Goal: Task Accomplishment & Management: Use online tool/utility

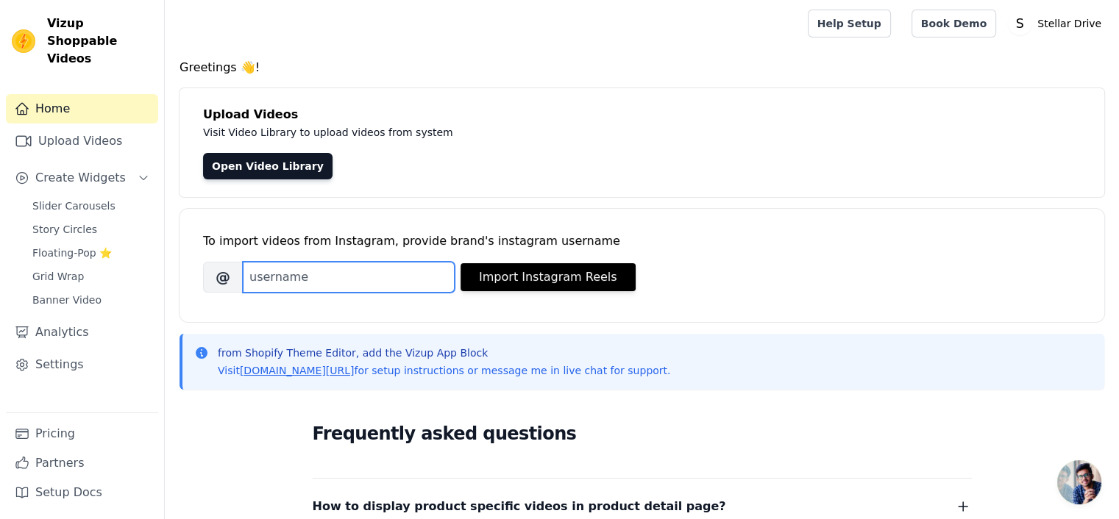
click at [404, 278] on input "Brand's Instagram Username" at bounding box center [349, 277] width 212 height 31
click at [397, 279] on input "Brand's Instagram Username" at bounding box center [349, 277] width 212 height 31
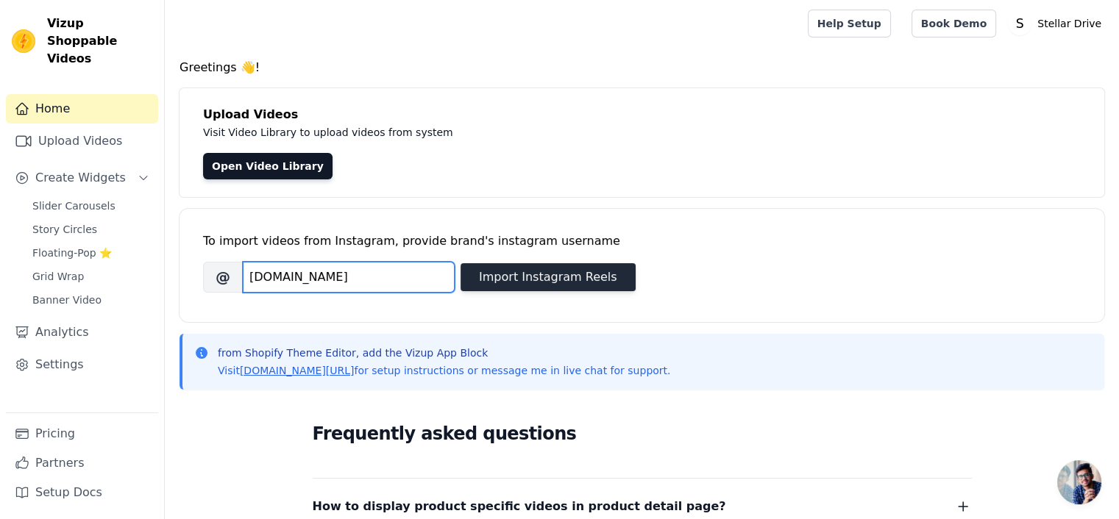
type input "[DOMAIN_NAME]"
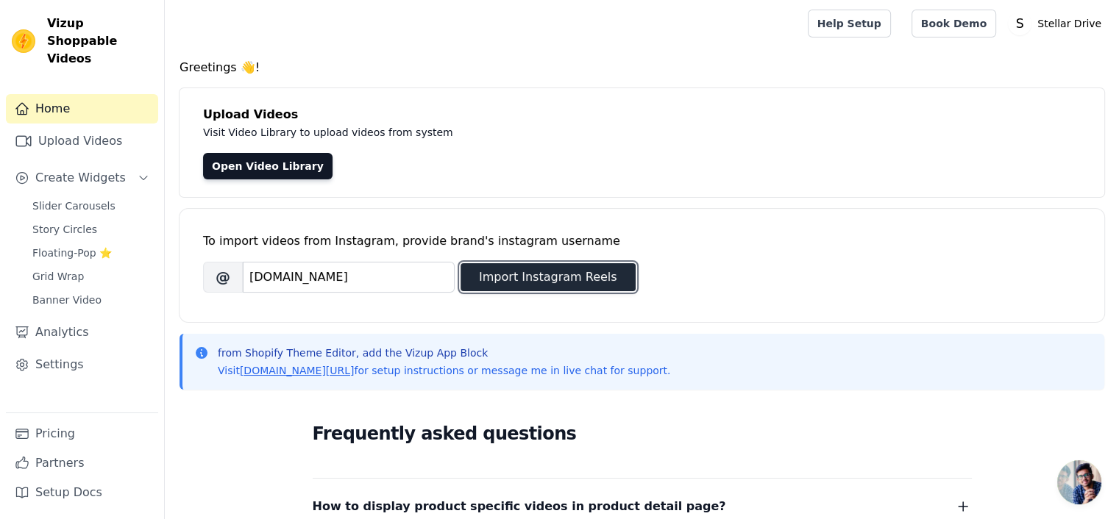
click at [523, 273] on button "Import Instagram Reels" at bounding box center [547, 277] width 175 height 28
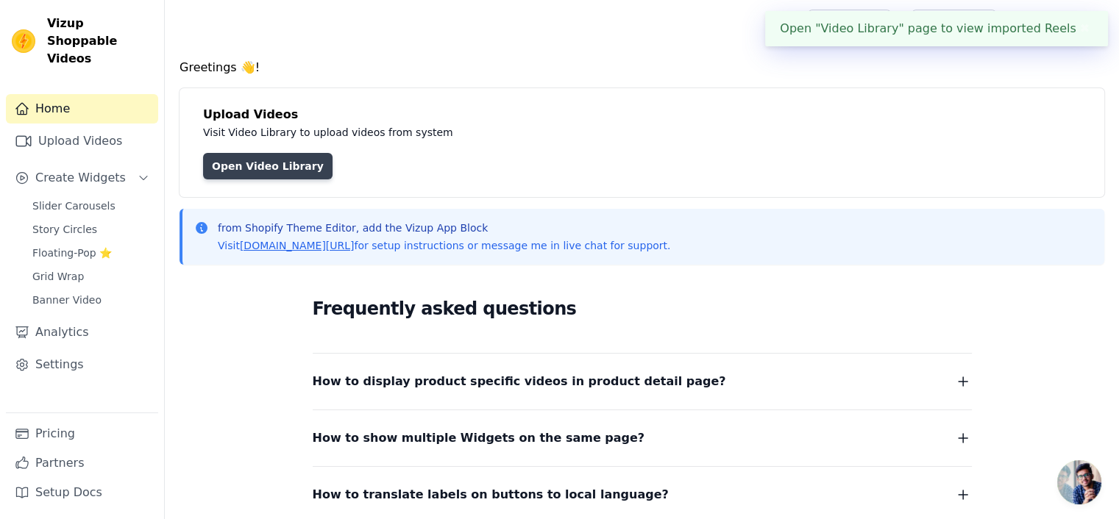
click at [241, 166] on link "Open Video Library" at bounding box center [267, 166] width 129 height 26
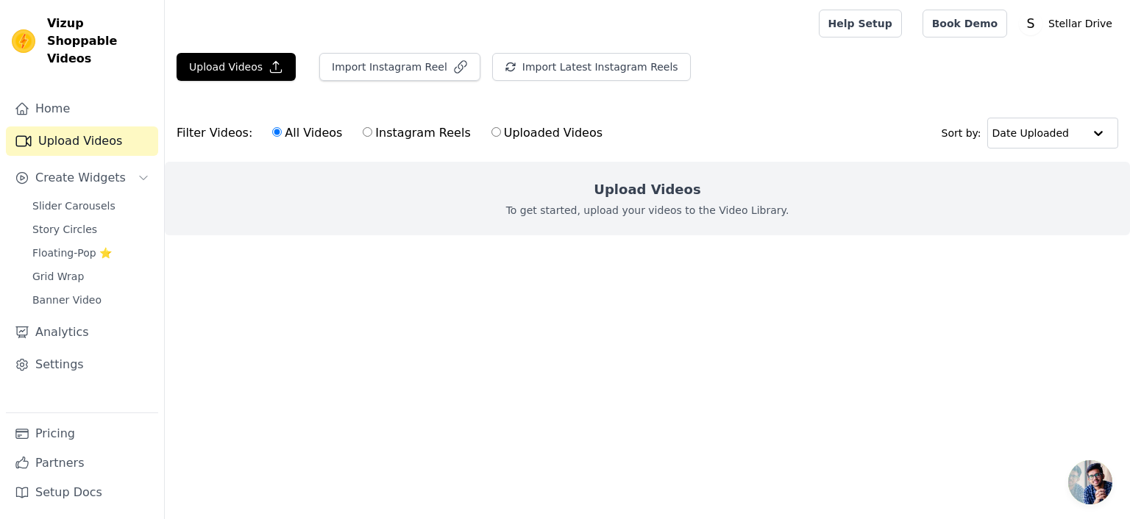
drag, startPoint x: 361, startPoint y: 134, endPoint x: 345, endPoint y: 135, distance: 16.2
click at [362, 135] on label "Instagram Reels" at bounding box center [416, 133] width 109 height 19
click at [363, 134] on input "Instagram Reels" at bounding box center [368, 132] width 10 height 10
radio input "true"
click at [272, 132] on input "All Videos" at bounding box center [277, 132] width 10 height 10
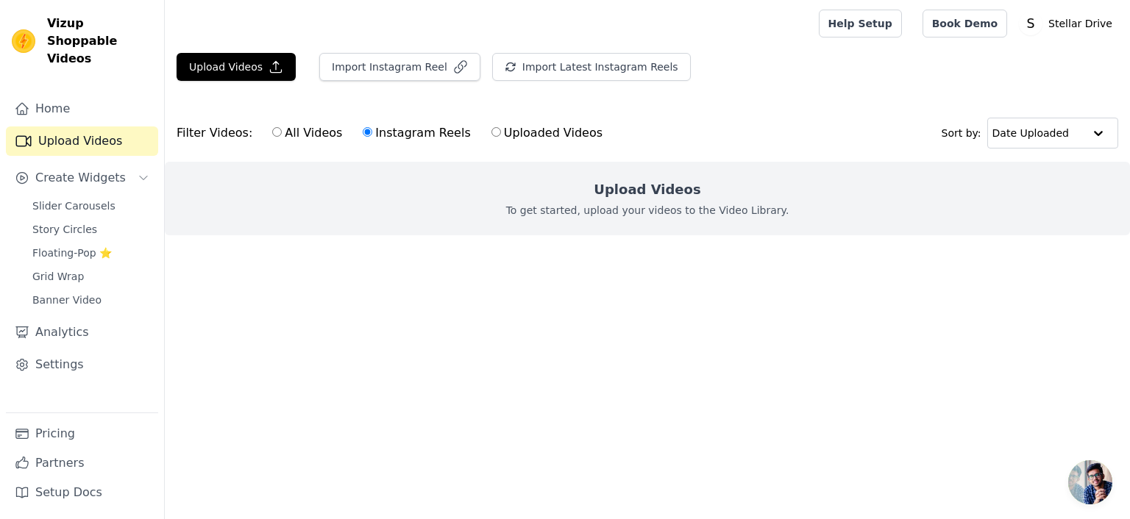
radio input "true"
click at [63, 94] on link "Home" at bounding box center [82, 108] width 152 height 29
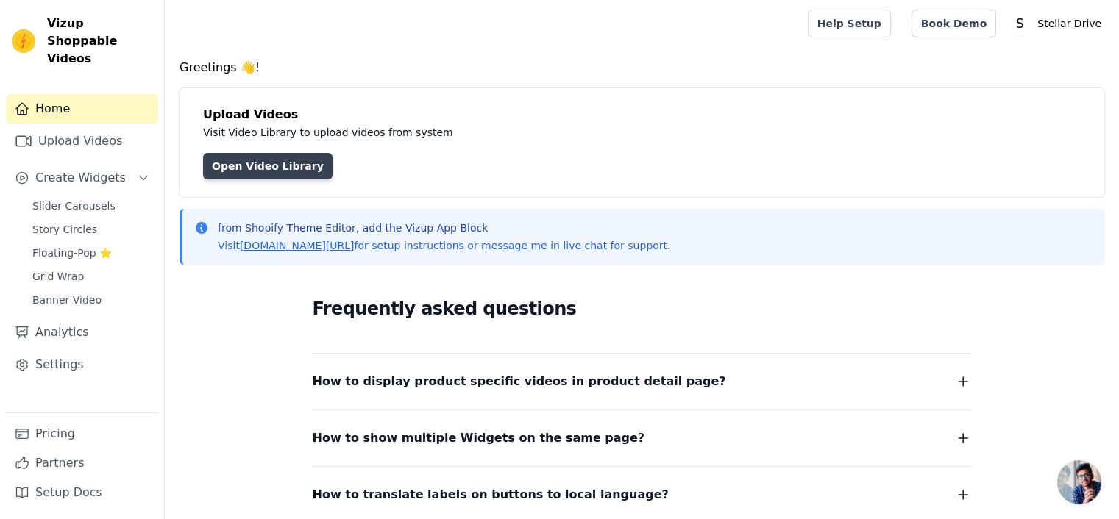
click at [247, 163] on link "Open Video Library" at bounding box center [267, 166] width 129 height 26
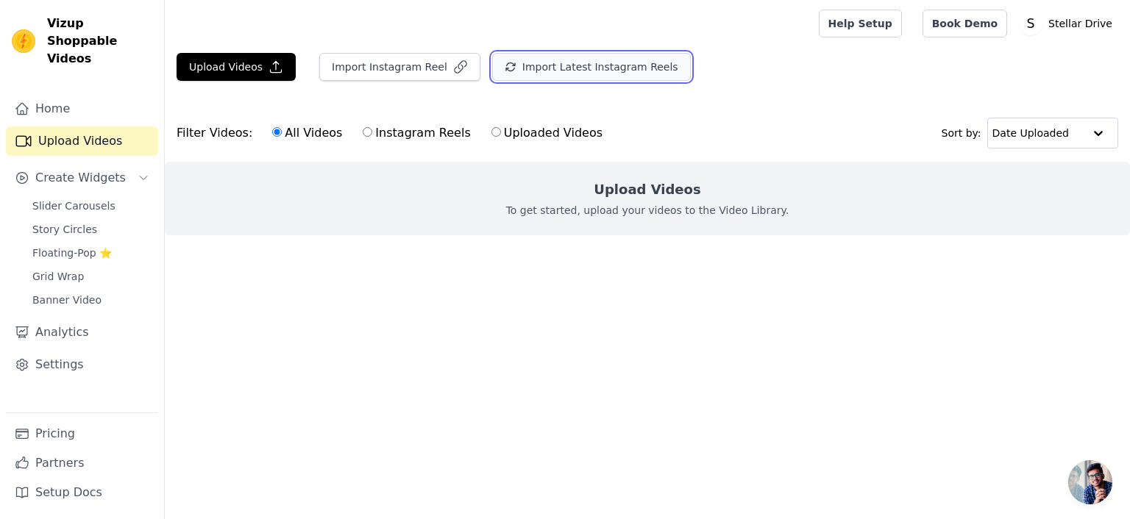
click at [538, 63] on button "Import Latest Instagram Reels" at bounding box center [591, 67] width 199 height 28
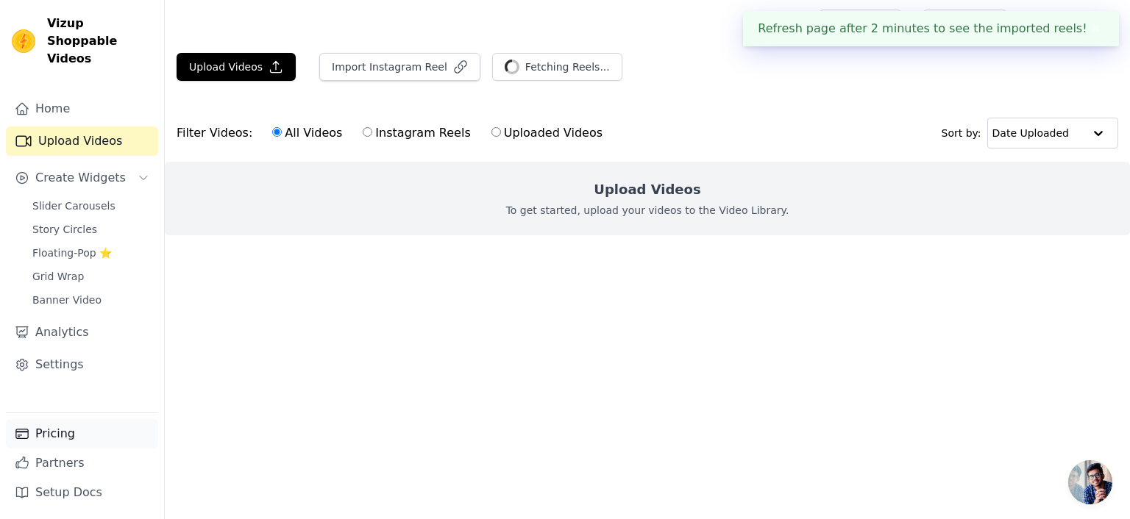
click at [49, 433] on link "Pricing" at bounding box center [82, 433] width 152 height 29
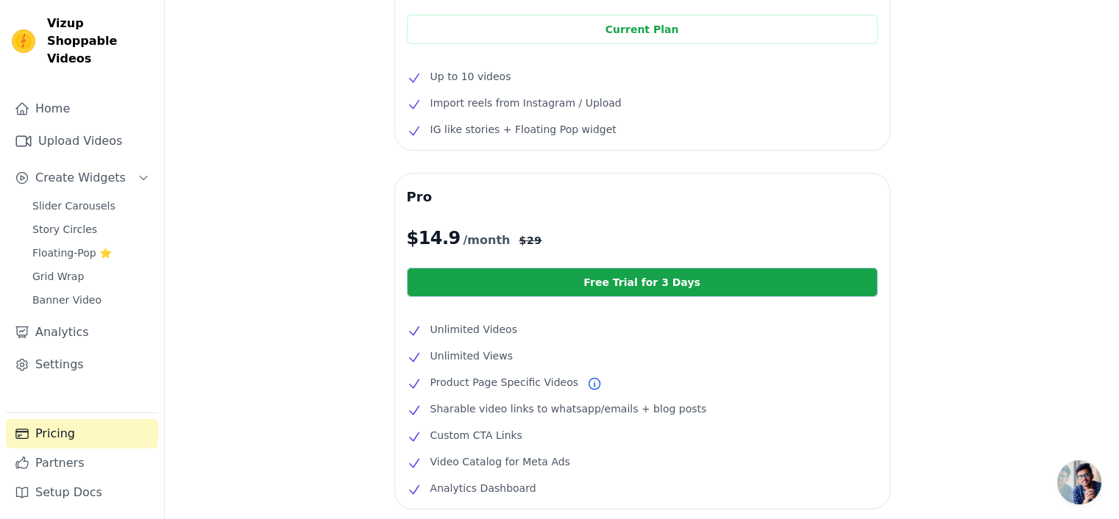
scroll to position [174, 0]
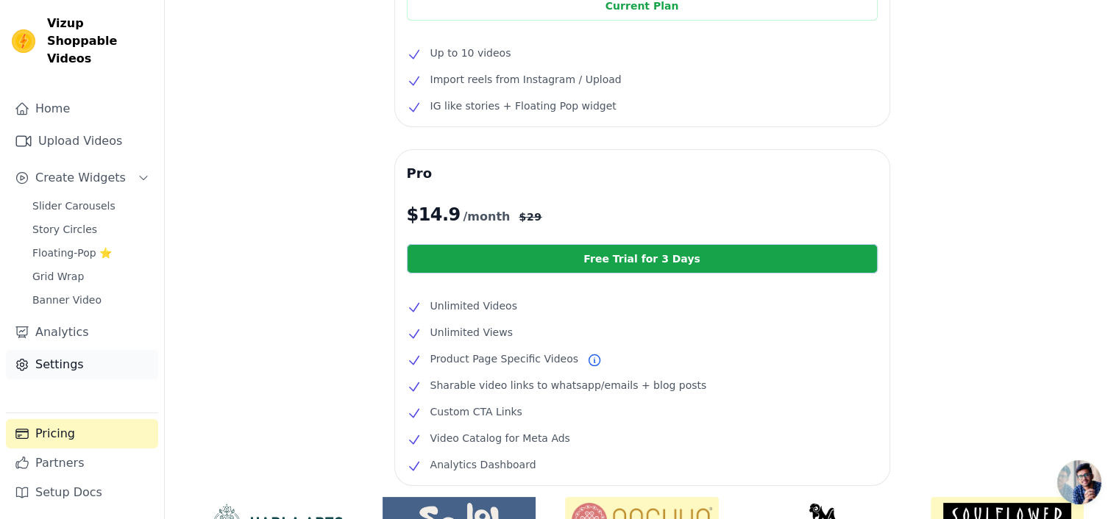
click at [53, 350] on link "Settings" at bounding box center [82, 364] width 152 height 29
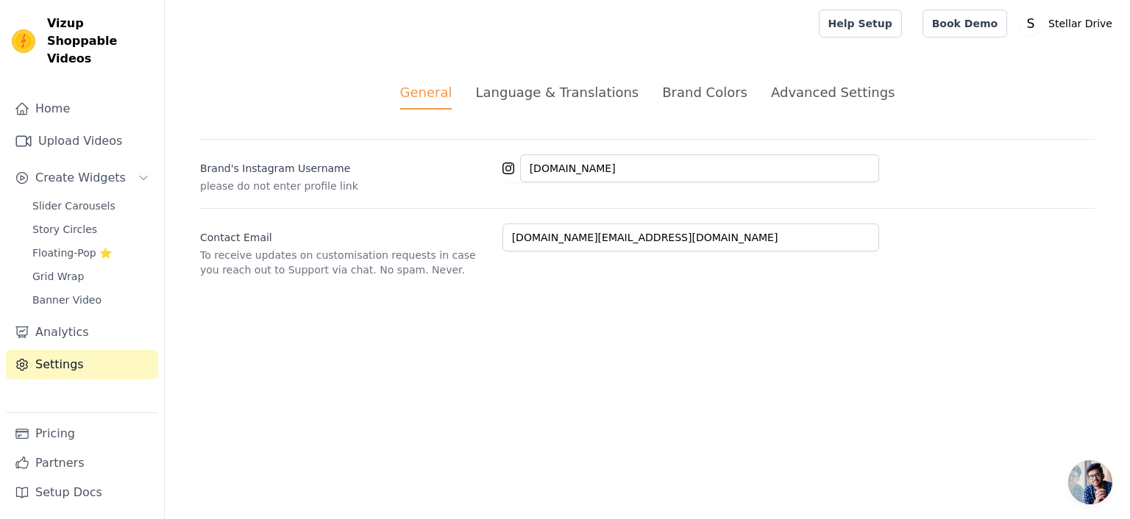
click at [598, 93] on div "Language & Translations" at bounding box center [556, 92] width 163 height 20
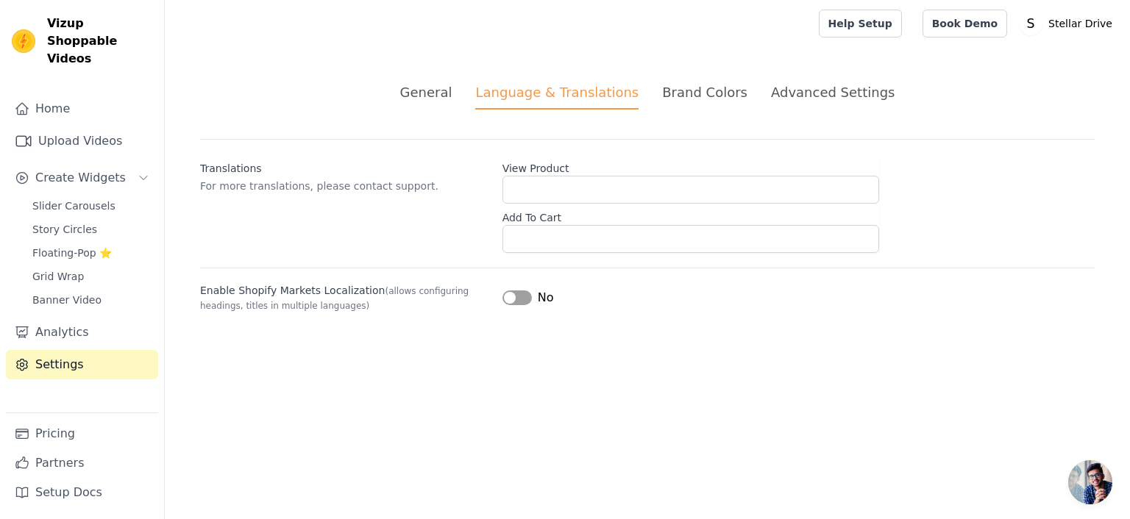
click at [692, 94] on div "Brand Colors" at bounding box center [704, 92] width 85 height 20
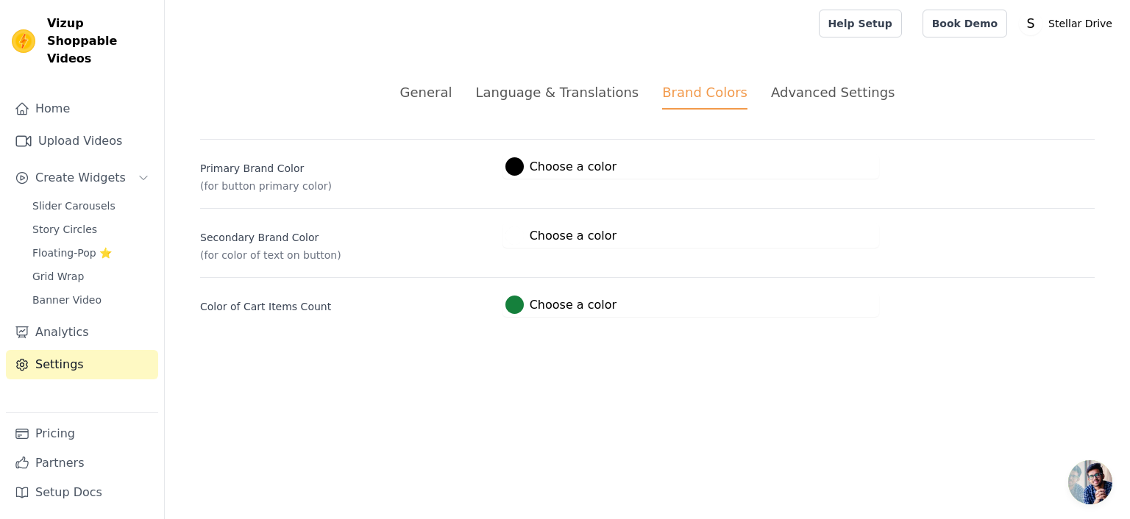
click at [810, 90] on div "Advanced Settings" at bounding box center [833, 92] width 124 height 20
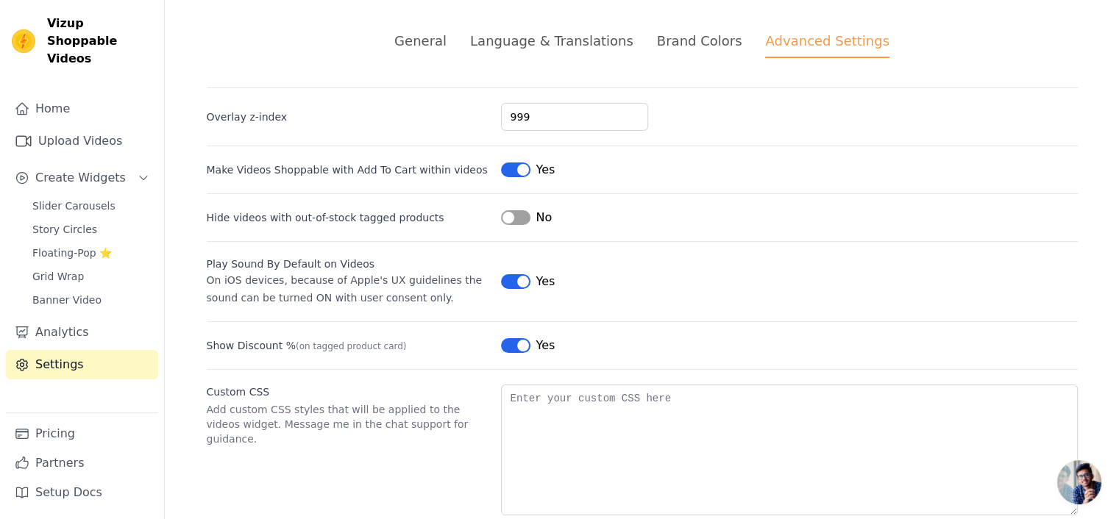
scroll to position [74, 0]
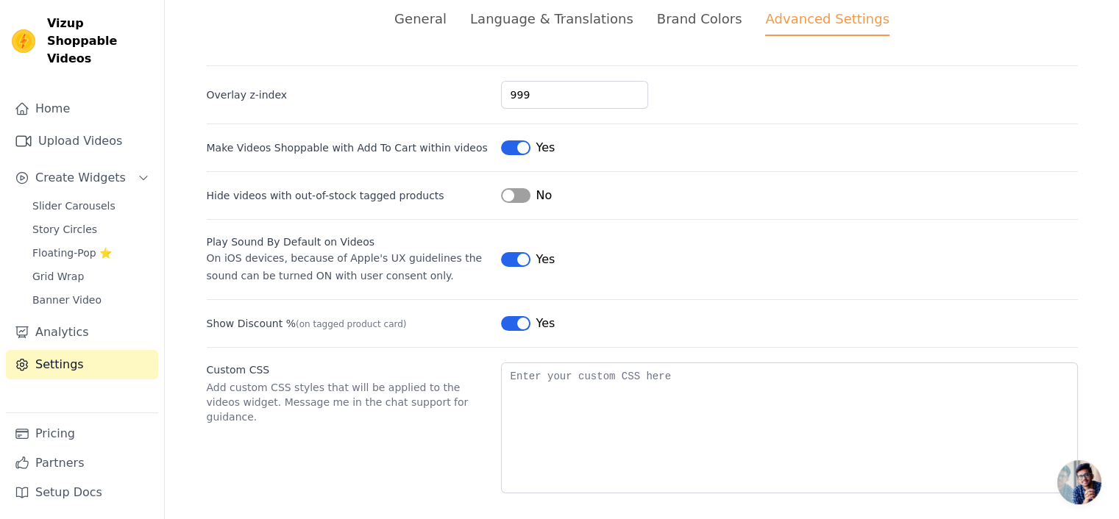
click at [516, 193] on button "Label" at bounding box center [515, 195] width 29 height 15
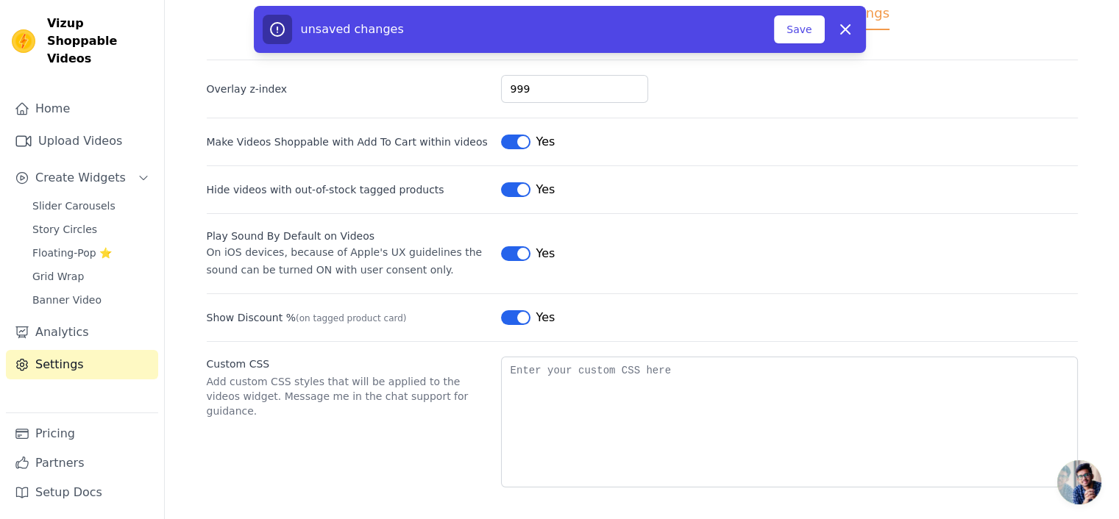
scroll to position [82, 0]
click at [807, 27] on button "Save" at bounding box center [799, 29] width 50 height 28
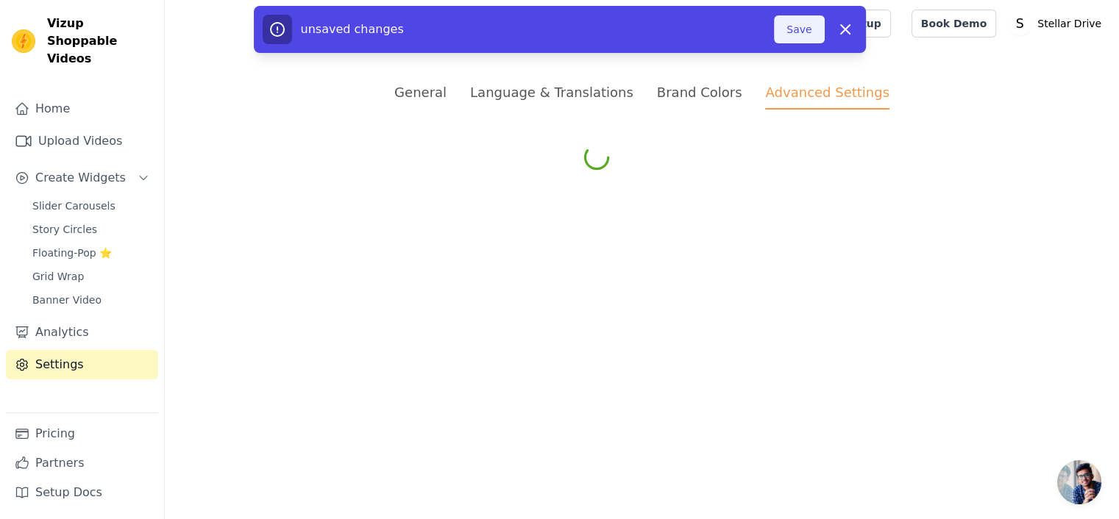
scroll to position [0, 0]
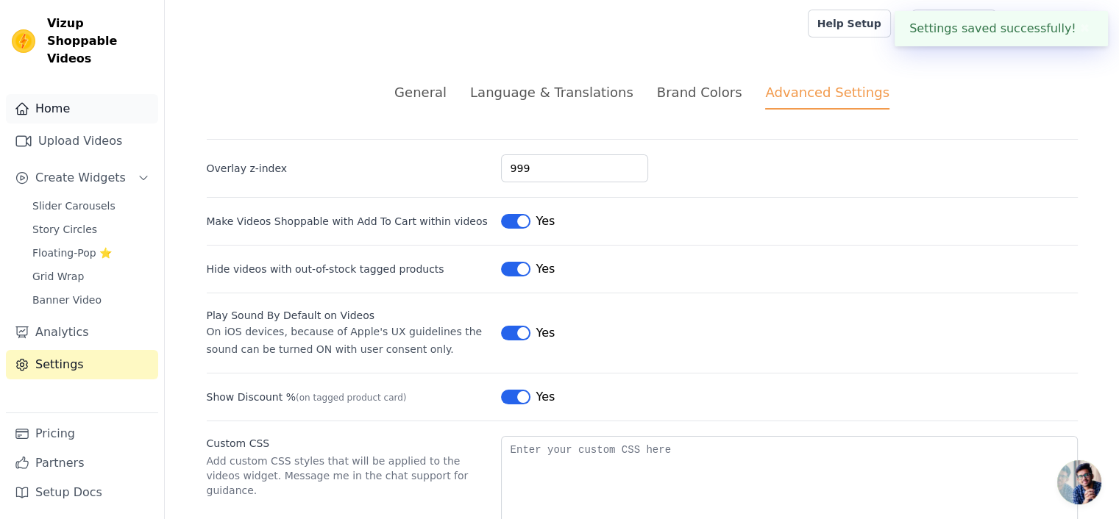
click at [62, 96] on link "Home" at bounding box center [82, 108] width 152 height 29
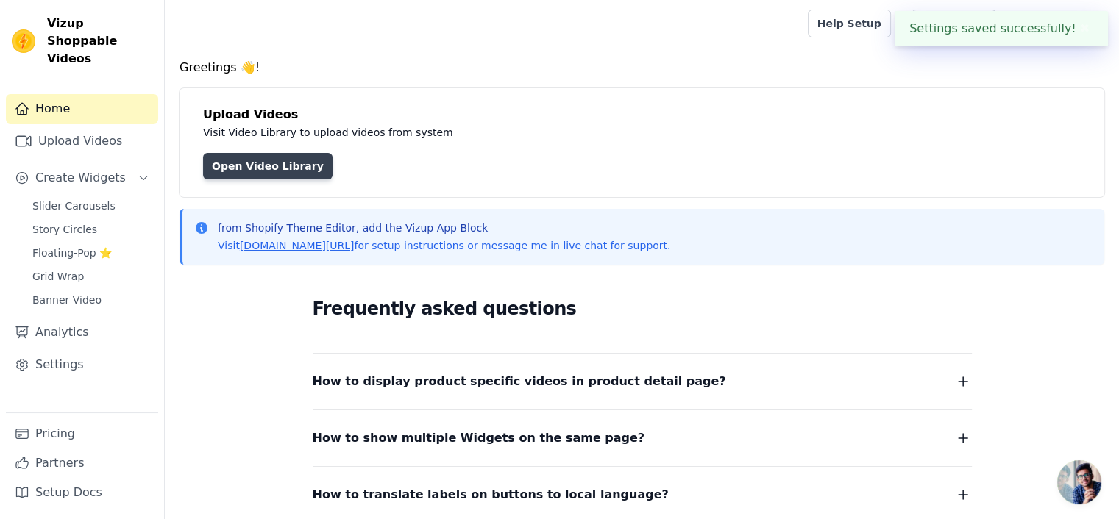
click at [260, 163] on link "Open Video Library" at bounding box center [267, 166] width 129 height 26
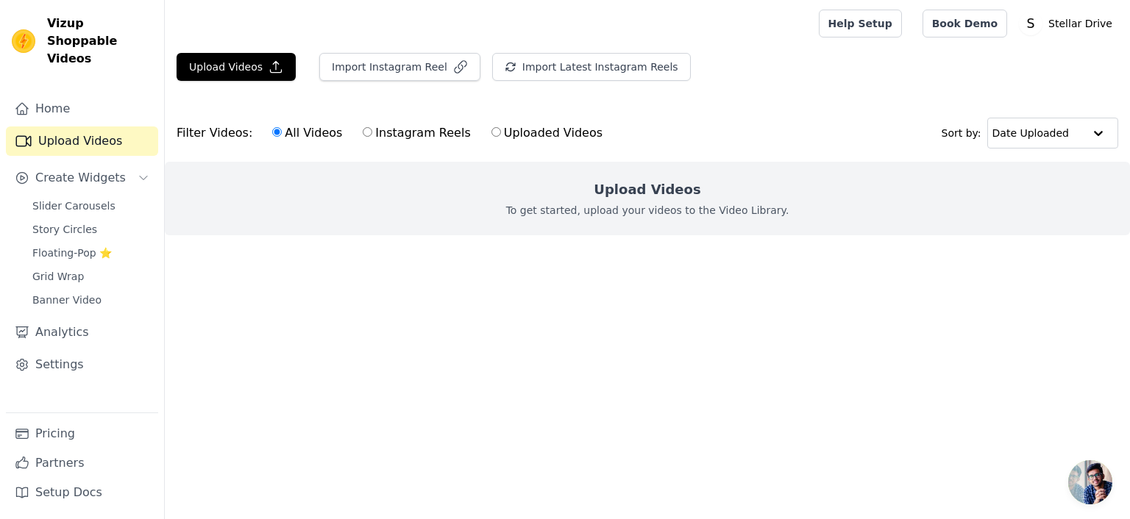
click at [363, 129] on input "Instagram Reels" at bounding box center [368, 132] width 10 height 10
radio input "true"
click at [491, 132] on input "Uploaded Videos" at bounding box center [496, 132] width 10 height 10
radio input "true"
click at [76, 199] on span "Slider Carousels" at bounding box center [73, 206] width 83 height 15
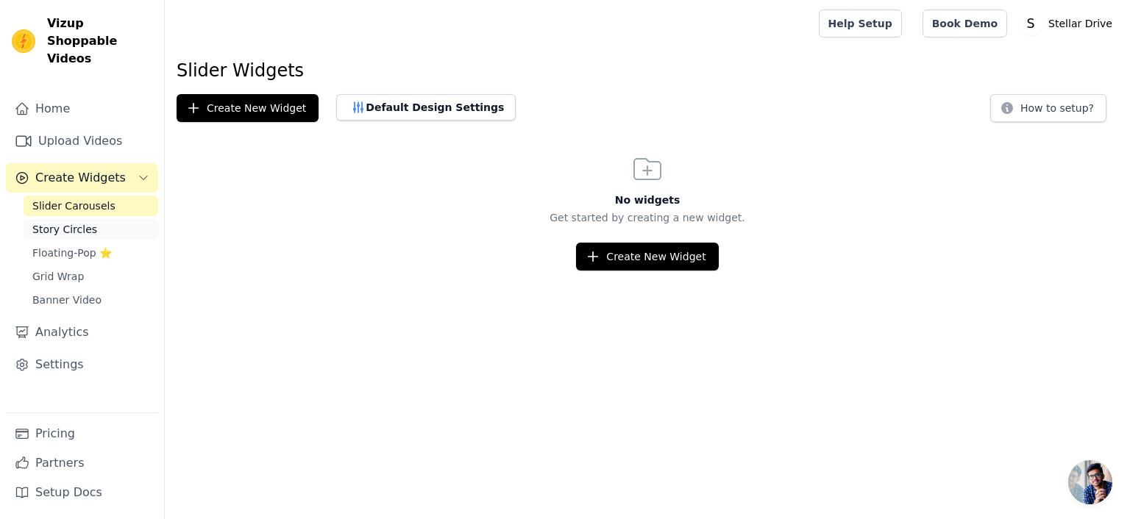
click at [94, 219] on link "Story Circles" at bounding box center [91, 229] width 135 height 21
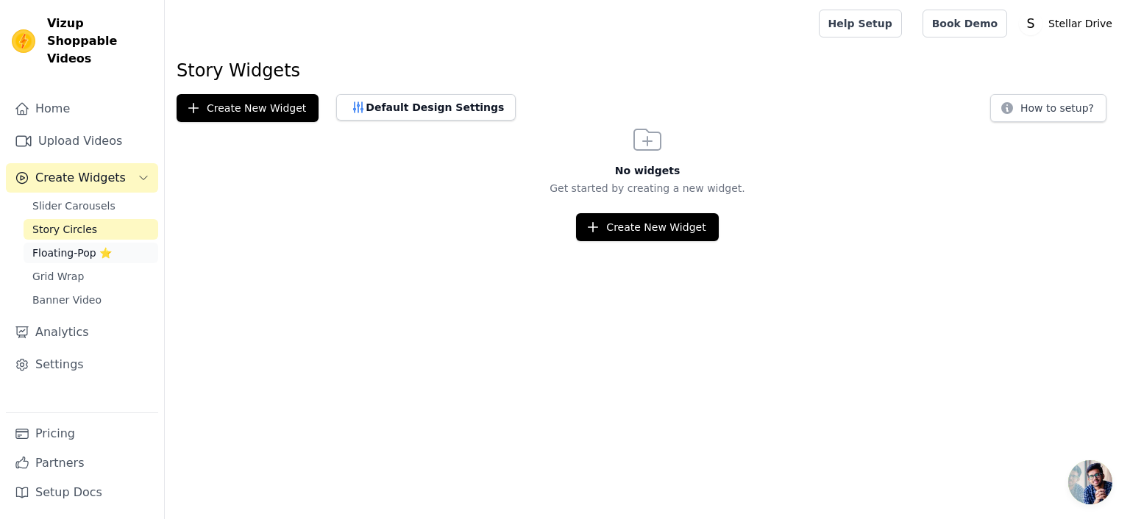
click at [90, 246] on span "Floating-Pop ⭐" at bounding box center [71, 253] width 79 height 15
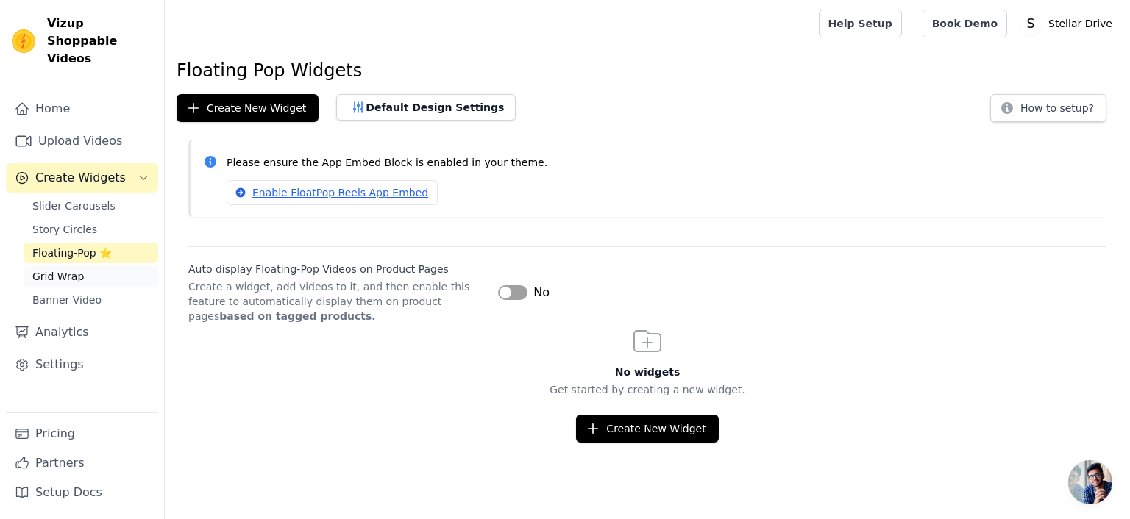
click at [67, 267] on link "Grid Wrap" at bounding box center [91, 276] width 135 height 21
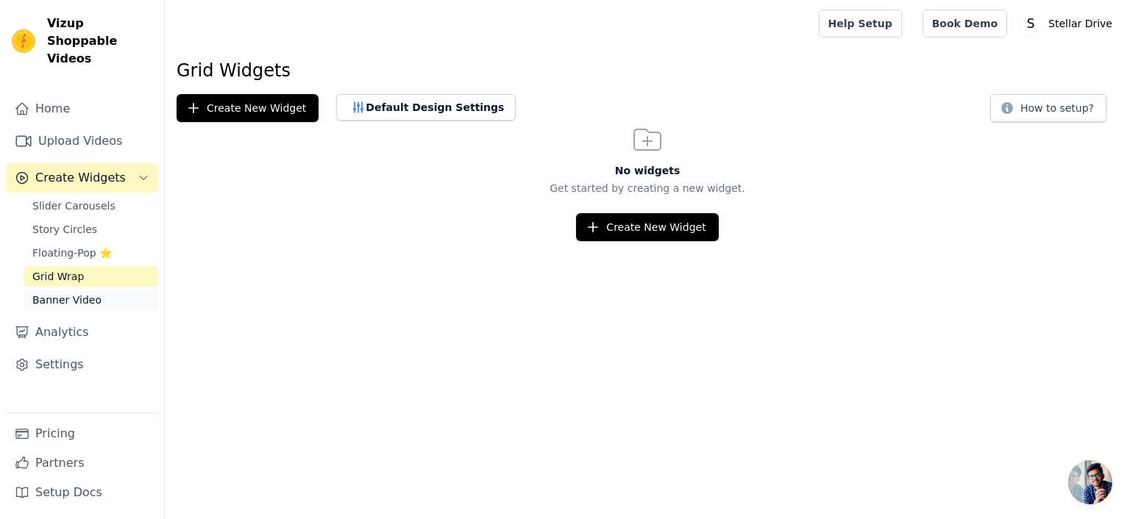
click at [65, 293] on span "Banner Video" at bounding box center [66, 300] width 69 height 15
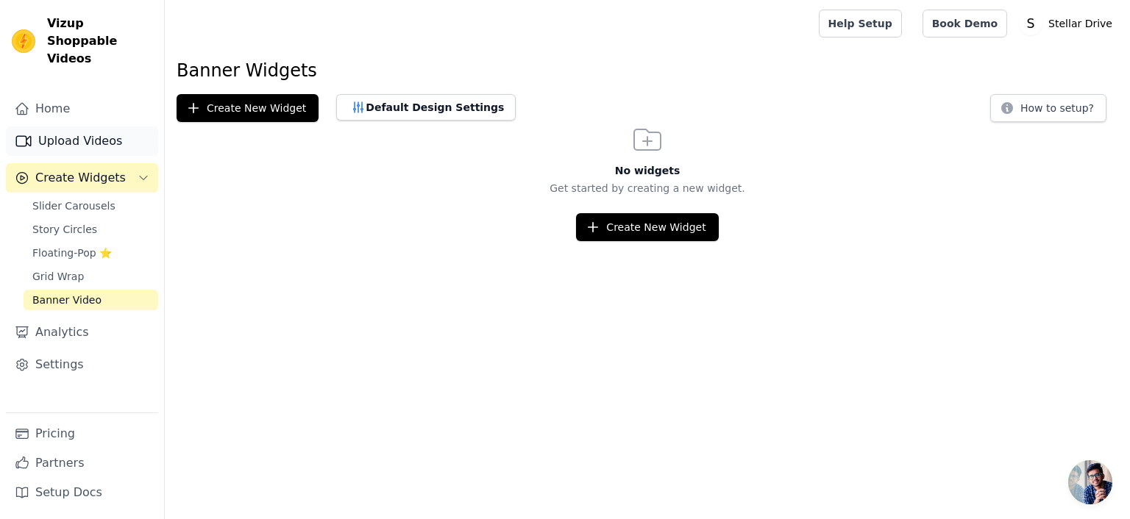
click at [86, 126] on link "Upload Videos" at bounding box center [82, 140] width 152 height 29
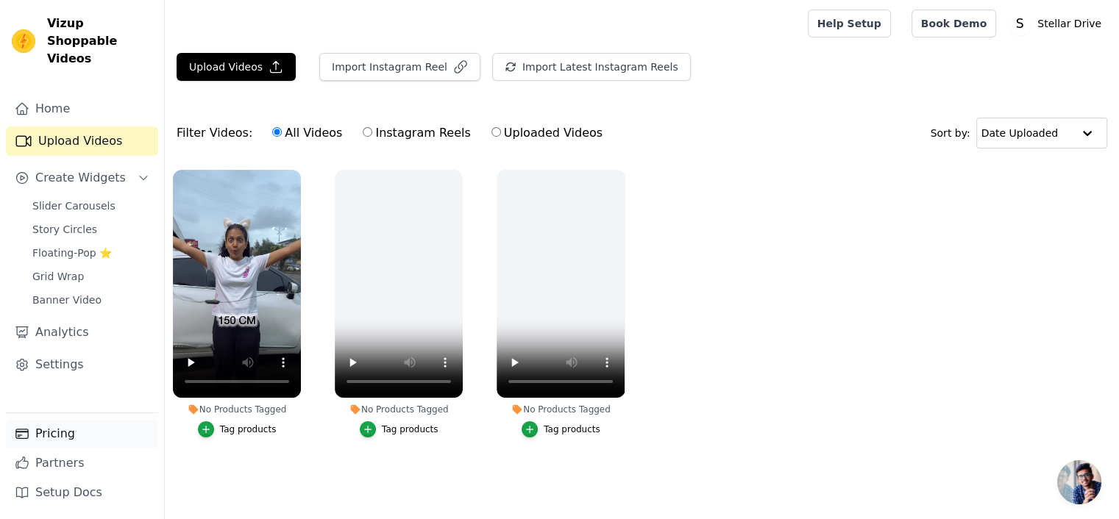
click at [40, 438] on link "Pricing" at bounding box center [82, 433] width 152 height 29
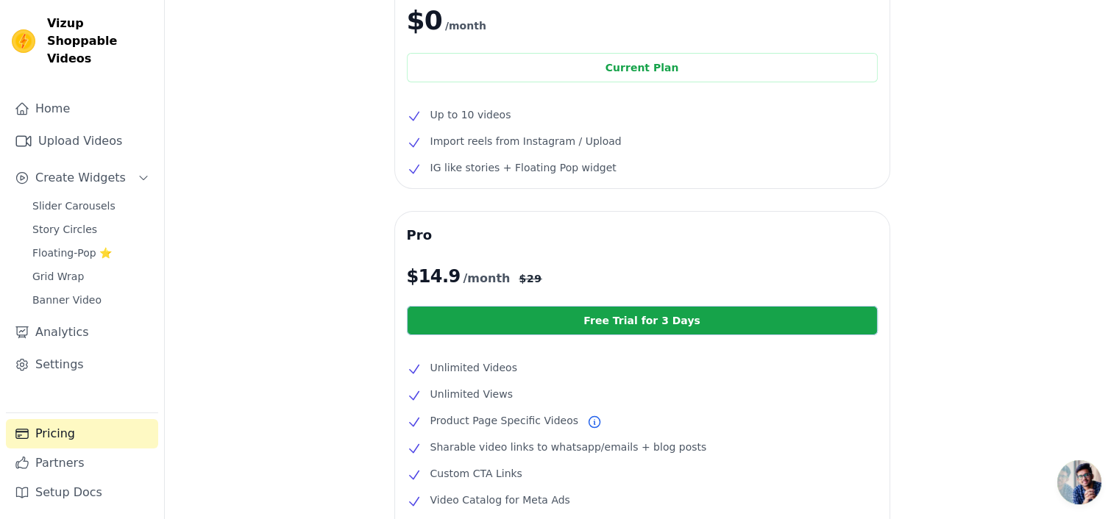
scroll to position [147, 0]
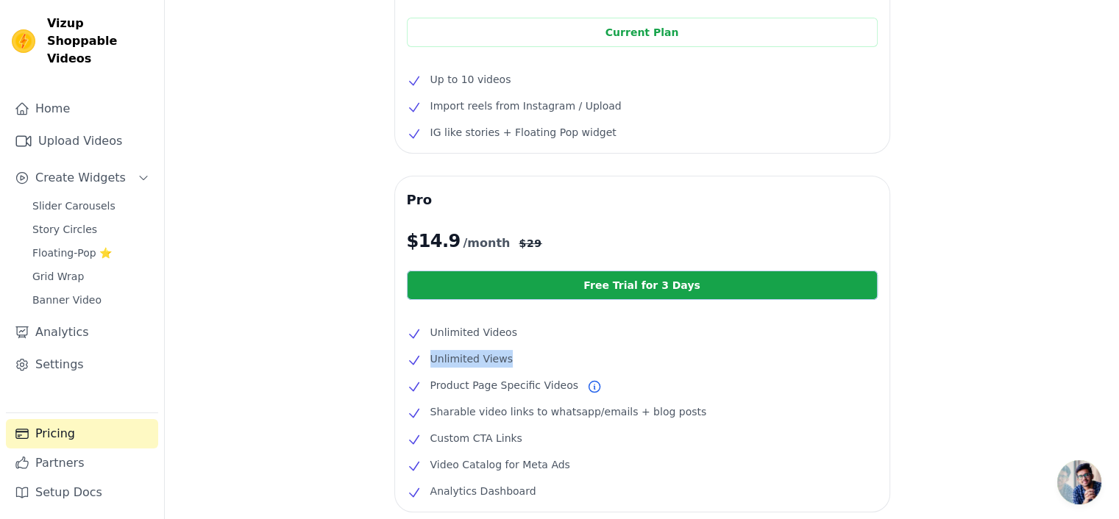
drag, startPoint x: 513, startPoint y: 360, endPoint x: 408, endPoint y: 366, distance: 104.6
click at [408, 366] on li "Unlimited Views" at bounding box center [642, 359] width 471 height 18
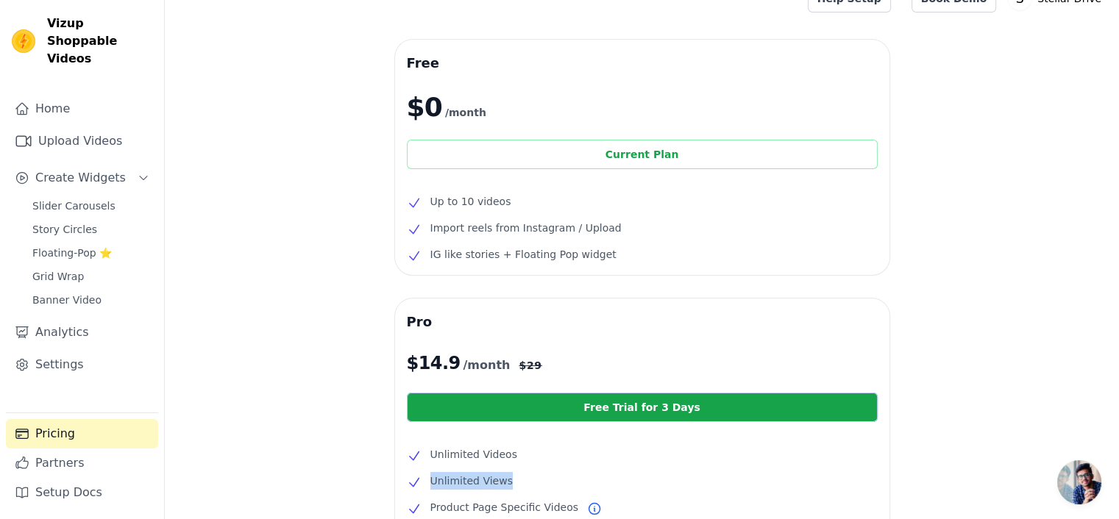
scroll to position [0, 0]
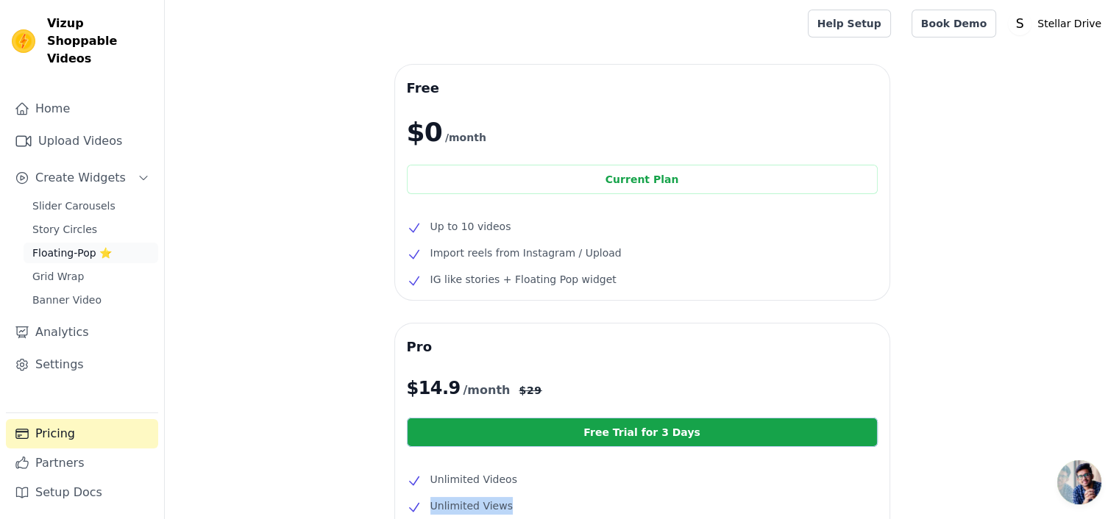
click at [65, 246] on span "Floating-Pop ⭐" at bounding box center [71, 253] width 79 height 15
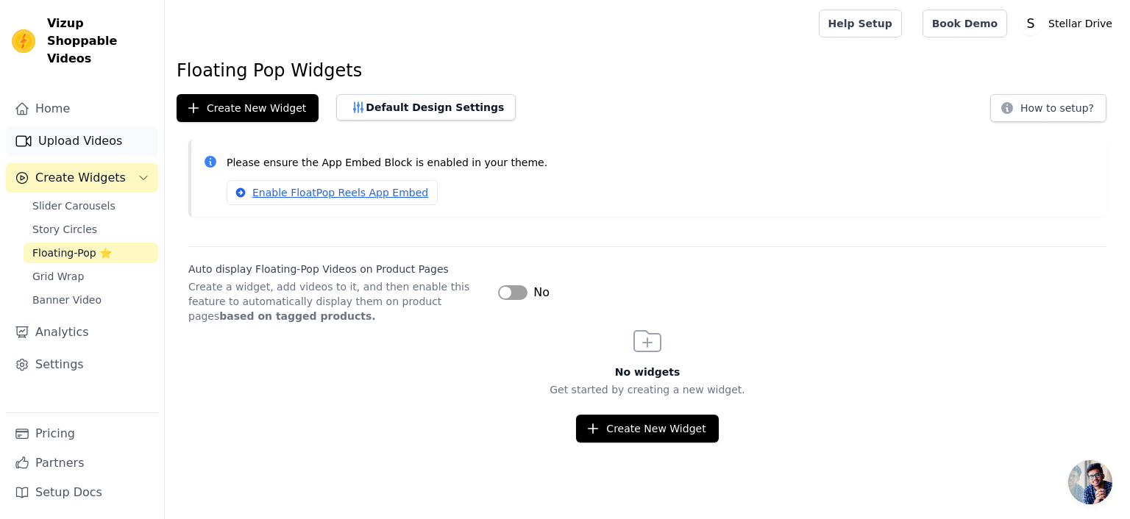
click at [95, 126] on link "Upload Videos" at bounding box center [82, 140] width 152 height 29
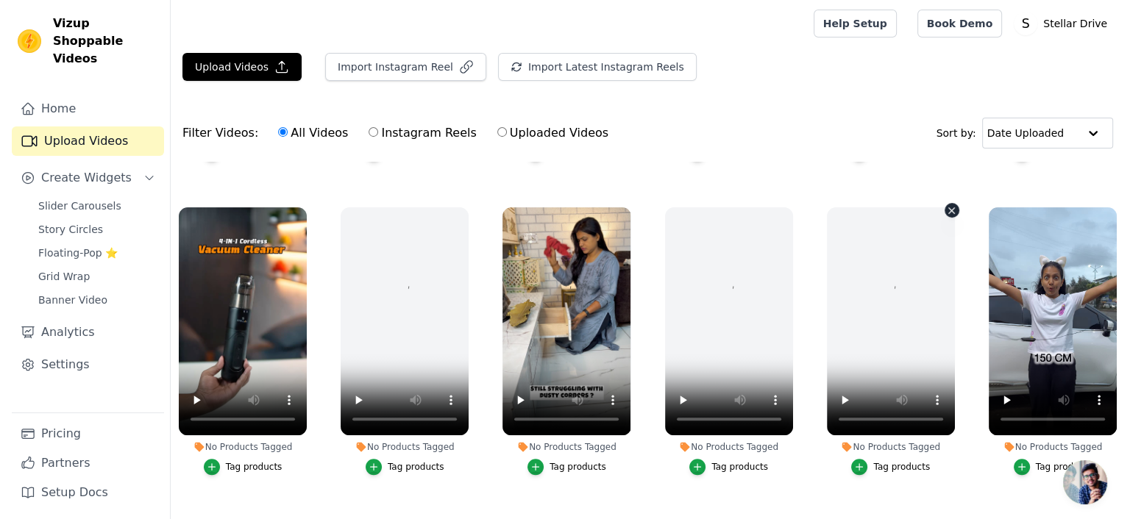
scroll to position [662, 0]
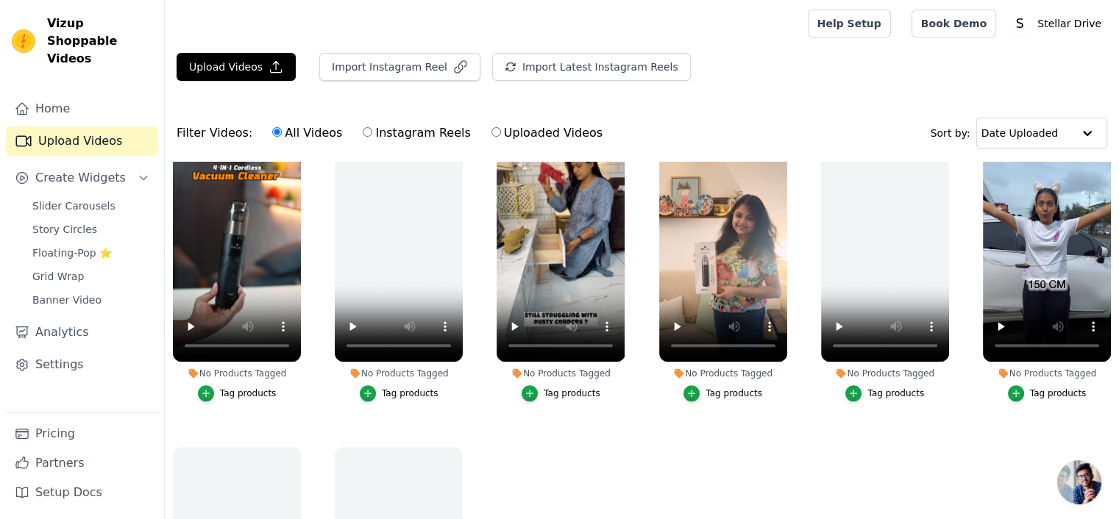
click at [567, 388] on div "Tag products" at bounding box center [571, 394] width 57 height 12
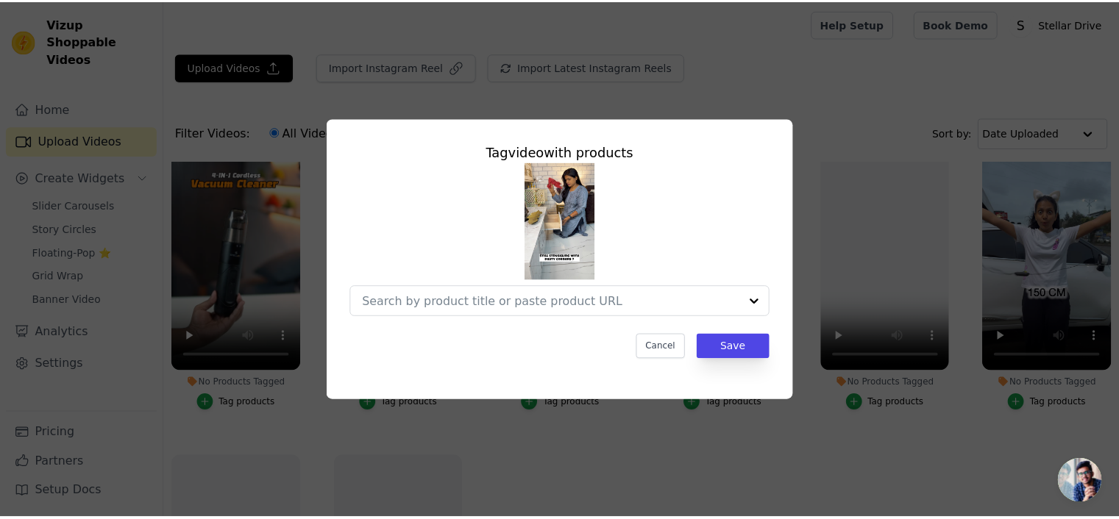
scroll to position [668, 0]
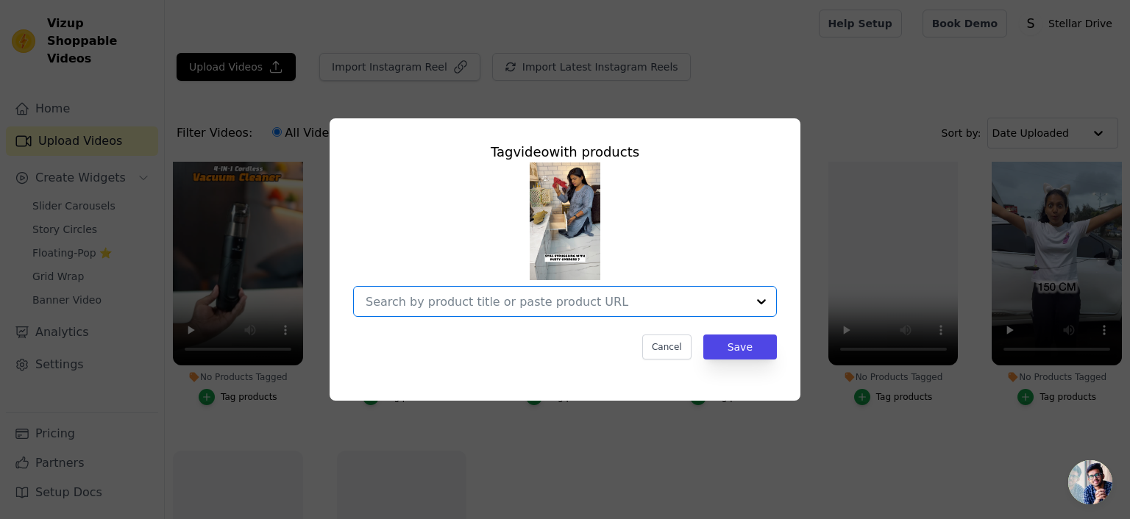
click at [530, 303] on input "No Products Tagged Tag video with products Option undefined, selected. Select i…" at bounding box center [556, 302] width 381 height 14
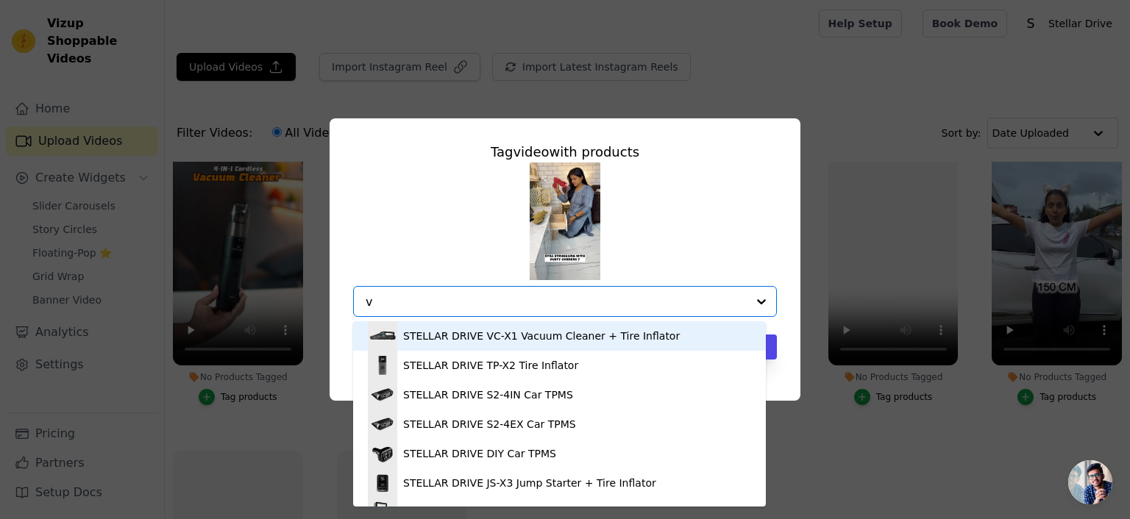
type input "vc"
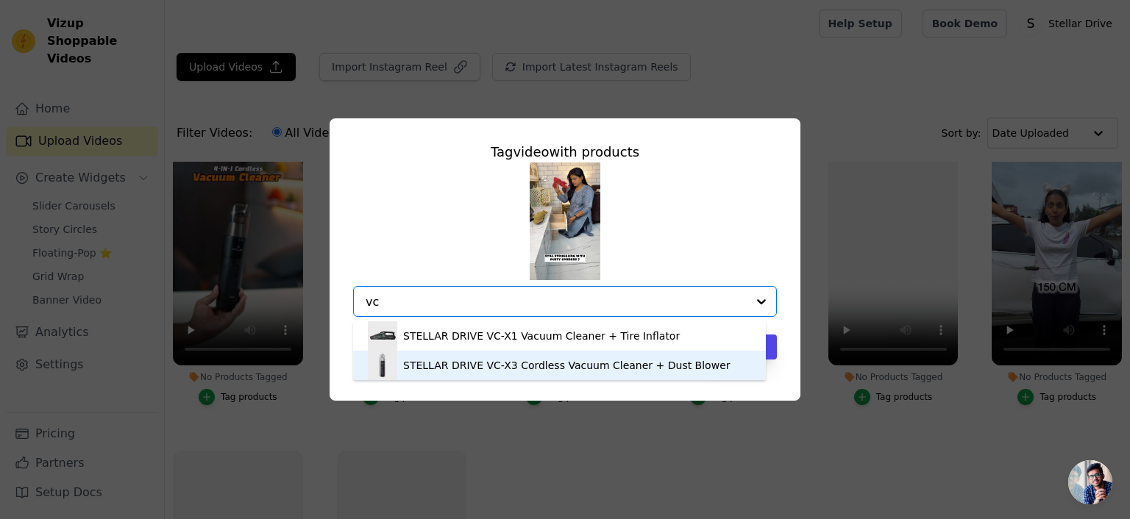
click at [524, 366] on div "STELLAR DRIVE VC-X3 Cordless Vacuum Cleaner + Dust Blower" at bounding box center [566, 365] width 327 height 15
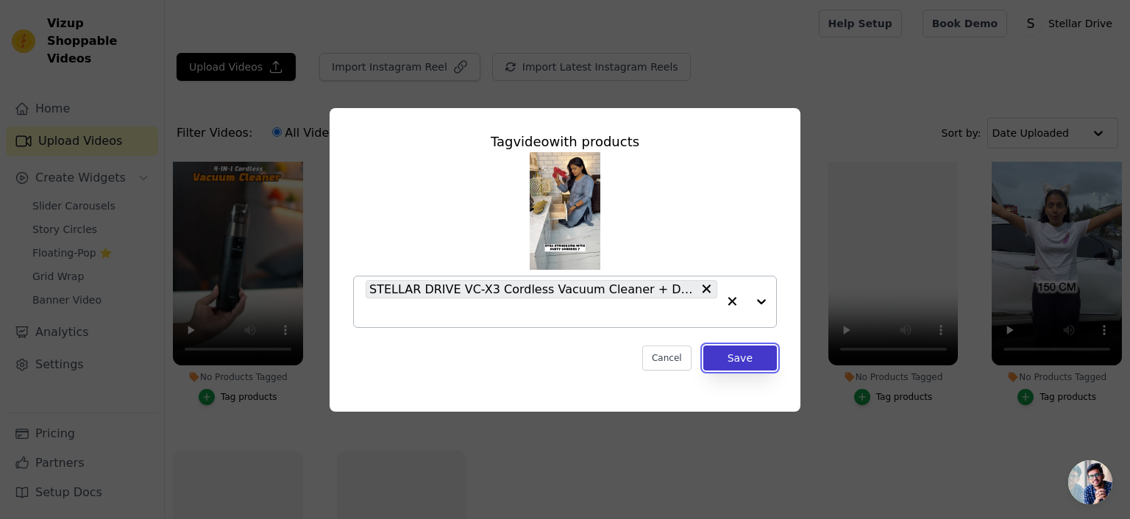
click at [744, 357] on button "Save" at bounding box center [740, 358] width 74 height 25
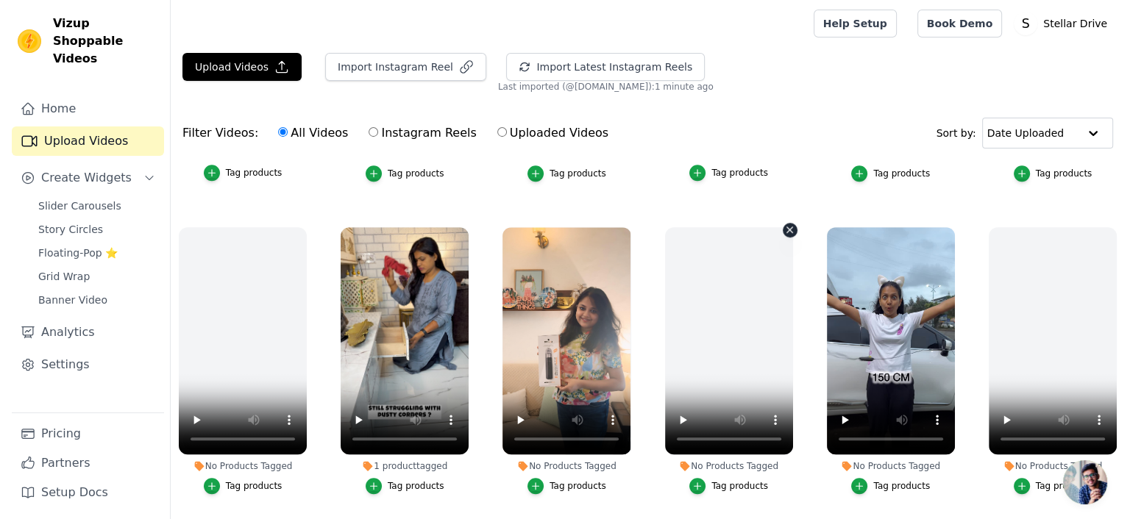
scroll to position [1193, 0]
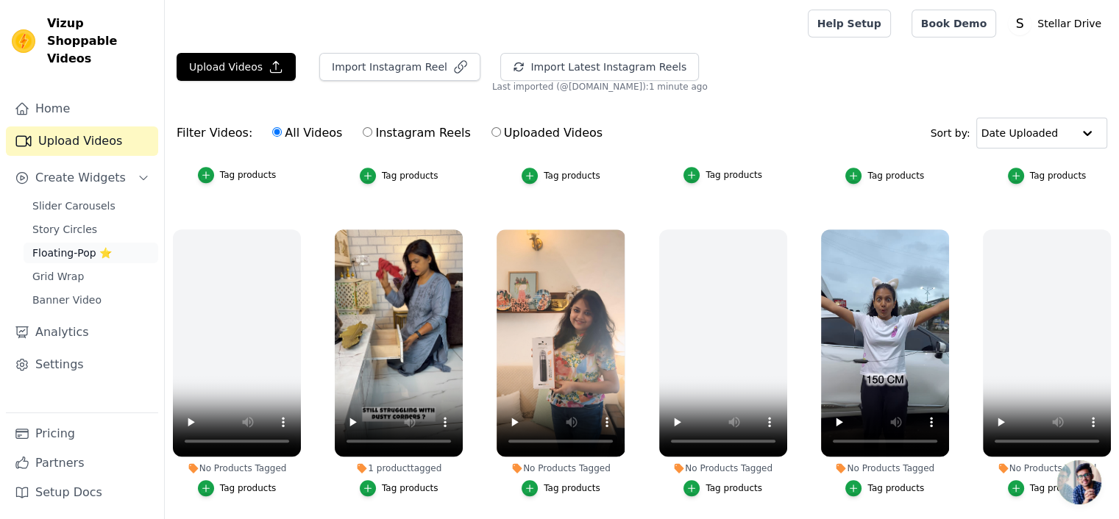
click at [53, 243] on link "Floating-Pop ⭐" at bounding box center [91, 253] width 135 height 21
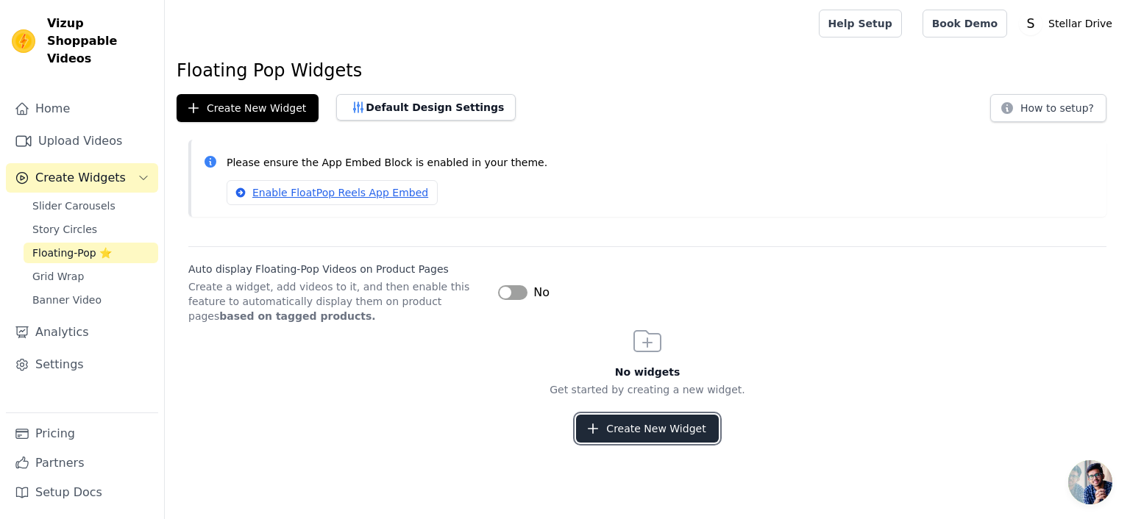
click at [650, 432] on button "Create New Widget" at bounding box center [647, 429] width 142 height 28
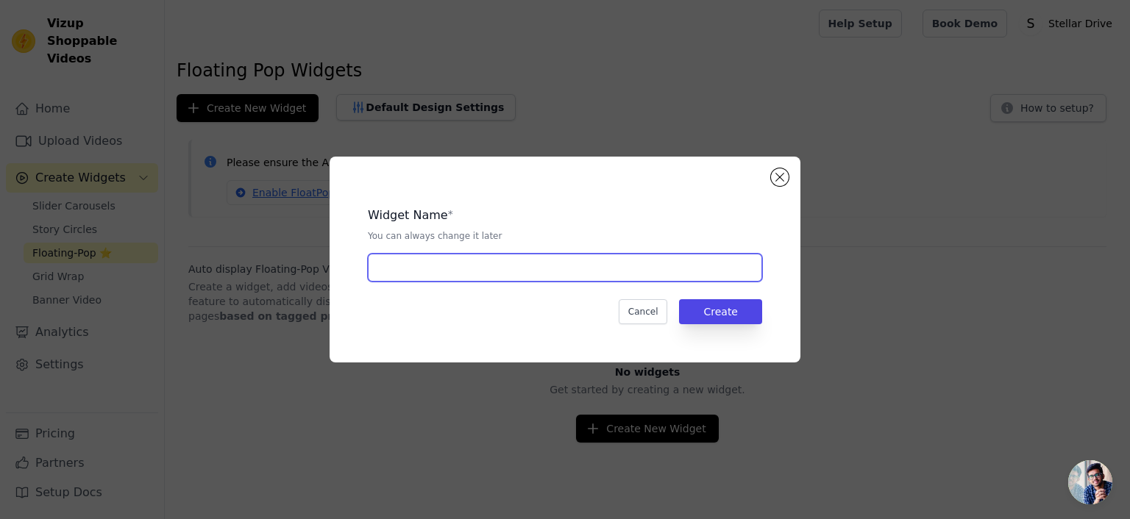
click at [509, 263] on input "text" at bounding box center [565, 268] width 394 height 28
type input "PDP"
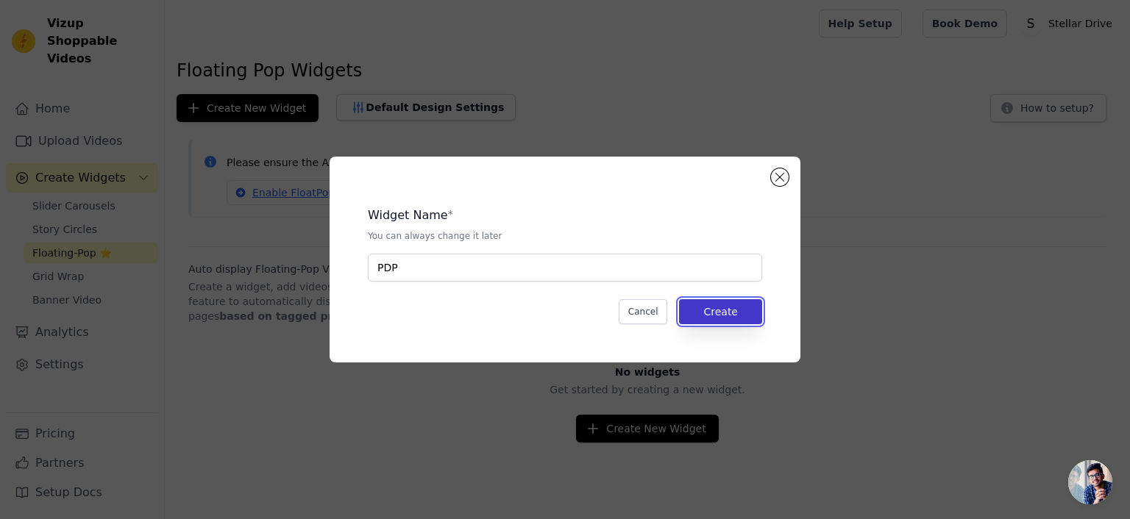
click at [727, 308] on button "Create" at bounding box center [720, 311] width 83 height 25
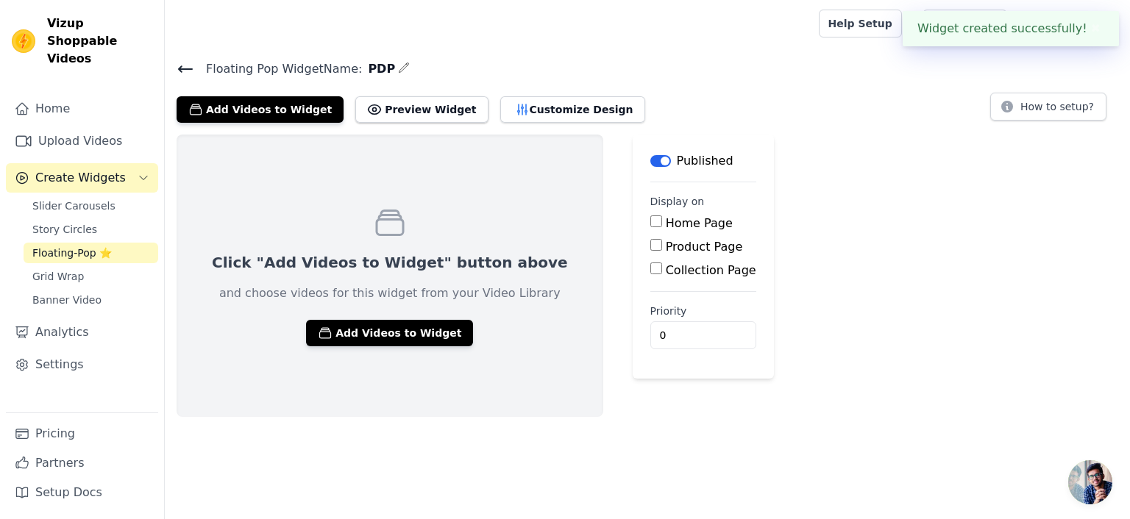
click at [650, 243] on input "Product Page" at bounding box center [656, 245] width 12 height 12
checkbox input "true"
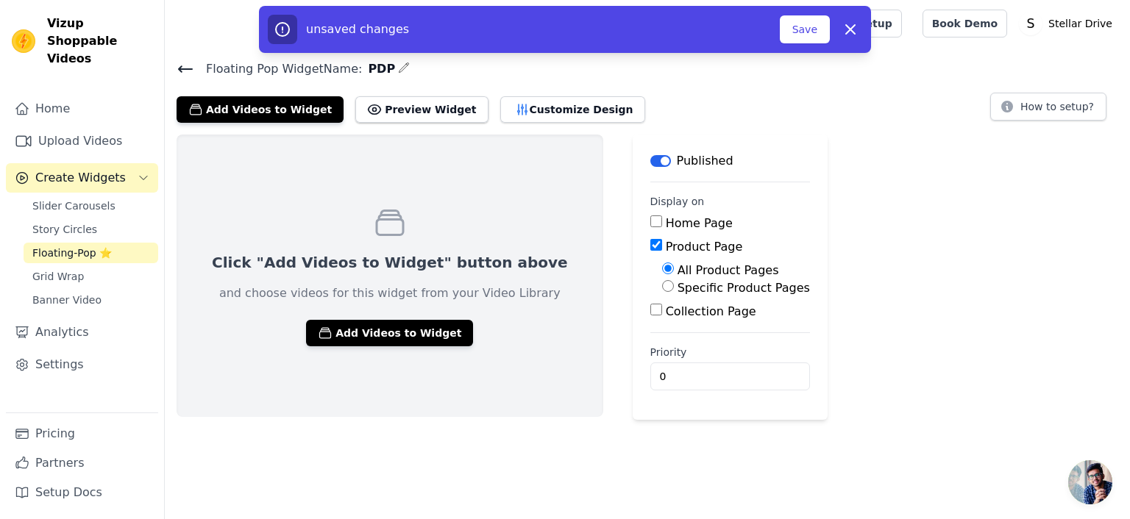
click at [662, 286] on input "Specific Product Pages" at bounding box center [668, 286] width 12 height 12
radio input "true"
click at [662, 319] on button "Select Products" at bounding box center [711, 321] width 99 height 25
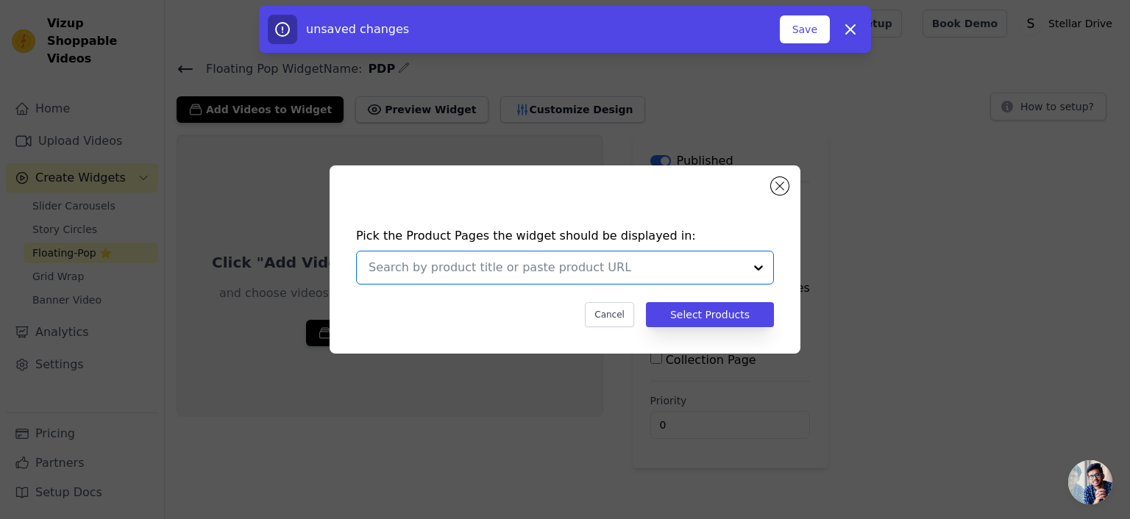
click at [593, 268] on input "text" at bounding box center [555, 268] width 375 height 18
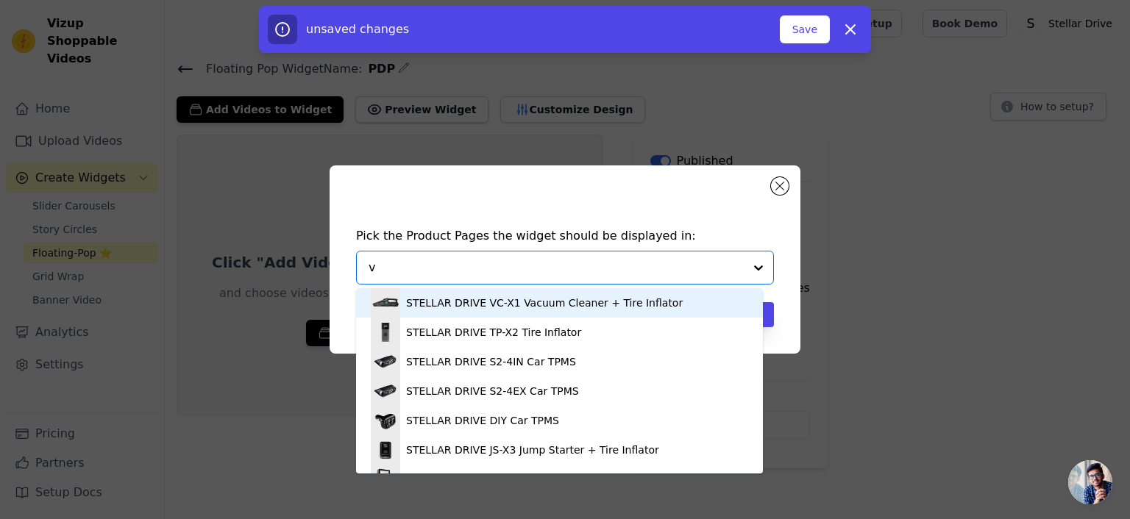
type input "vc"
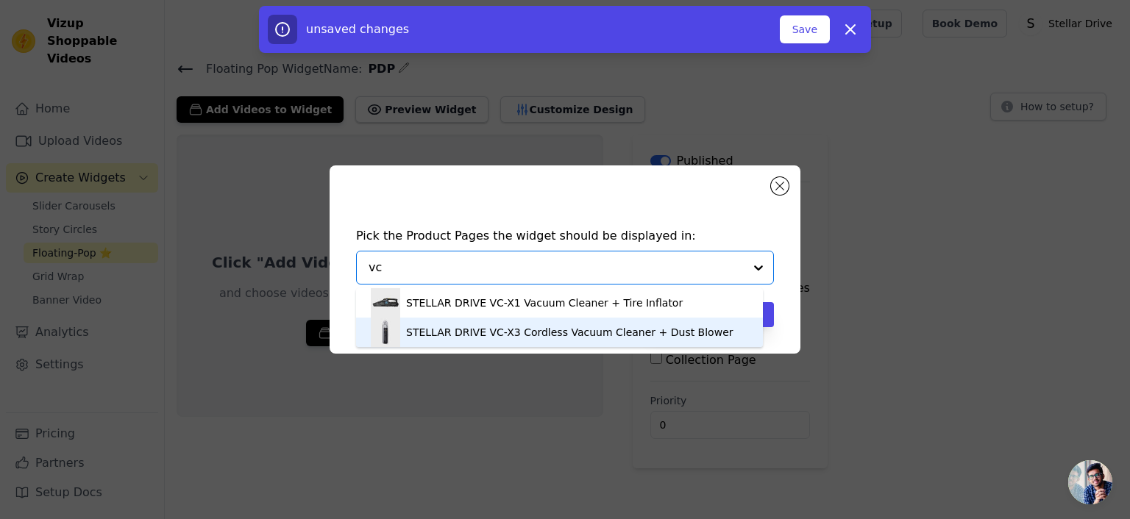
click at [575, 335] on div "STELLAR DRIVE VC-X3 Cordless Vacuum Cleaner + Dust Blower" at bounding box center [569, 332] width 327 height 15
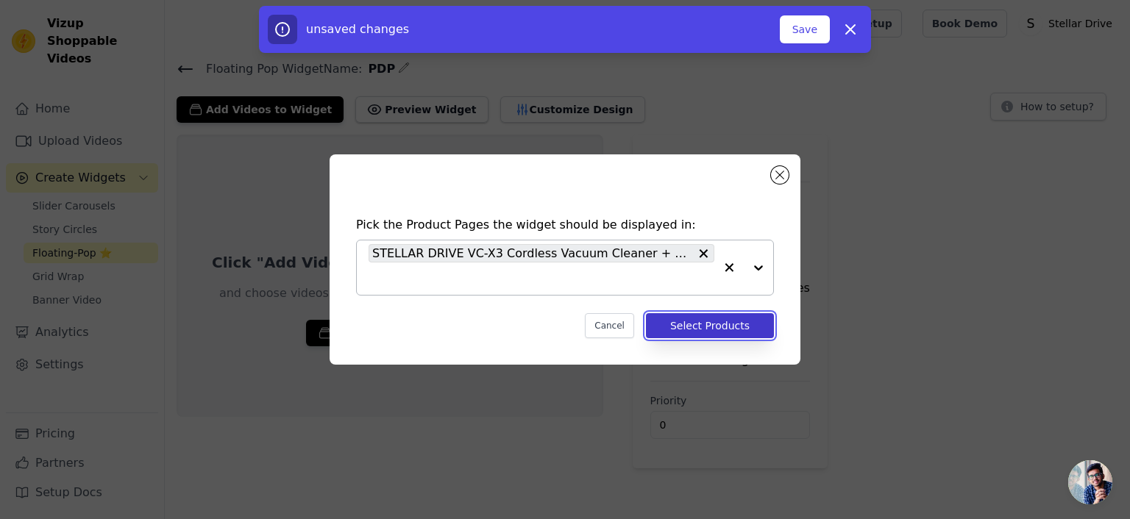
click at [699, 318] on button "Select Products" at bounding box center [710, 325] width 128 height 25
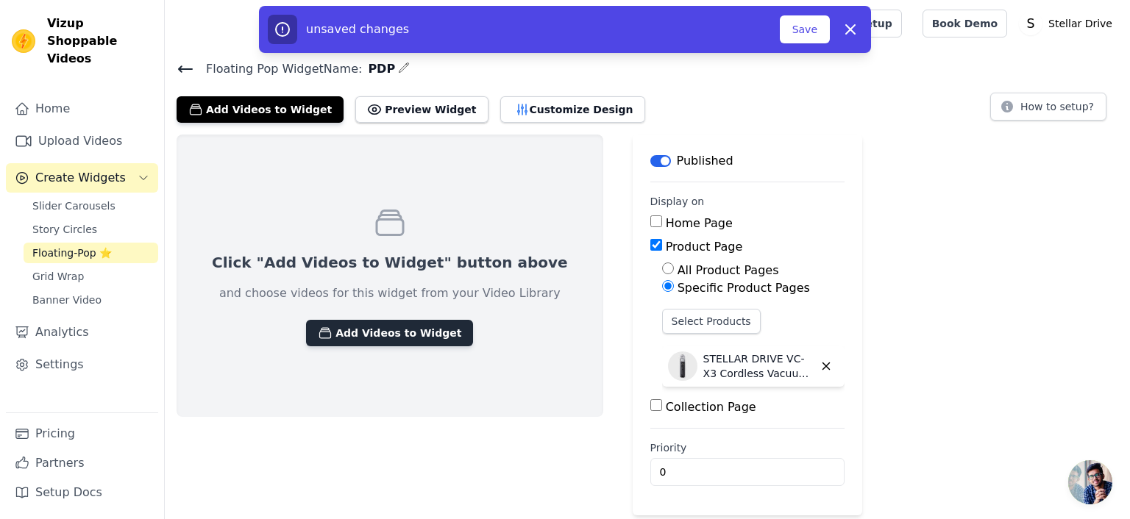
click at [385, 332] on button "Add Videos to Widget" at bounding box center [389, 333] width 167 height 26
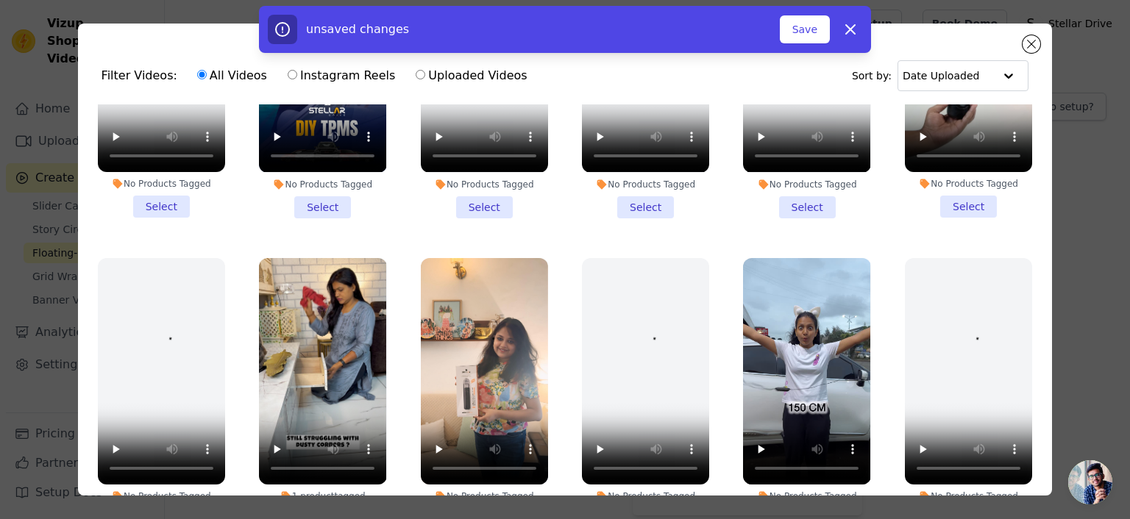
scroll to position [1177, 0]
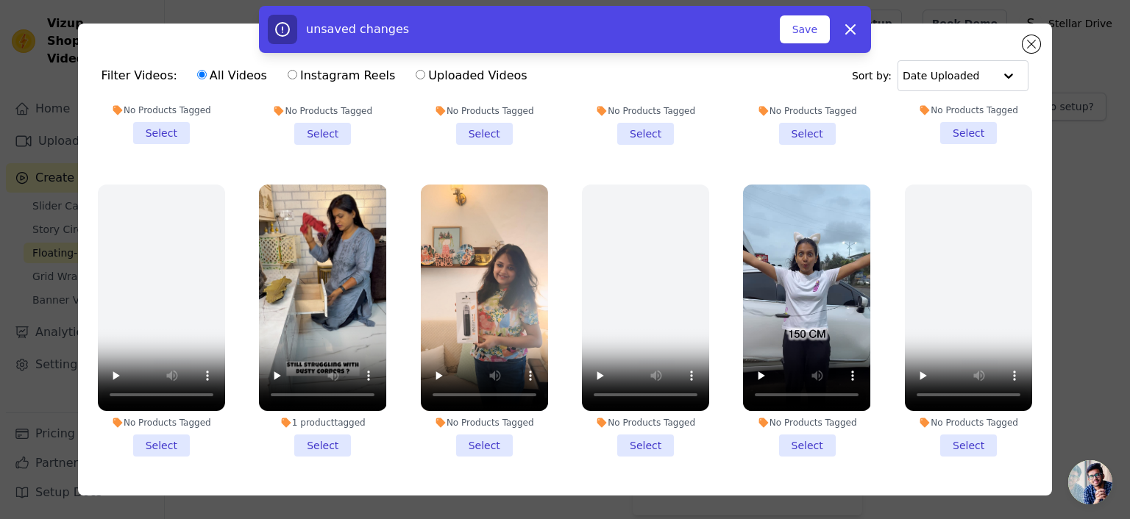
click at [313, 416] on li "1 product tagged Select" at bounding box center [322, 321] width 127 height 272
click at [0, 0] on input "1 product tagged Select" at bounding box center [0, 0] width 0 height 0
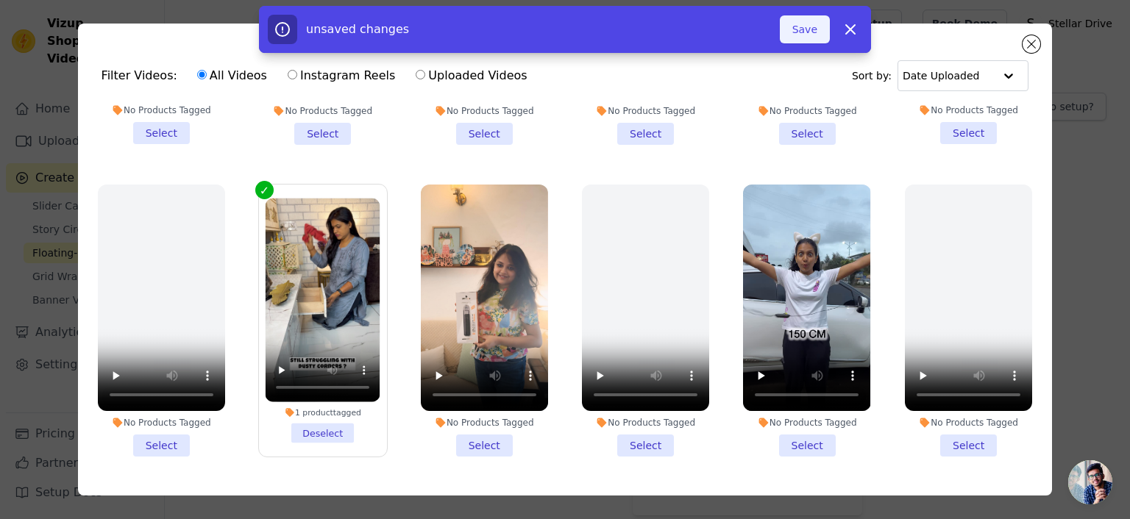
click at [812, 27] on button "Save" at bounding box center [805, 29] width 50 height 28
click at [805, 32] on button "Save" at bounding box center [805, 29] width 50 height 28
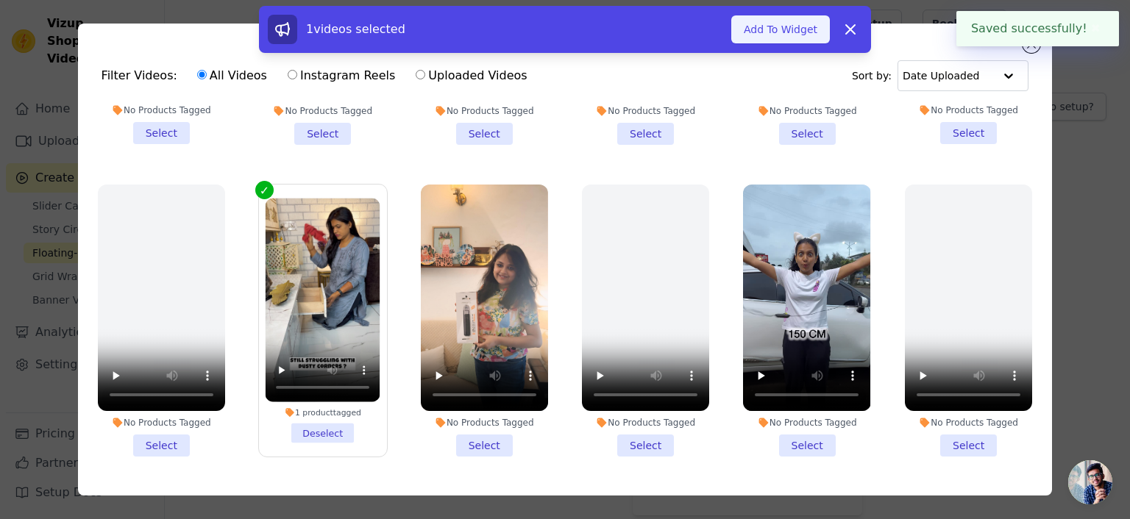
click at [805, 32] on button "Add To Widget" at bounding box center [780, 29] width 99 height 28
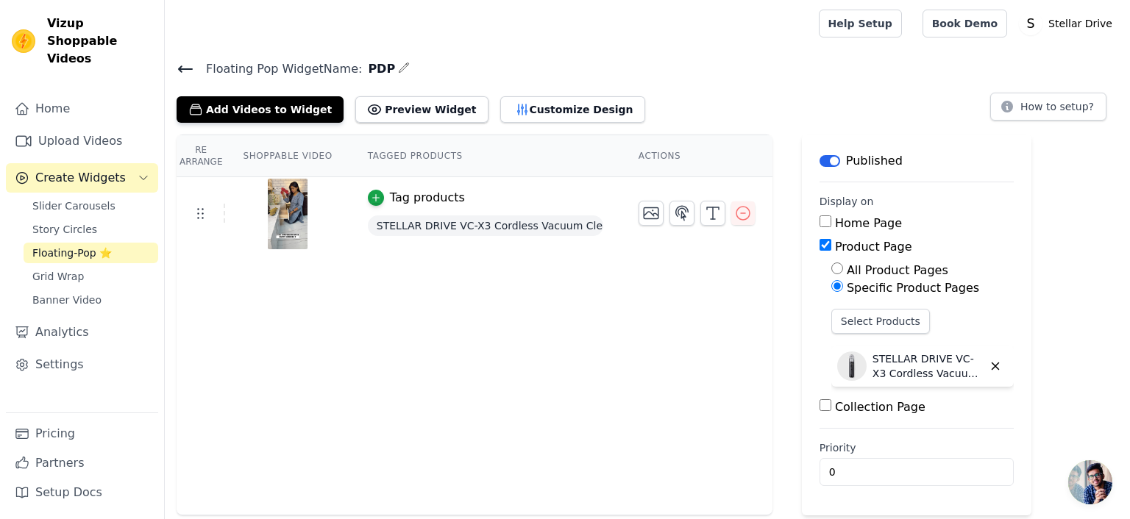
click at [188, 70] on icon at bounding box center [186, 69] width 18 height 18
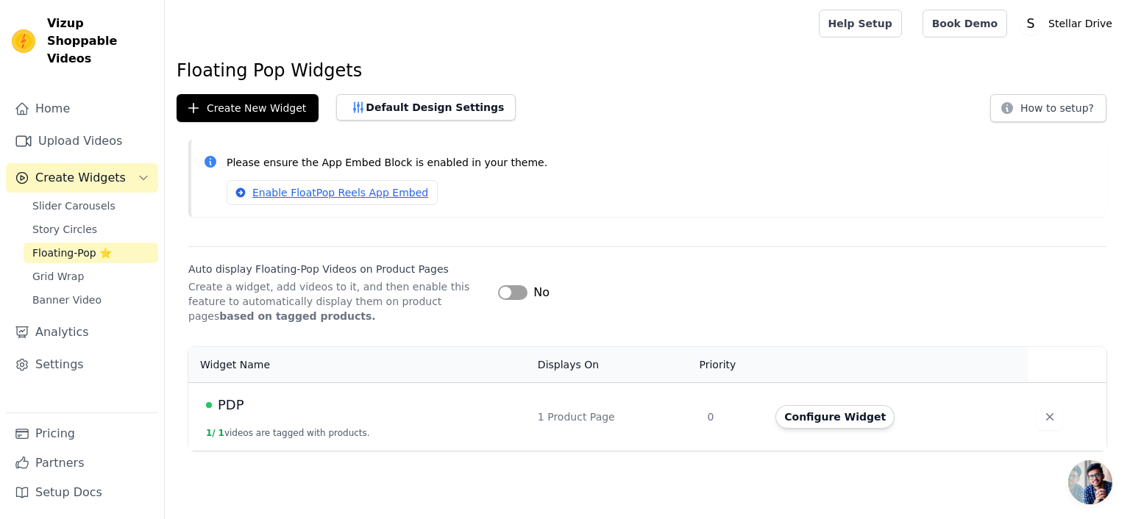
click at [506, 293] on button "Label" at bounding box center [512, 292] width 29 height 15
click at [809, 414] on button "Configure Widget" at bounding box center [834, 417] width 119 height 24
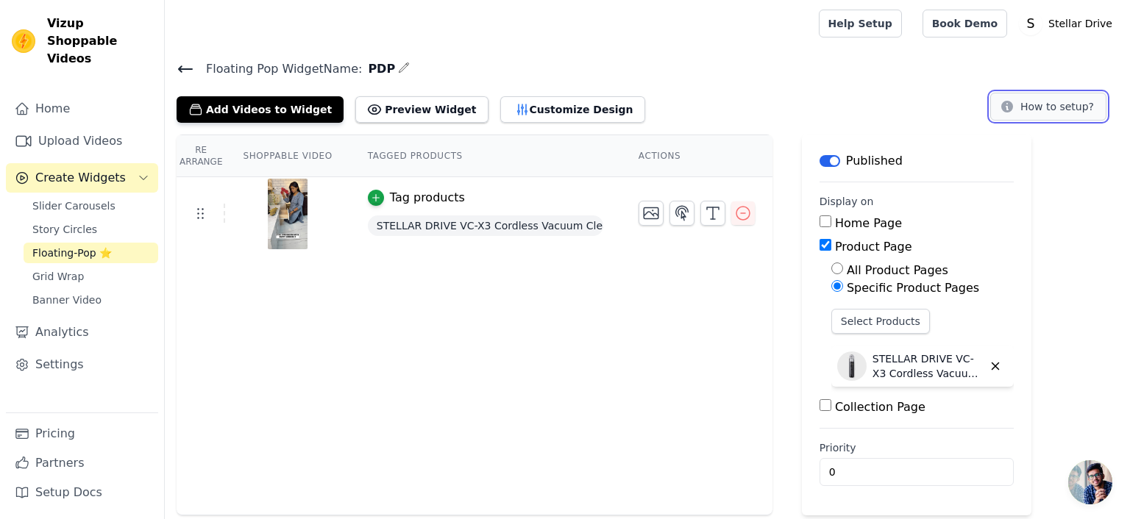
click at [1047, 104] on button "How to setup?" at bounding box center [1048, 107] width 116 height 28
click at [189, 72] on icon at bounding box center [186, 69] width 18 height 18
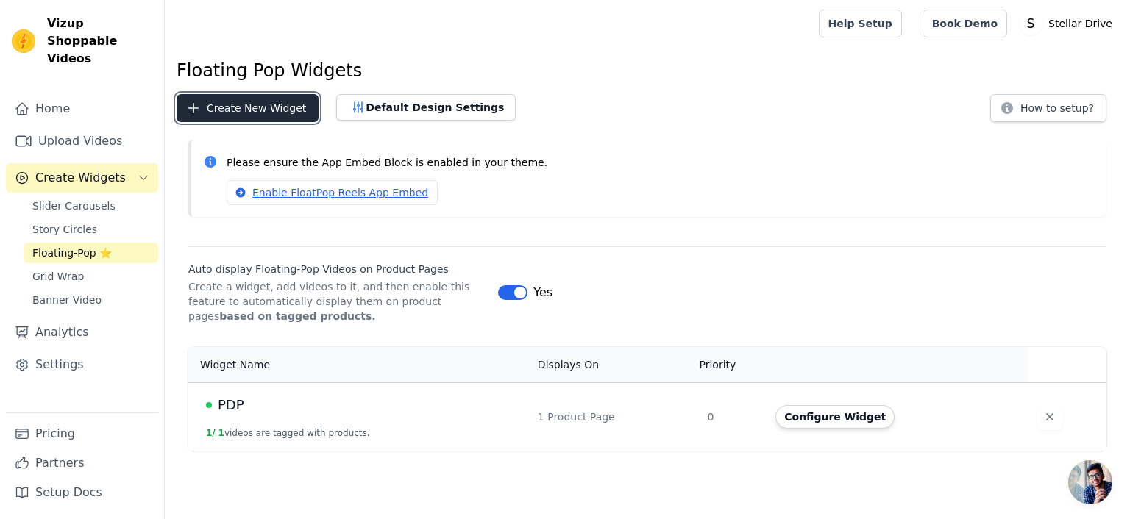
click at [269, 111] on button "Create New Widget" at bounding box center [248, 108] width 142 height 28
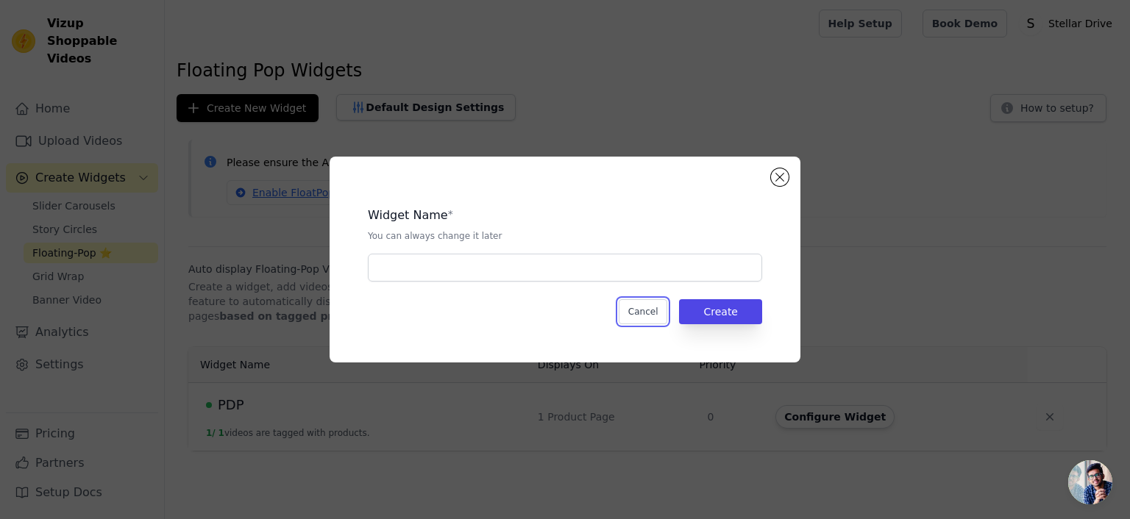
click at [633, 316] on button "Cancel" at bounding box center [643, 311] width 49 height 25
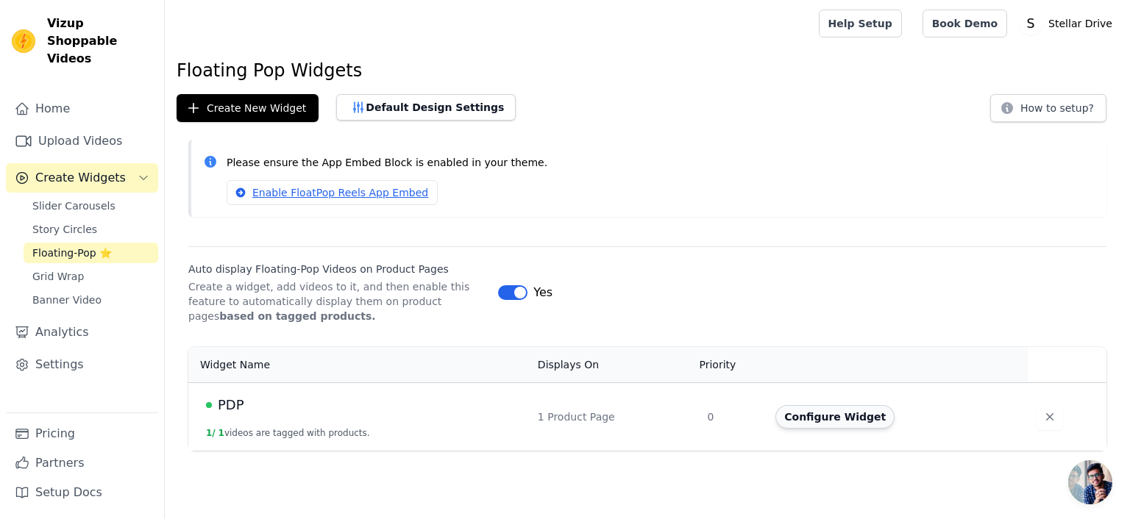
click at [792, 419] on button "Configure Widget" at bounding box center [834, 417] width 119 height 24
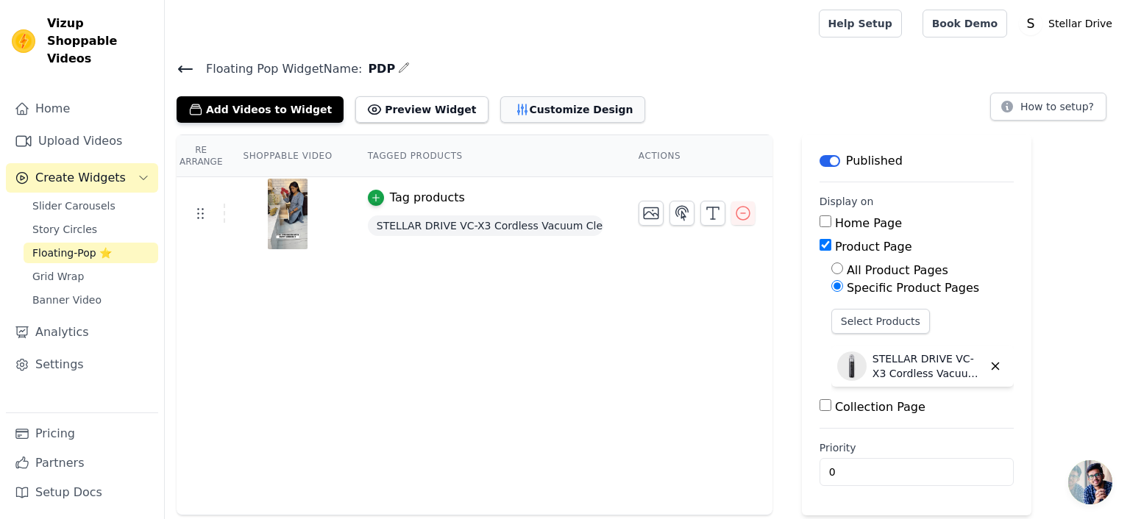
click at [515, 112] on icon "button" at bounding box center [522, 109] width 15 height 15
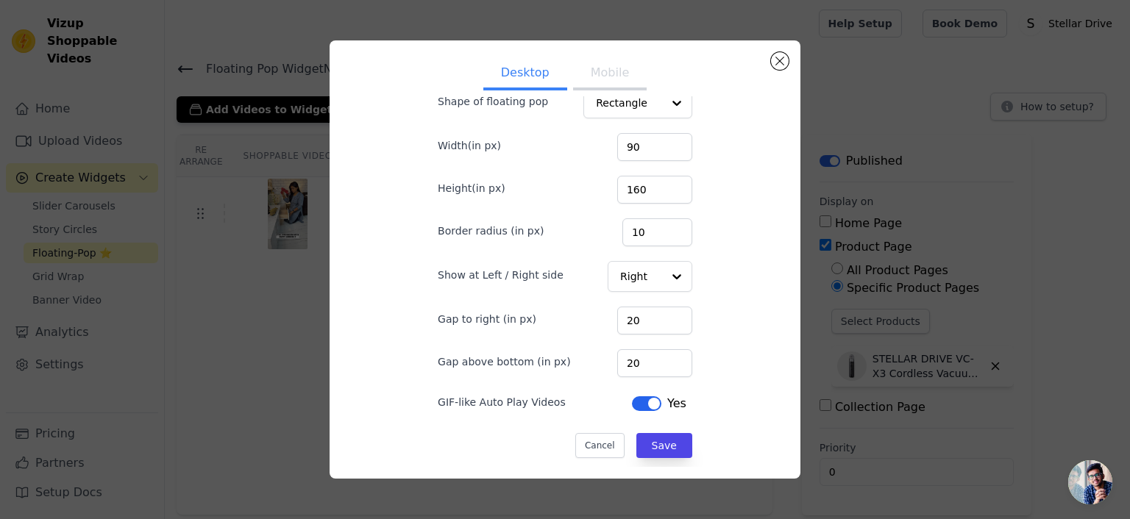
scroll to position [47, 0]
click at [776, 61] on button "Close modal" at bounding box center [780, 61] width 18 height 18
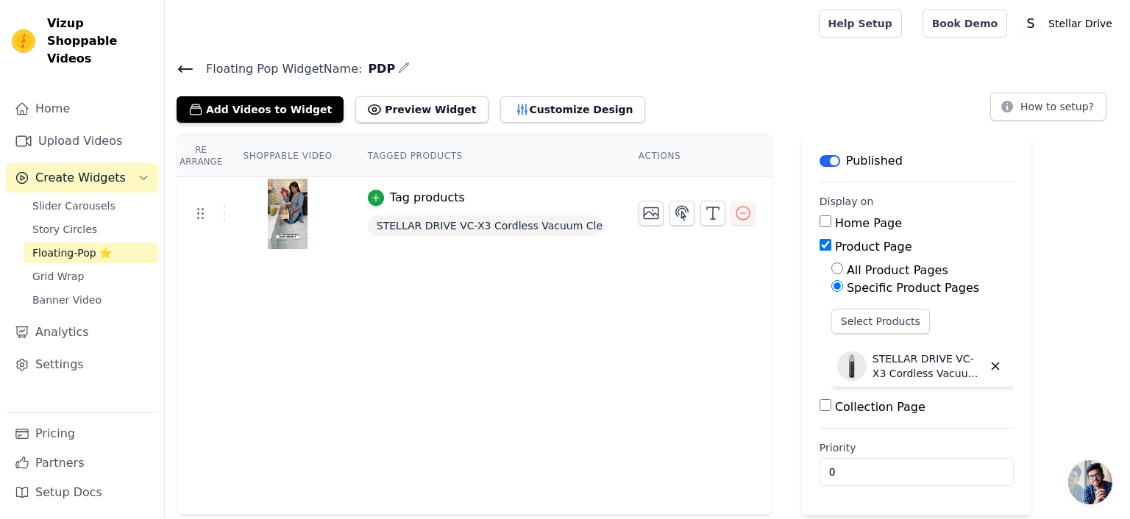
click at [398, 64] on icon "button" at bounding box center [404, 68] width 12 height 12
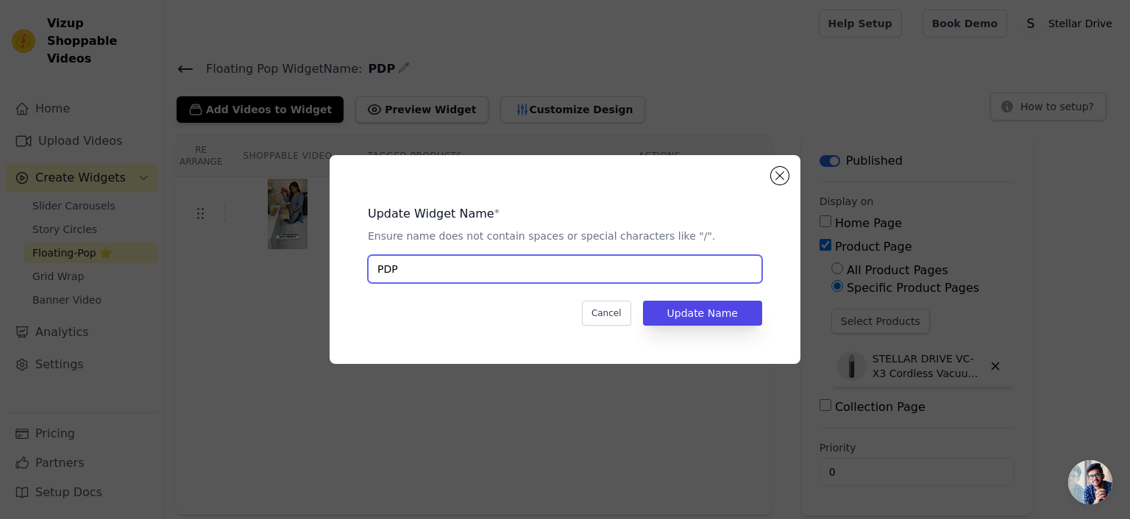
click at [427, 269] on input "PDP" at bounding box center [565, 269] width 394 height 28
type input "PDP VC-X3 UGC"
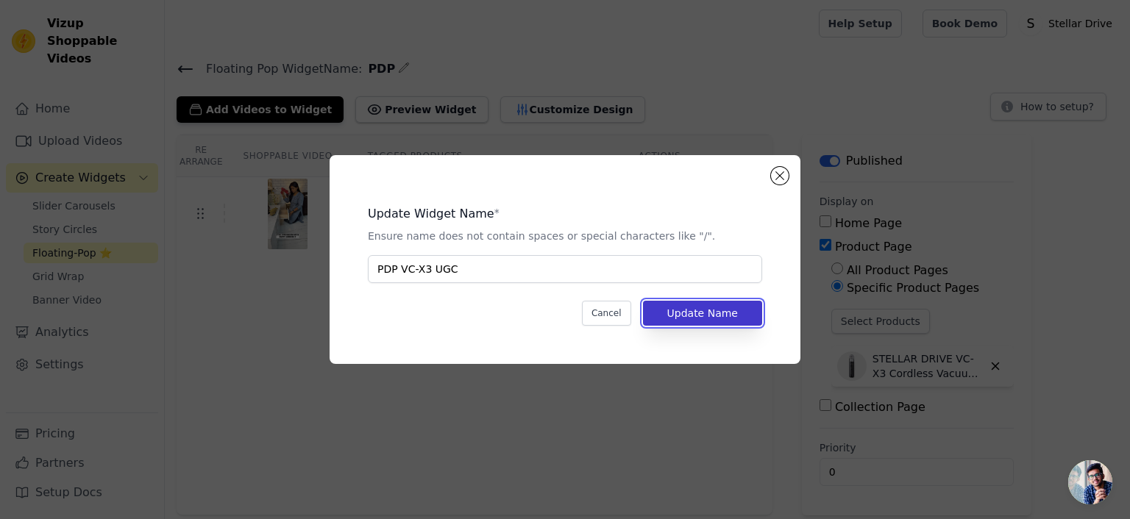
click at [697, 312] on button "Update Name" at bounding box center [702, 313] width 119 height 25
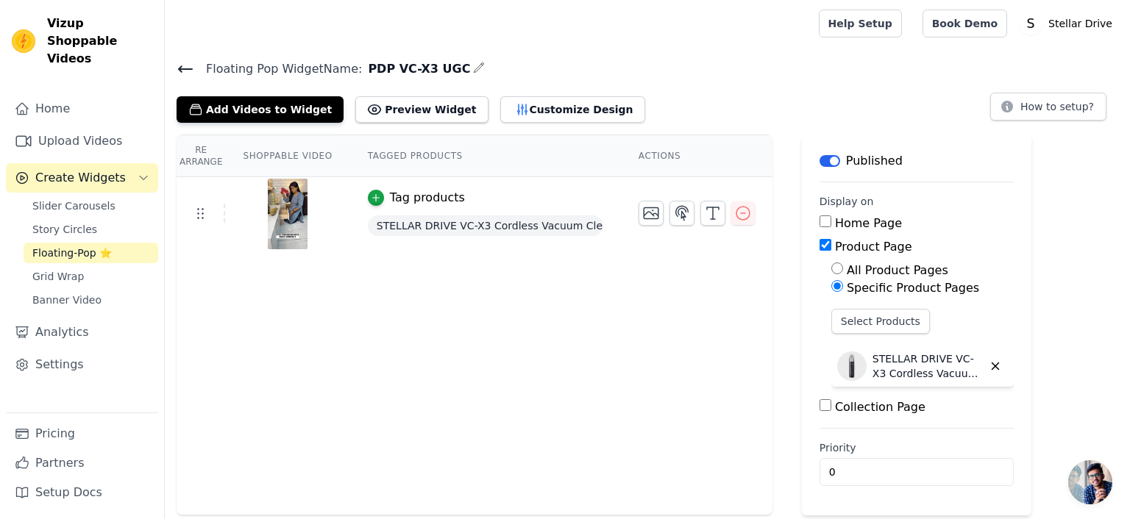
click at [184, 67] on icon at bounding box center [186, 69] width 18 height 18
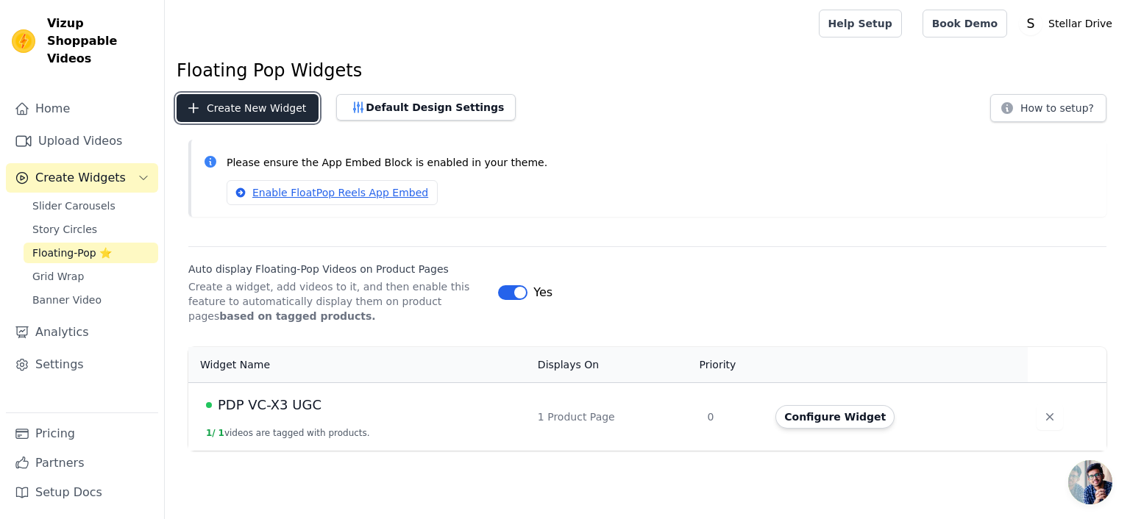
click at [271, 106] on button "Create New Widget" at bounding box center [248, 108] width 142 height 28
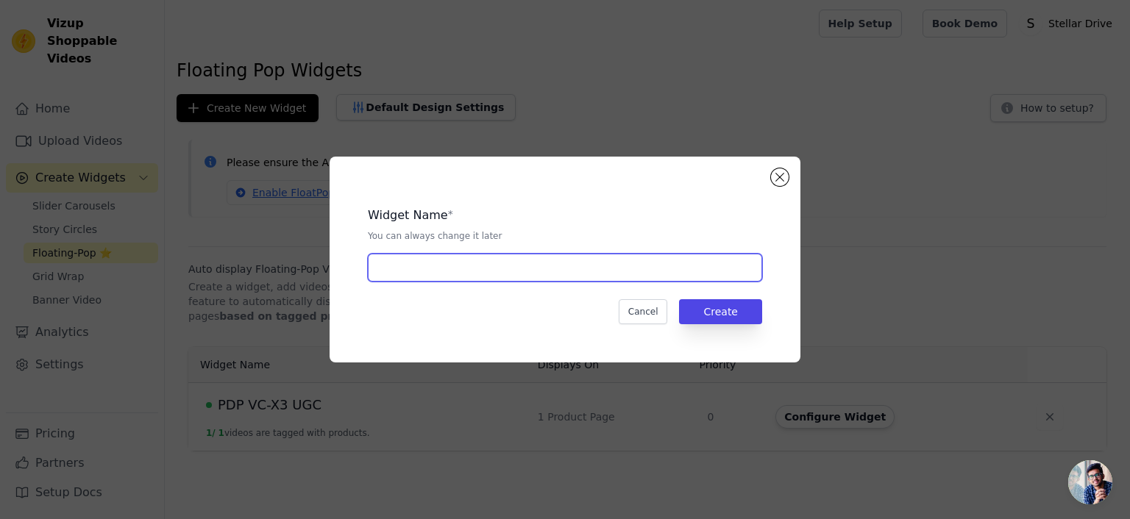
click at [418, 273] on input "text" at bounding box center [565, 268] width 394 height 28
type input "PDP S2-4EX TPMS UGC"
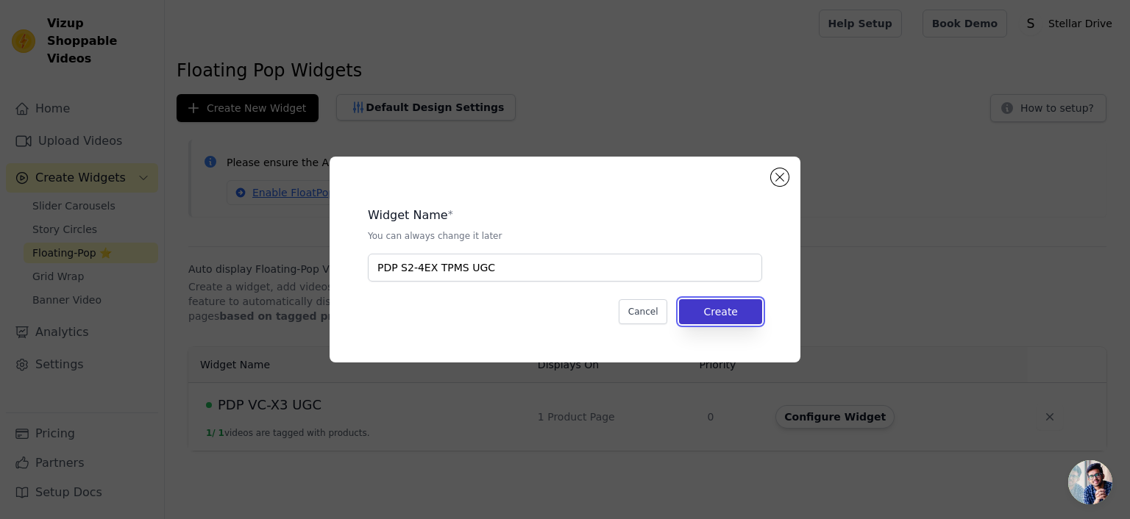
click at [704, 315] on button "Create" at bounding box center [720, 311] width 83 height 25
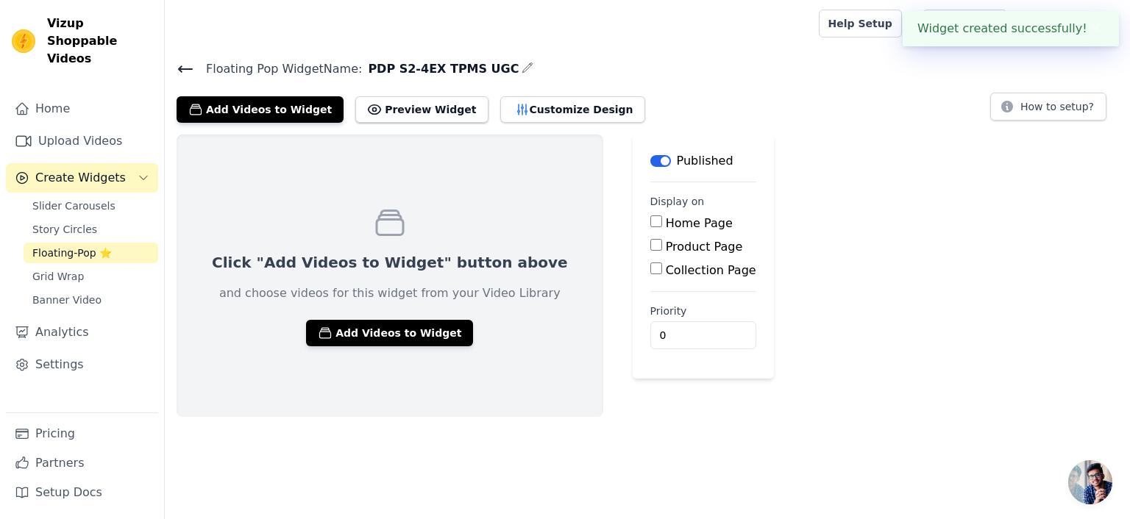
click at [650, 246] on input "Product Page" at bounding box center [656, 245] width 12 height 12
checkbox input "true"
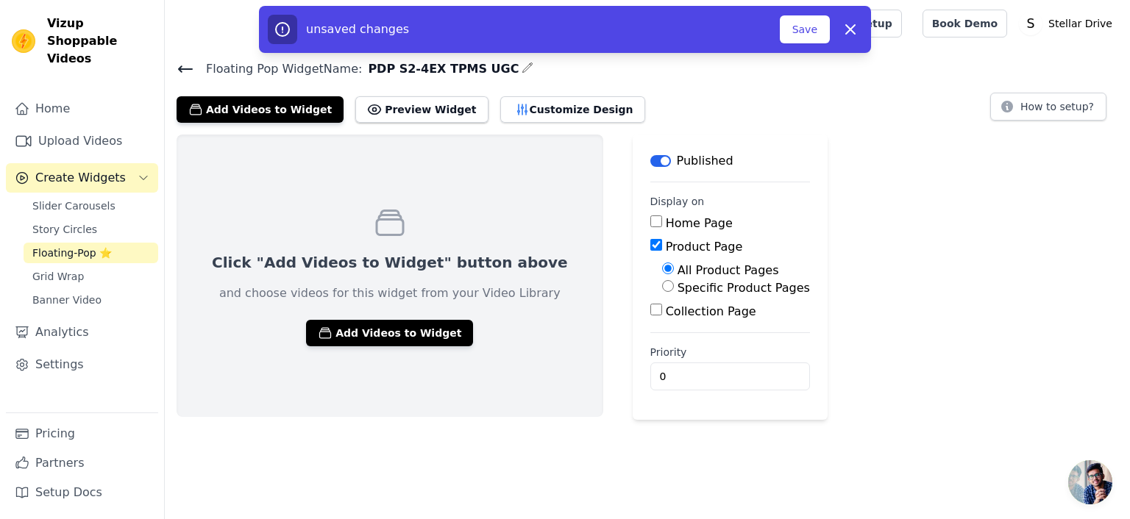
click at [662, 287] on input "Specific Product Pages" at bounding box center [668, 286] width 12 height 12
radio input "true"
click at [662, 317] on button "Select Products" at bounding box center [711, 321] width 99 height 25
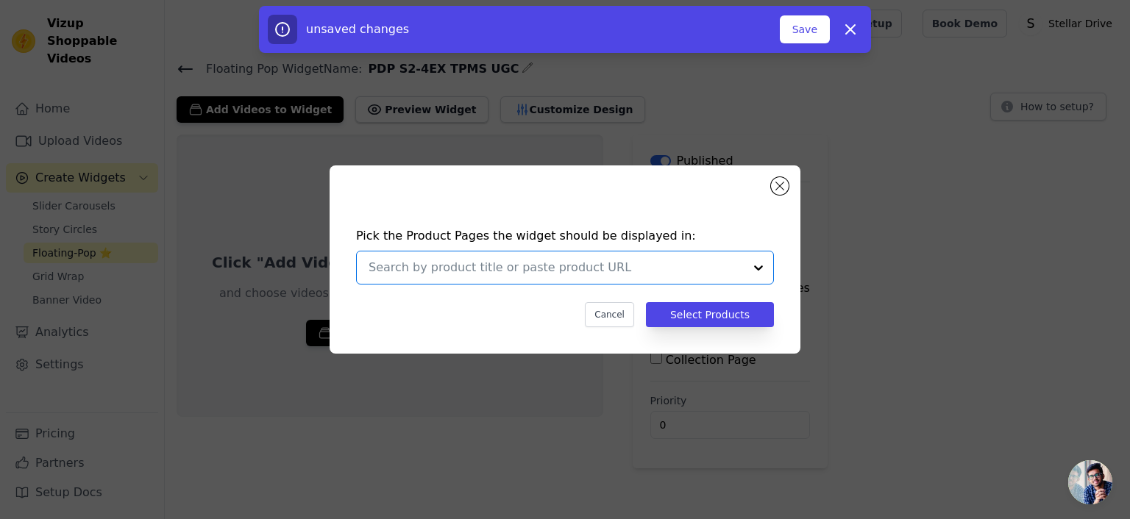
click at [594, 265] on input "text" at bounding box center [555, 268] width 375 height 18
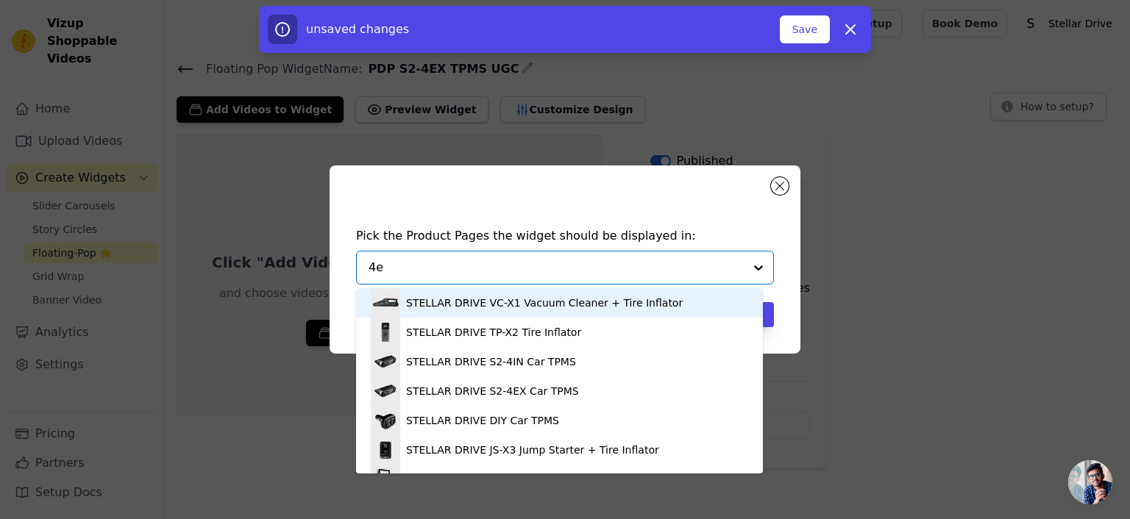
type input "4ex"
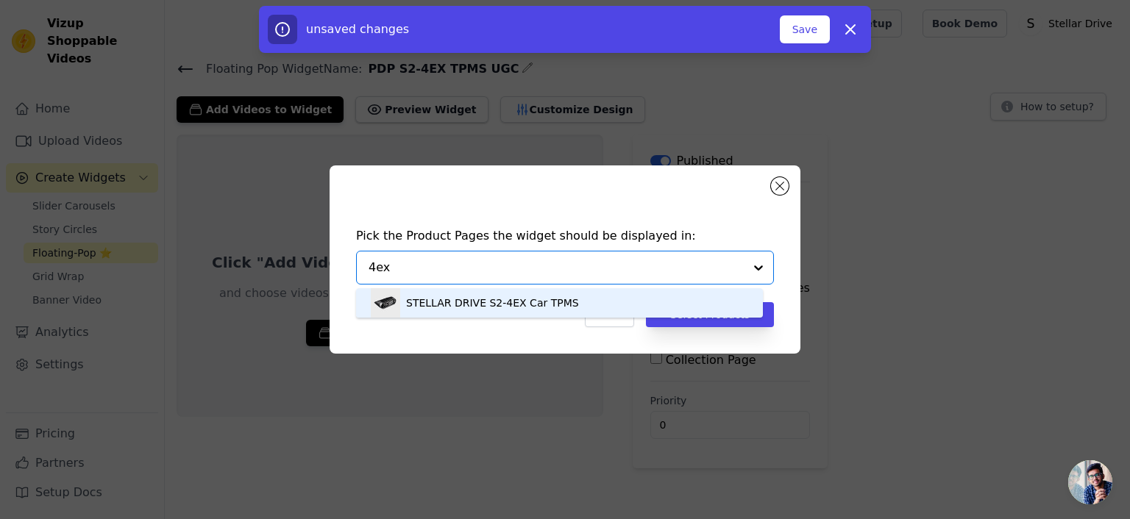
click at [541, 303] on div "STELLAR DRIVE S2-4EX Car TPMS" at bounding box center [492, 303] width 173 height 15
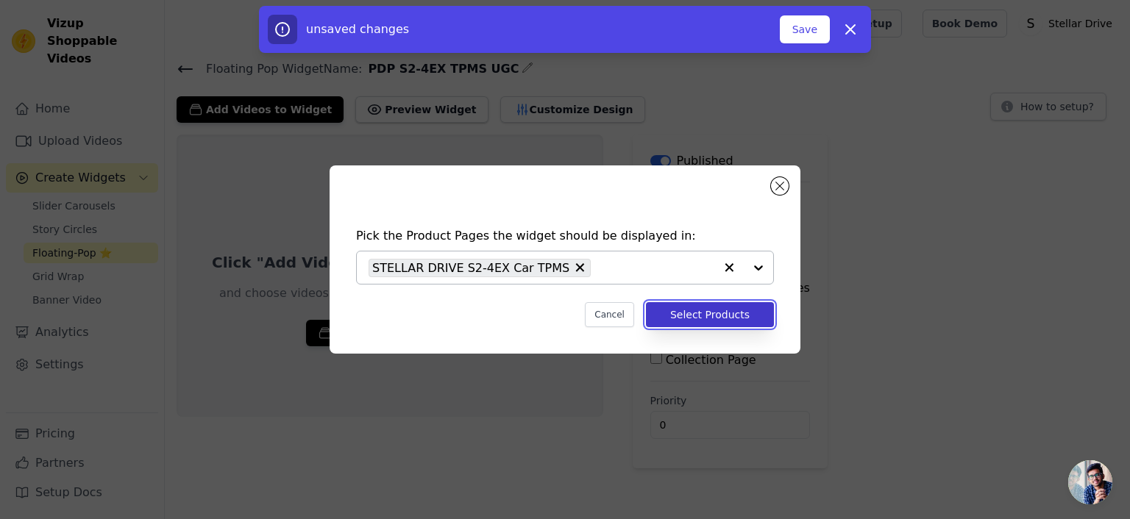
click at [694, 310] on button "Select Products" at bounding box center [710, 314] width 128 height 25
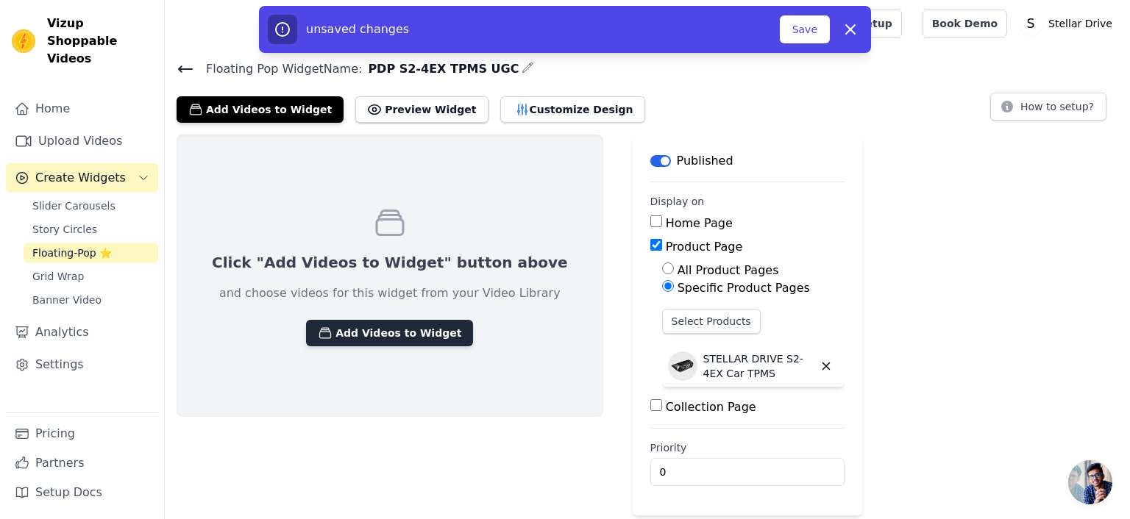
click at [368, 333] on button "Add Videos to Widget" at bounding box center [389, 333] width 167 height 26
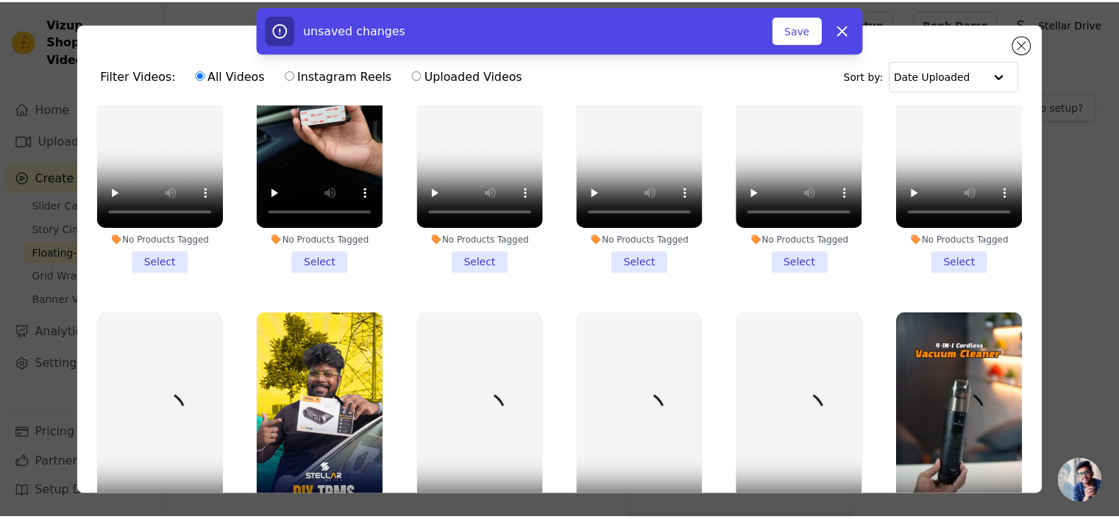
scroll to position [883, 0]
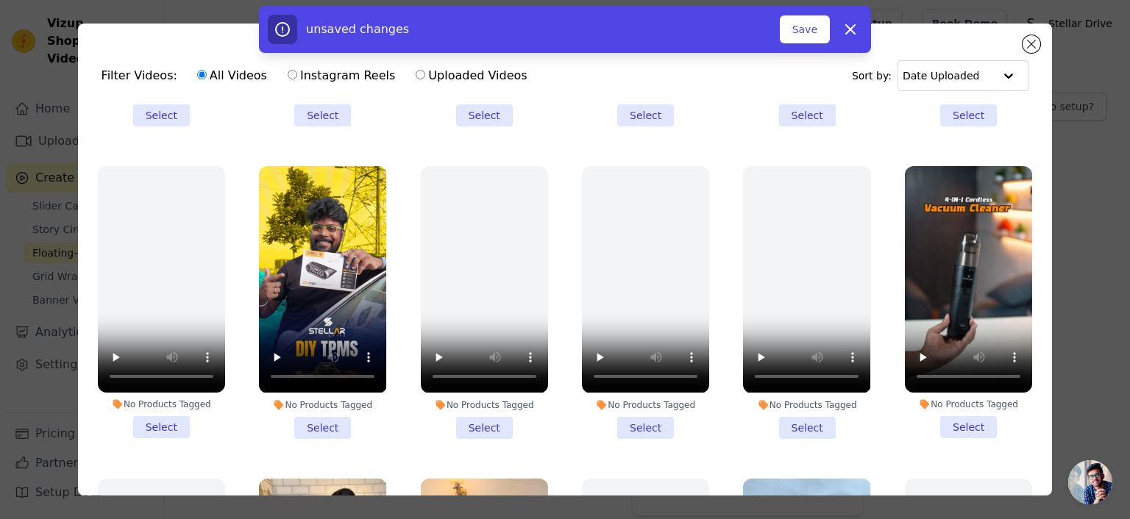
click at [320, 399] on div "No Products Tagged" at bounding box center [322, 405] width 127 height 12
click at [0, 0] on input "No Products Tagged Select" at bounding box center [0, 0] width 0 height 0
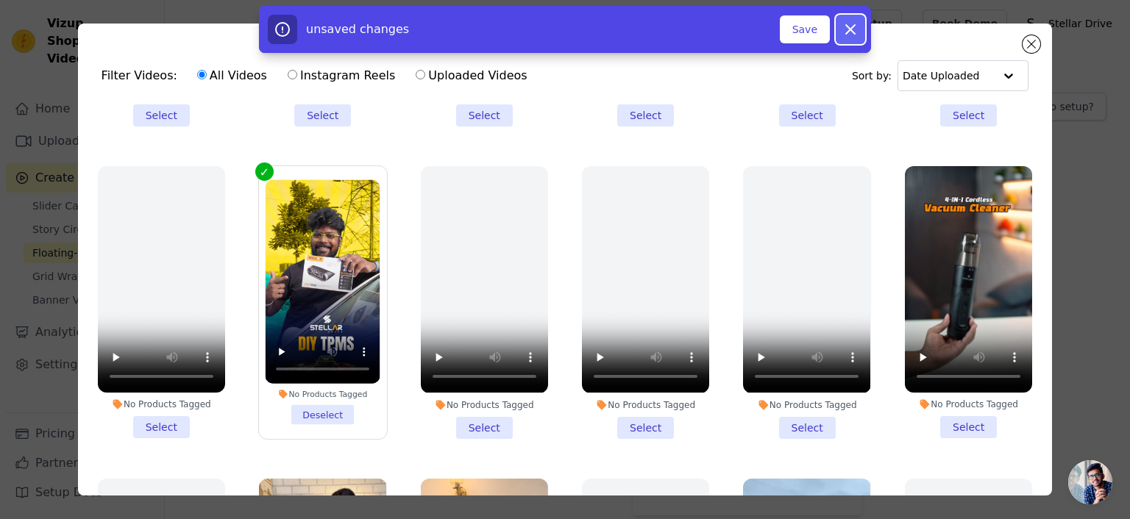
click at [852, 35] on icon "button" at bounding box center [850, 30] width 18 height 18
checkbox input "false"
click at [850, 34] on icon at bounding box center [850, 30] width 18 height 18
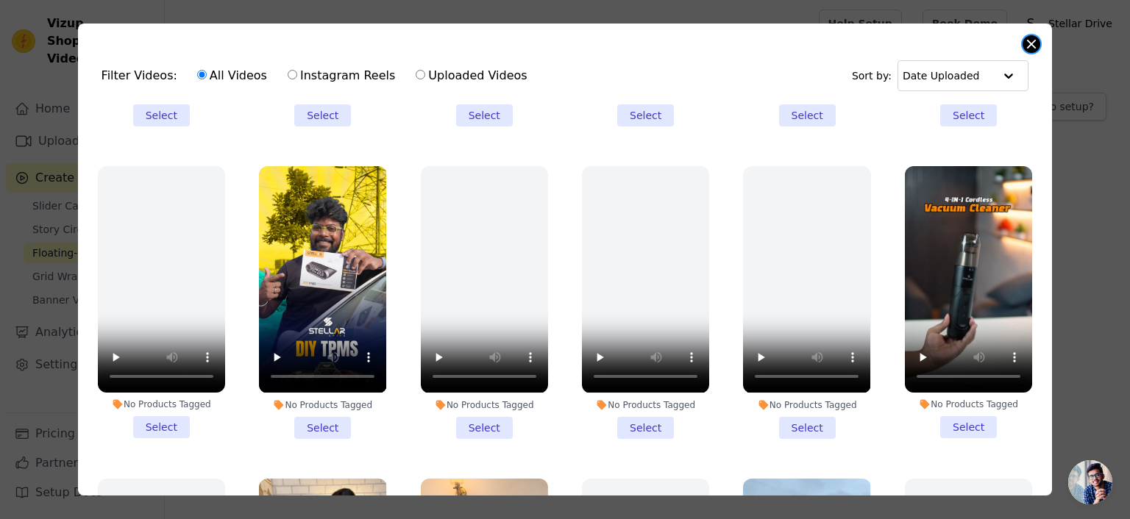
click at [1029, 44] on button "Close modal" at bounding box center [1031, 44] width 18 height 18
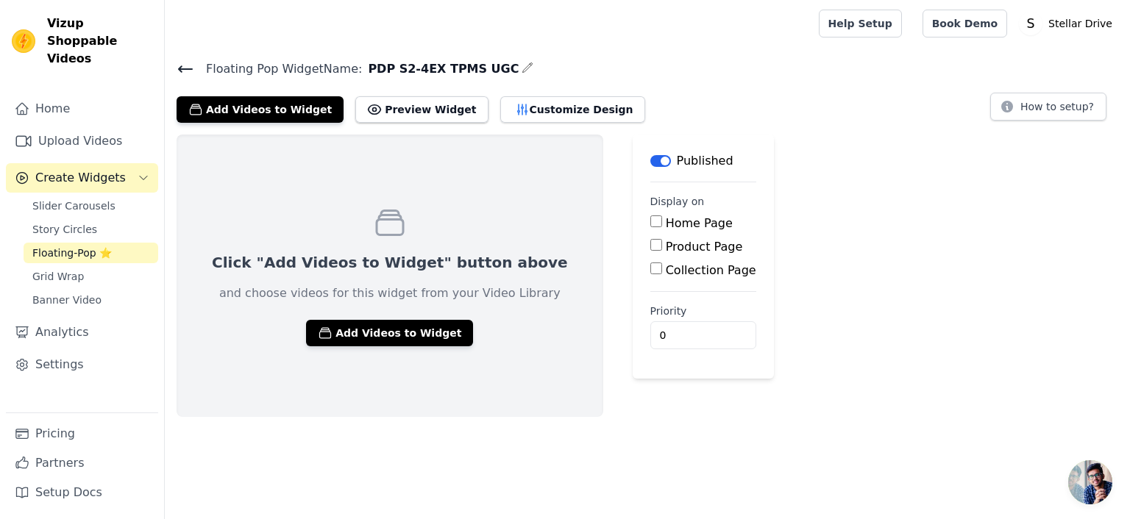
click at [186, 73] on icon at bounding box center [186, 69] width 18 height 18
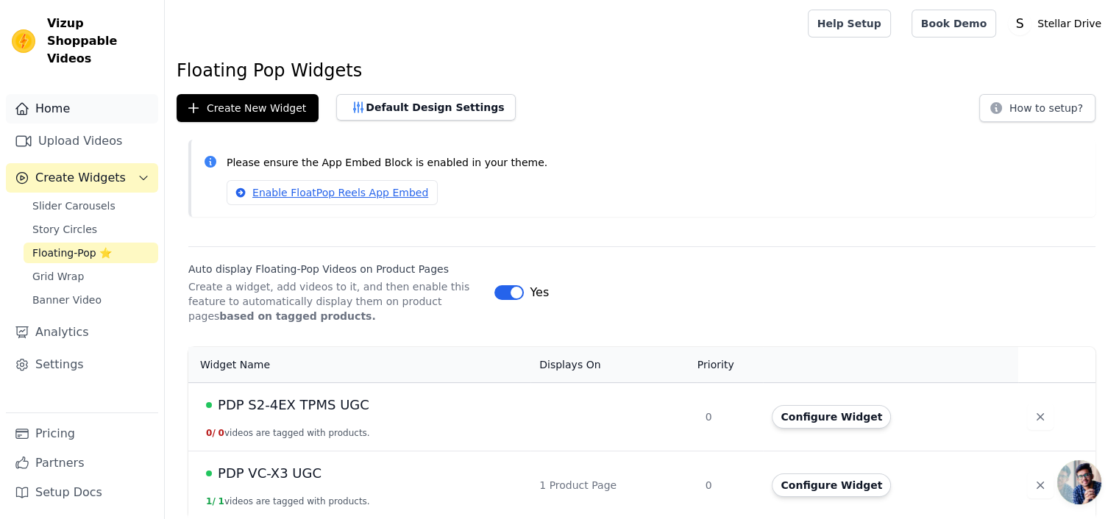
click at [52, 95] on link "Home" at bounding box center [82, 108] width 152 height 29
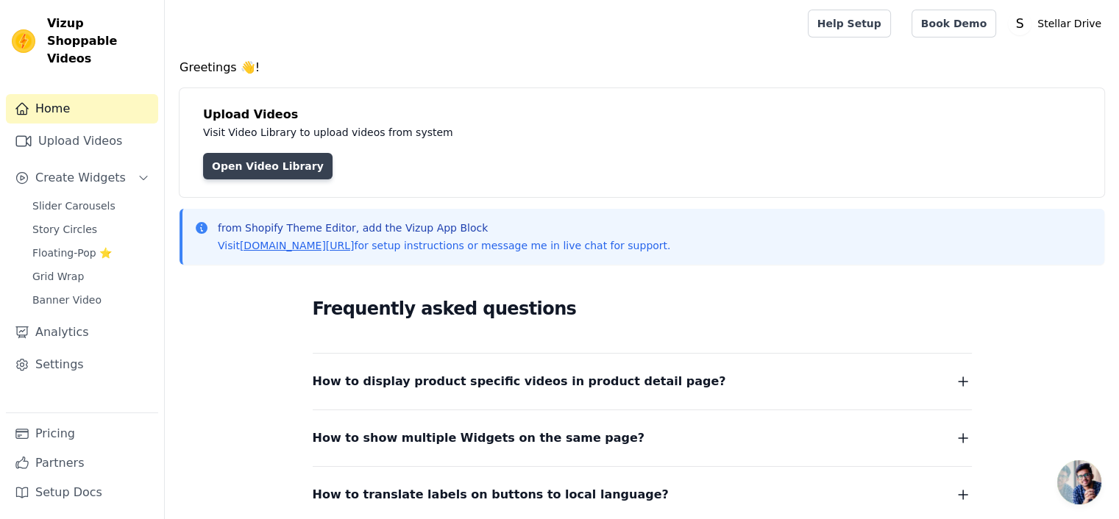
click at [265, 173] on link "Open Video Library" at bounding box center [267, 166] width 129 height 26
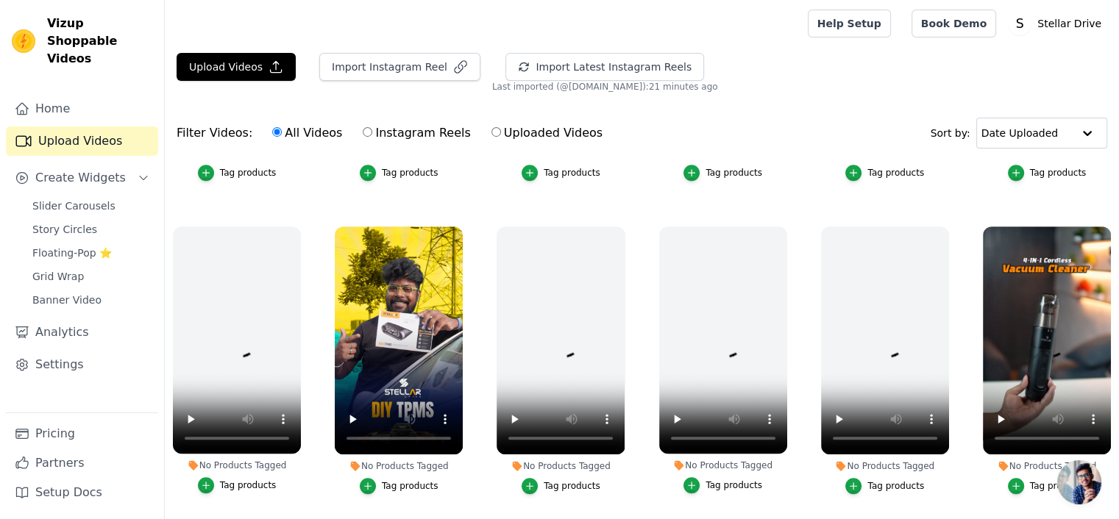
click at [399, 480] on div "Tag products" at bounding box center [410, 486] width 57 height 12
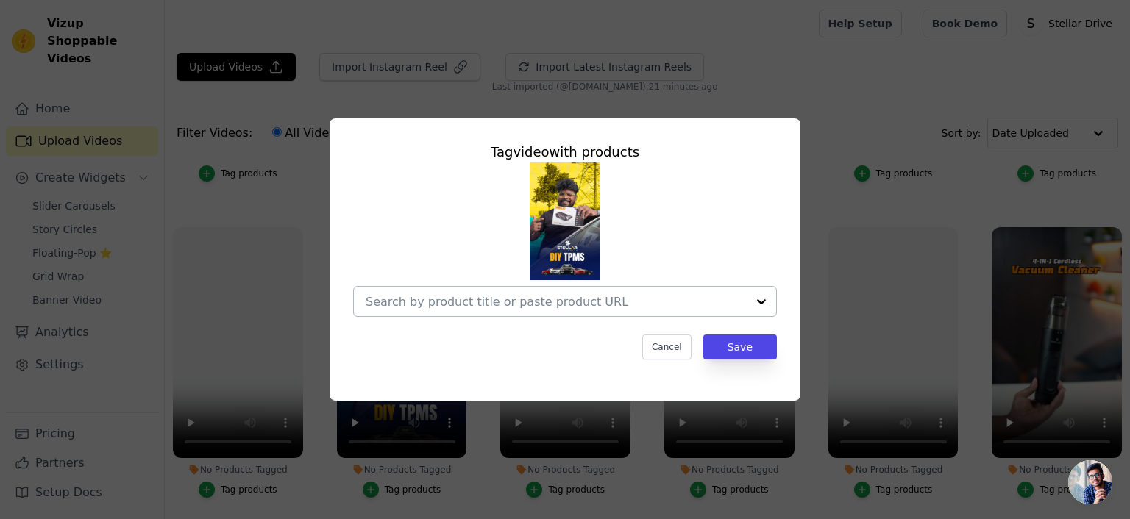
click at [449, 299] on input "No Products Tagged Tag video with products Cancel Save Tag products" at bounding box center [556, 302] width 381 height 14
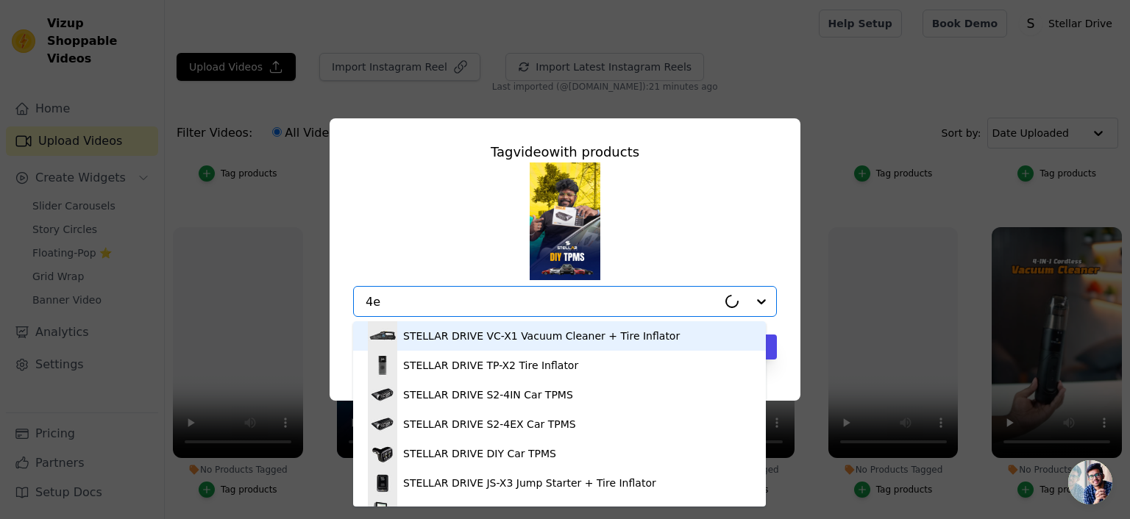
type input "4ex"
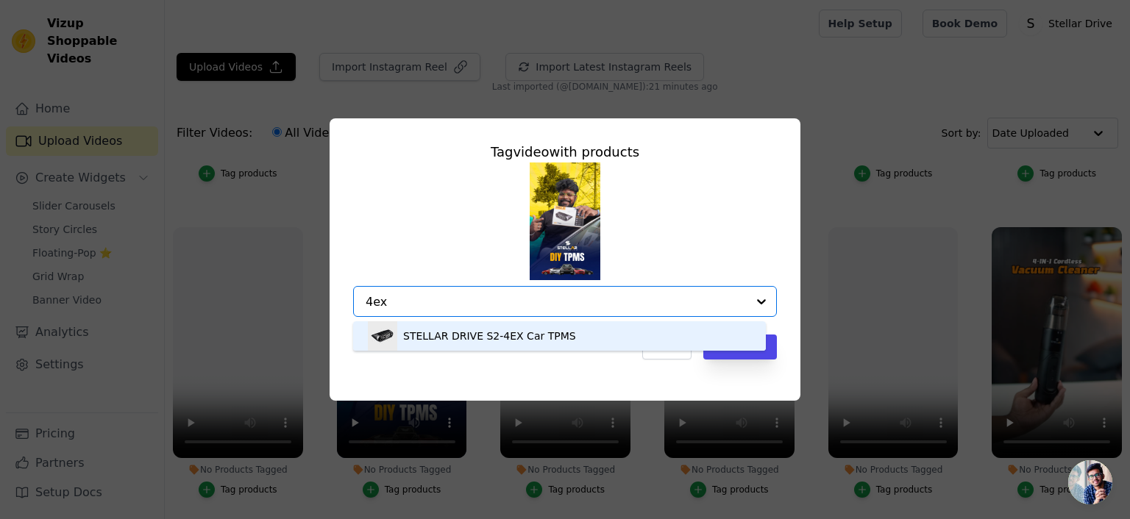
click at [447, 335] on div "STELLAR DRIVE S2-4EX Car TPMS" at bounding box center [489, 336] width 173 height 15
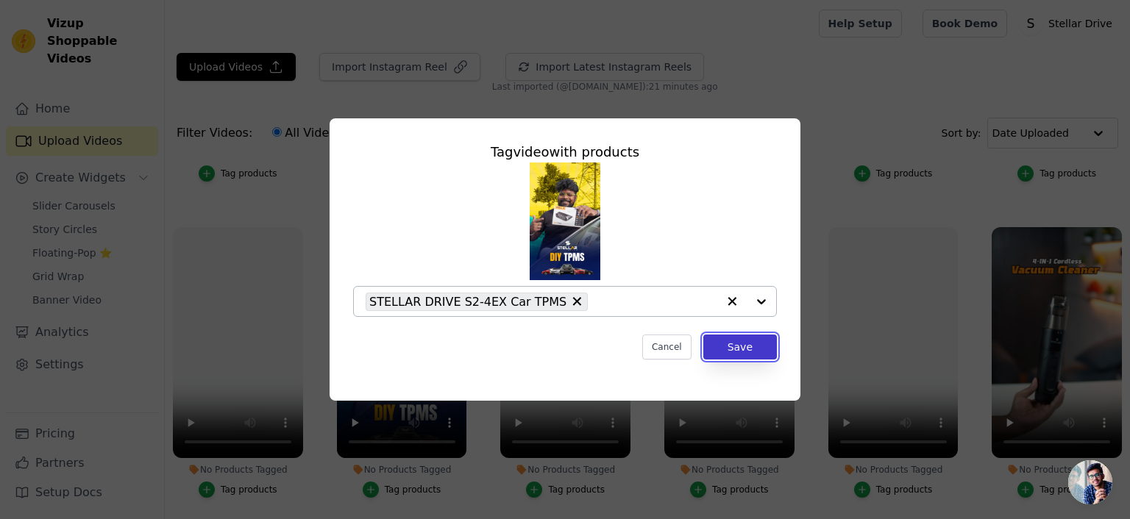
click at [730, 352] on button "Save" at bounding box center [740, 347] width 74 height 25
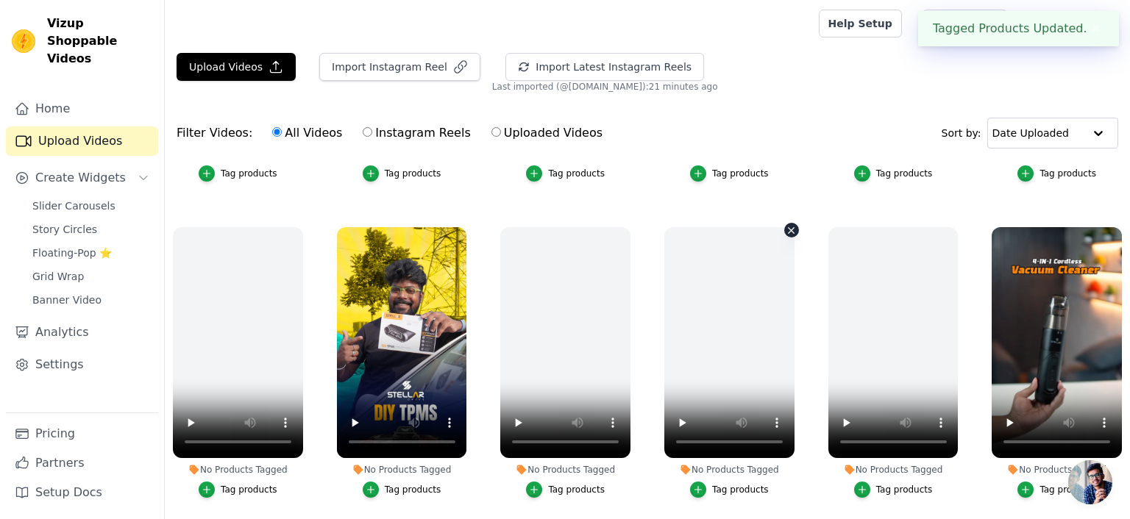
scroll to position [883, 0]
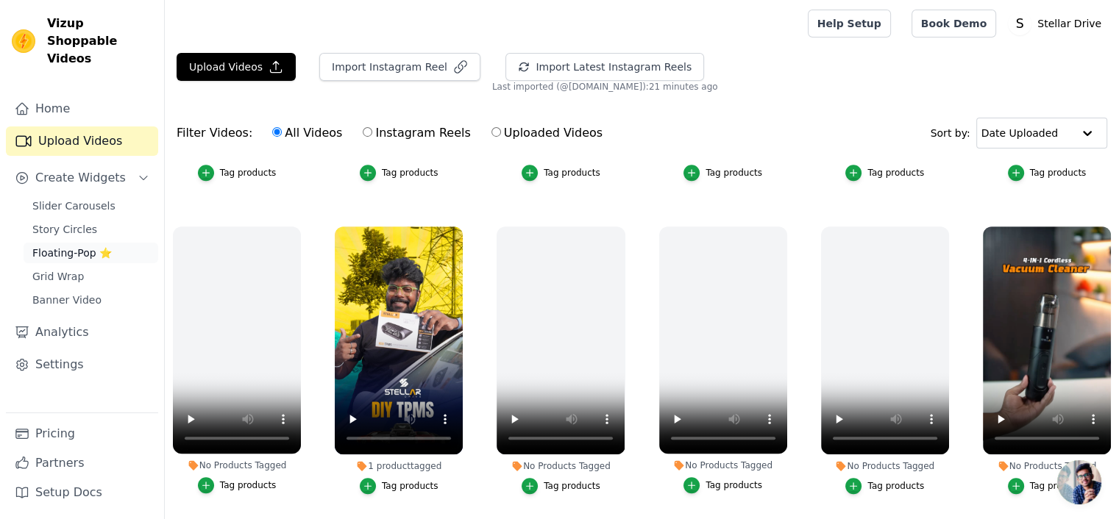
click at [41, 246] on span "Floating-Pop ⭐" at bounding box center [71, 253] width 79 height 15
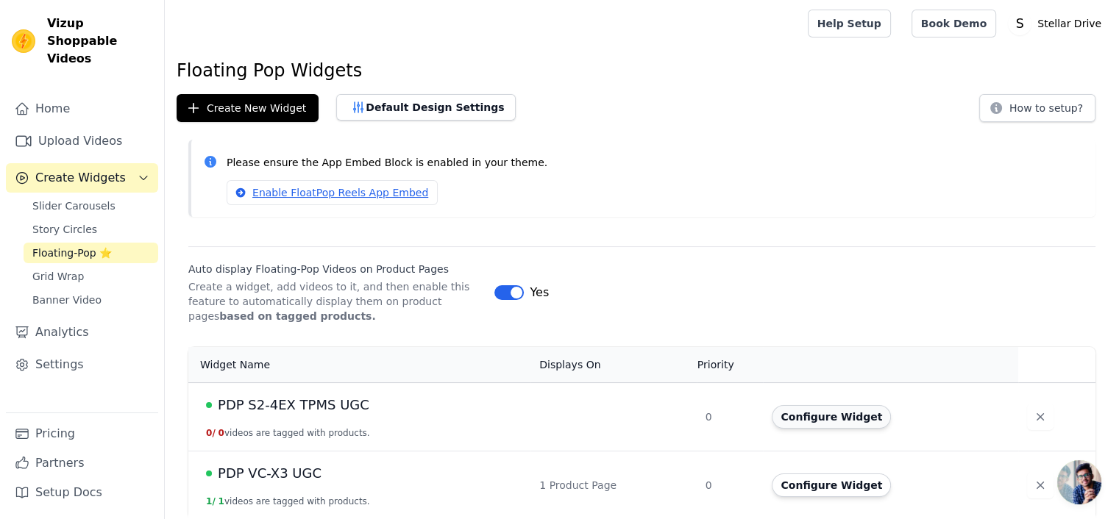
click at [798, 412] on button "Configure Widget" at bounding box center [830, 417] width 119 height 24
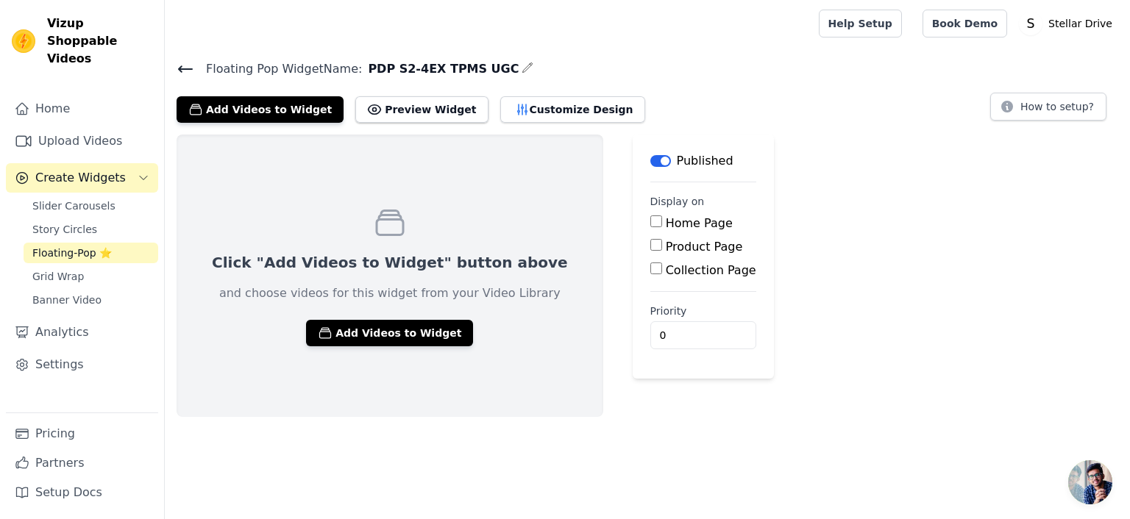
click at [650, 246] on input "Product Page" at bounding box center [656, 245] width 12 height 12
checkbox input "true"
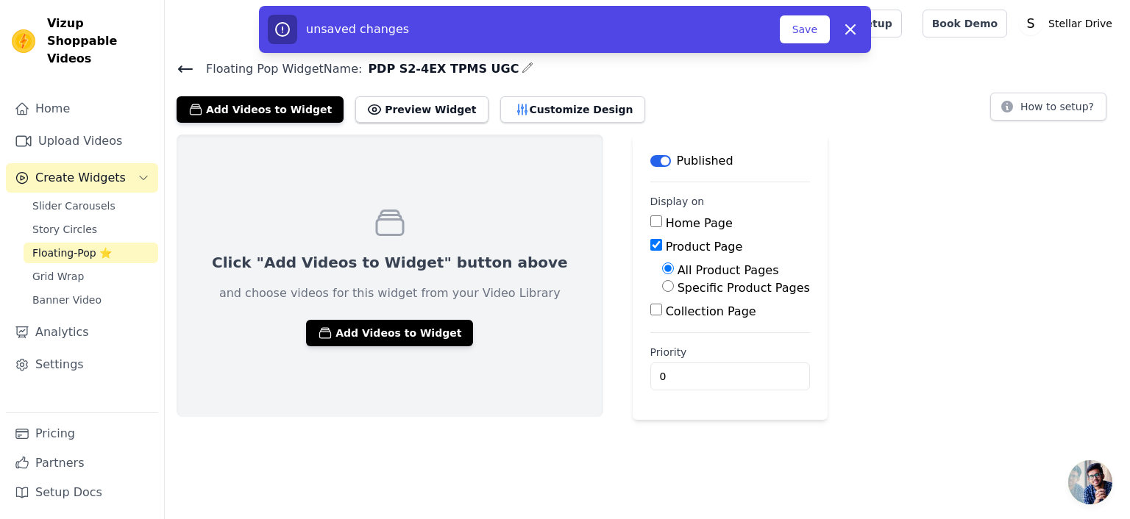
click at [662, 288] on input "Specific Product Pages" at bounding box center [668, 286] width 12 height 12
radio input "true"
click at [662, 318] on button "Select Products" at bounding box center [711, 321] width 99 height 25
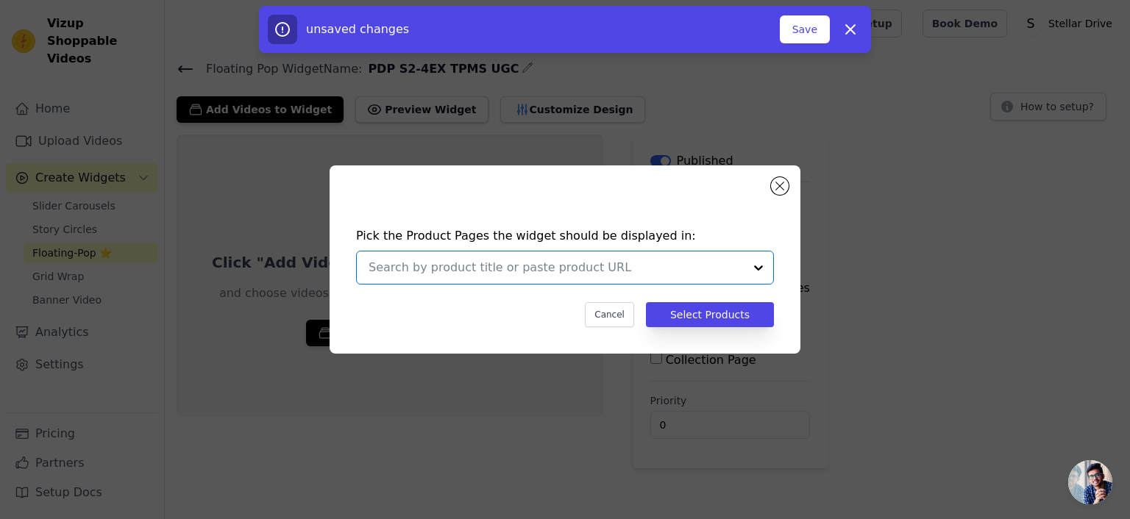
click at [615, 264] on input "text" at bounding box center [555, 268] width 375 height 18
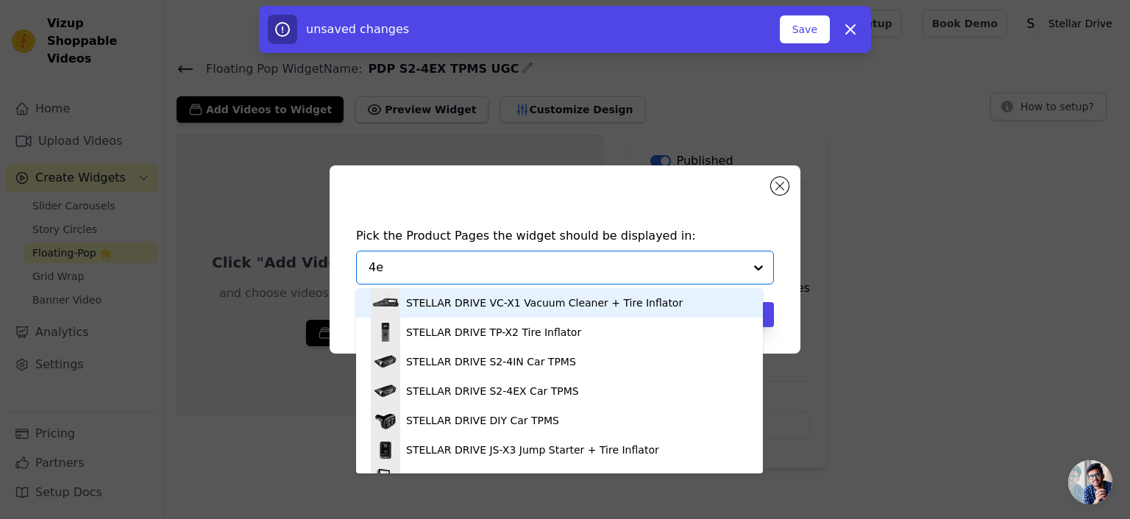
type input "4ex"
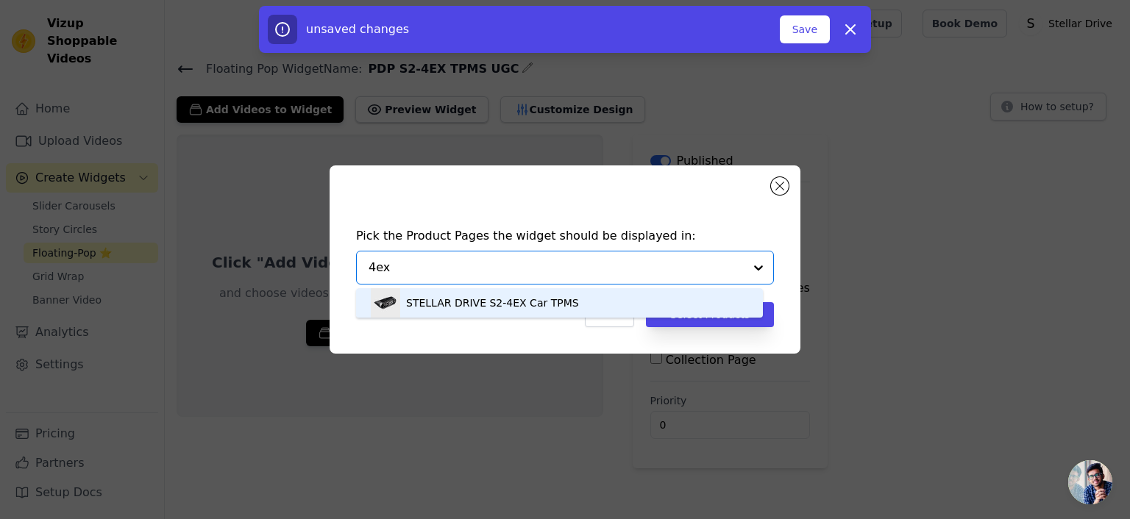
click at [571, 299] on div "STELLAR DRIVE S2-4EX Car TPMS" at bounding box center [559, 302] width 377 height 29
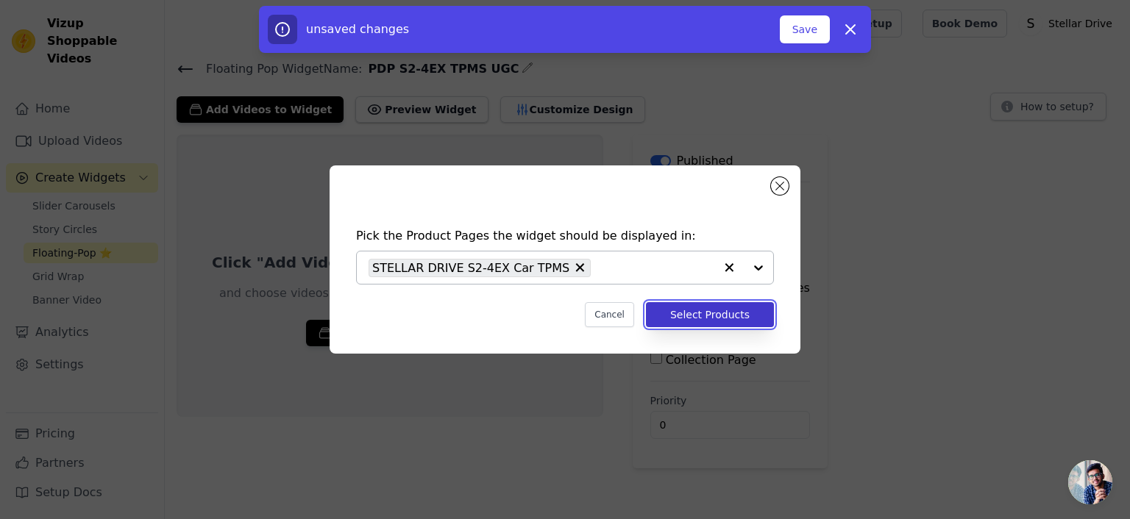
click at [701, 314] on button "Select Products" at bounding box center [710, 314] width 128 height 25
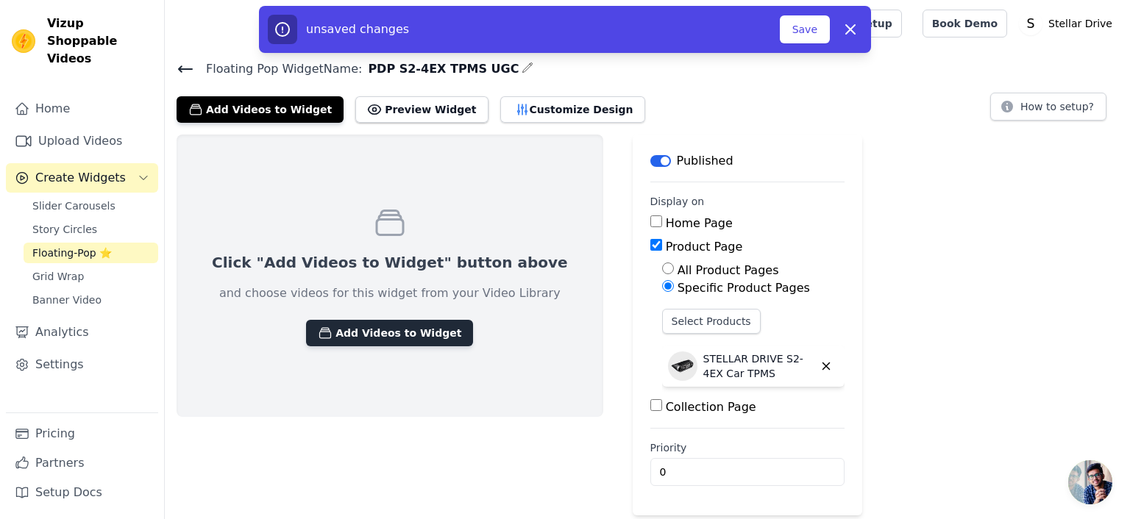
click at [349, 341] on button "Add Videos to Widget" at bounding box center [389, 333] width 167 height 26
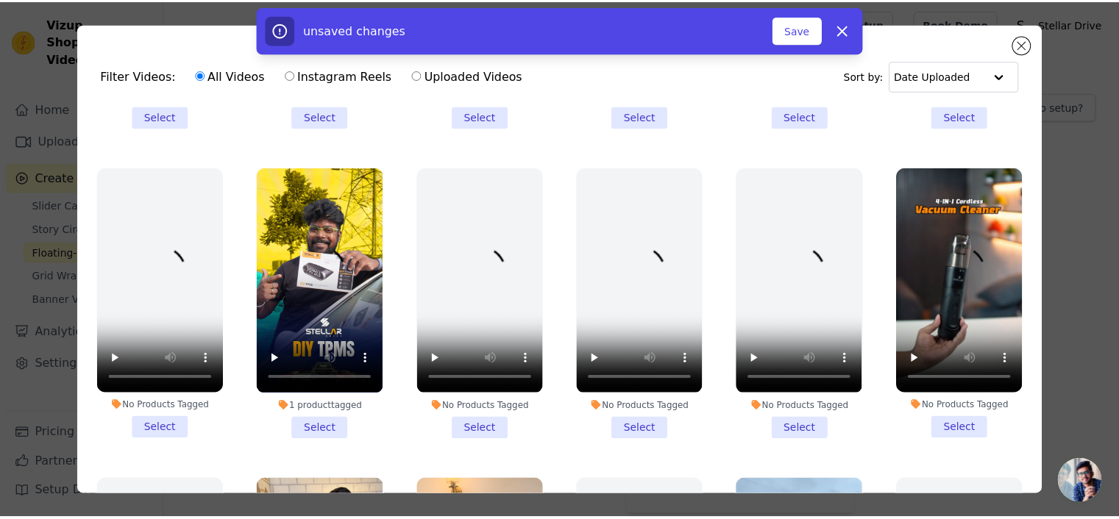
scroll to position [883, 0]
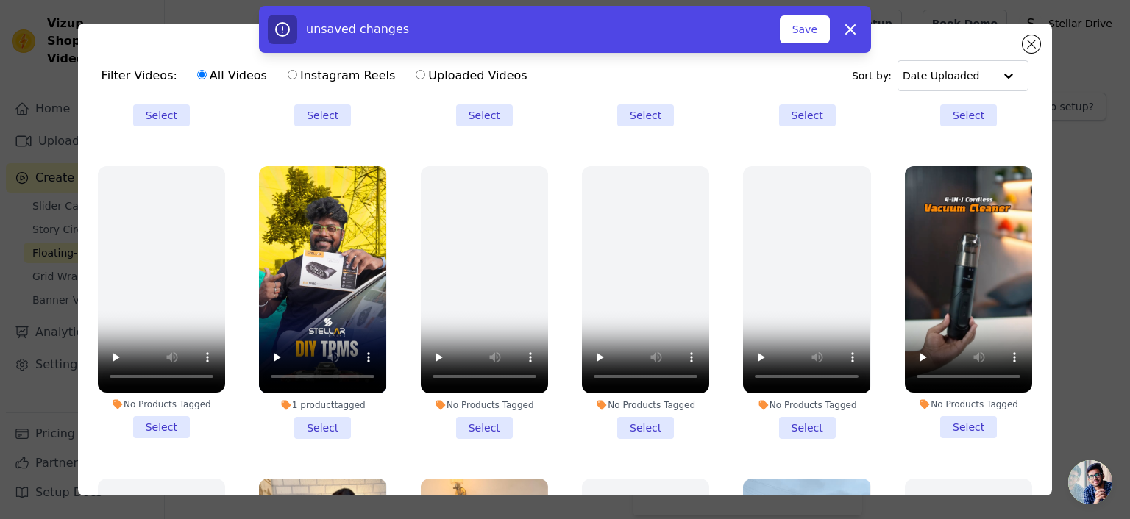
click at [322, 402] on li "1 product tagged Select" at bounding box center [322, 302] width 127 height 272
click at [0, 0] on input "1 product tagged Select" at bounding box center [0, 0] width 0 height 0
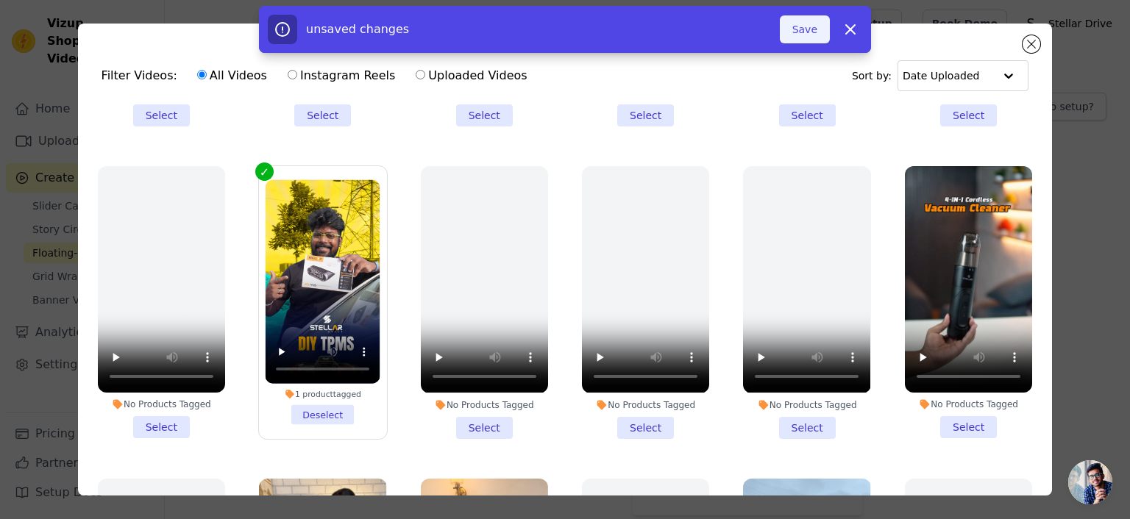
click at [810, 28] on button "Save" at bounding box center [805, 29] width 50 height 28
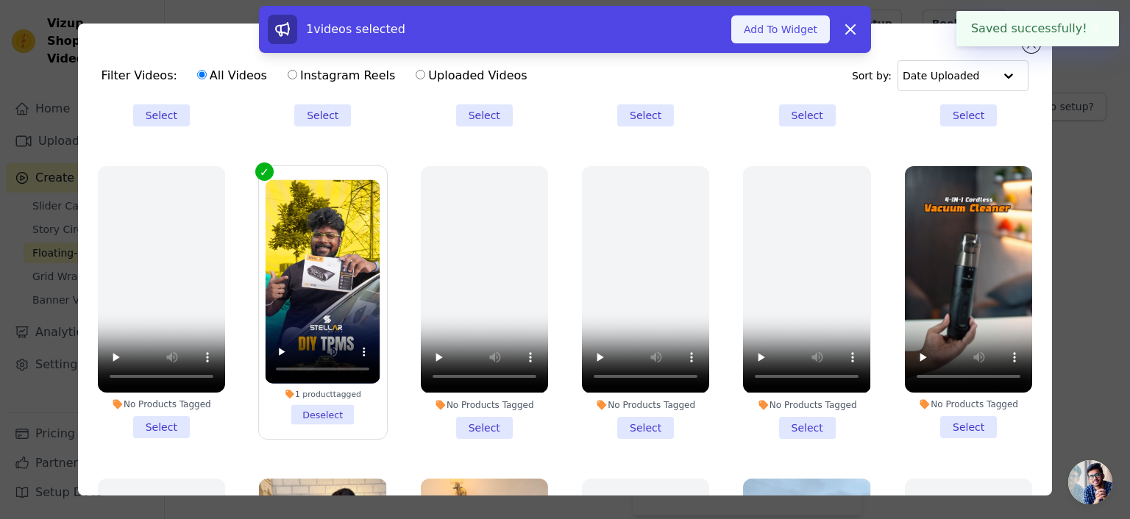
click at [800, 29] on button "Add To Widget" at bounding box center [780, 29] width 99 height 28
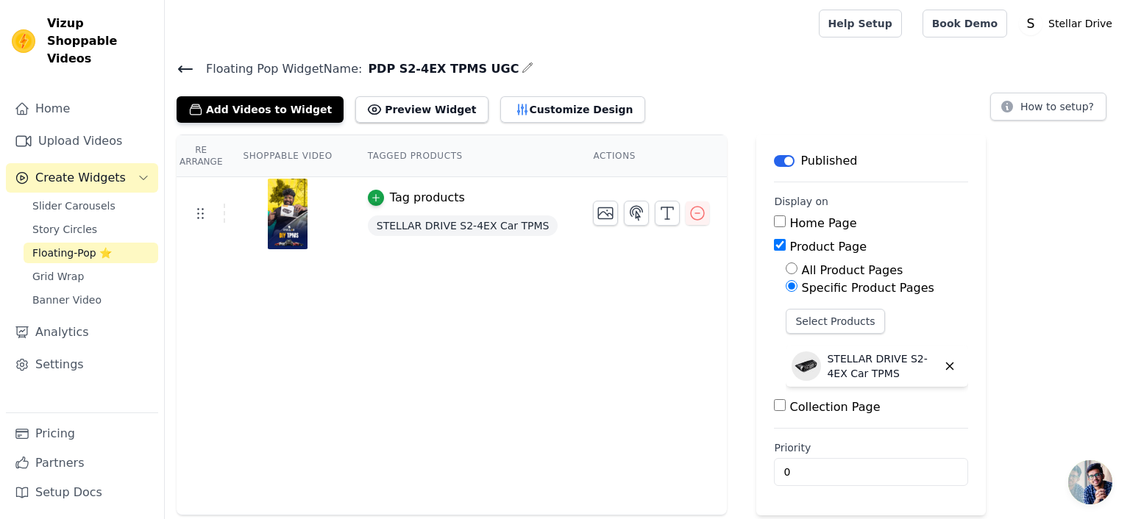
click at [182, 69] on icon at bounding box center [186, 69] width 18 height 18
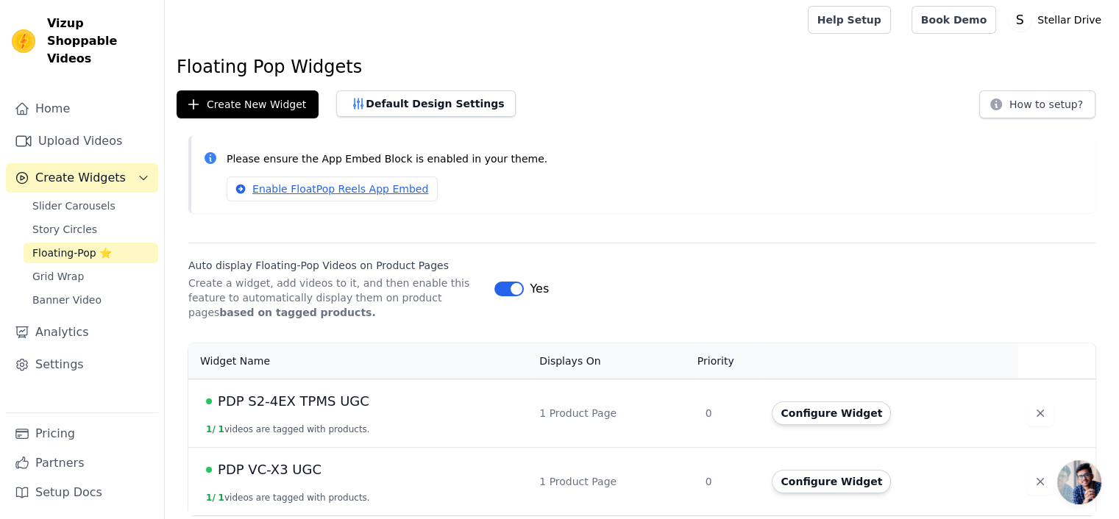
scroll to position [4, 0]
click at [38, 95] on link "Home" at bounding box center [82, 108] width 152 height 29
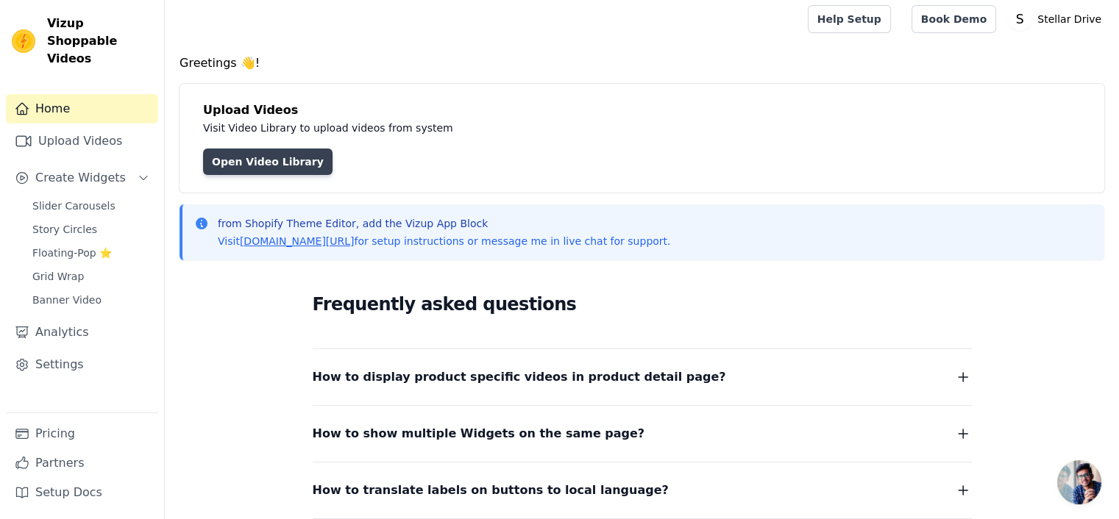
click at [238, 161] on link "Open Video Library" at bounding box center [267, 162] width 129 height 26
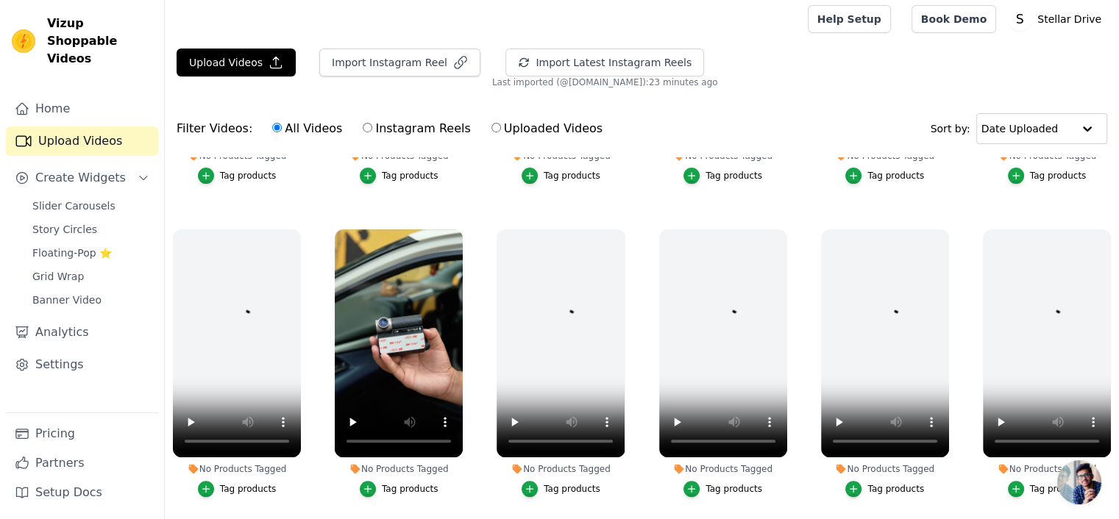
scroll to position [588, 0]
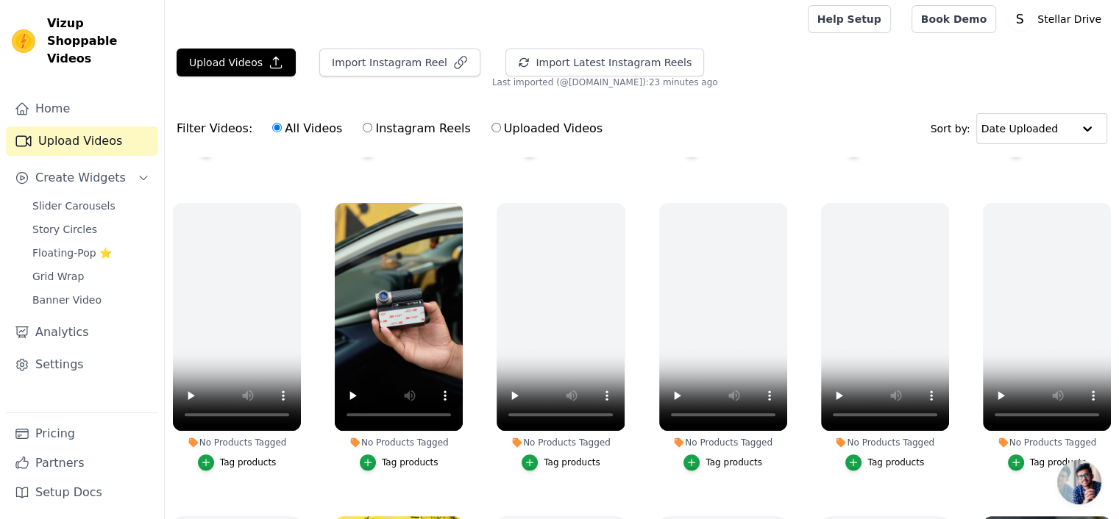
click at [415, 457] on div "Tag products" at bounding box center [410, 463] width 57 height 12
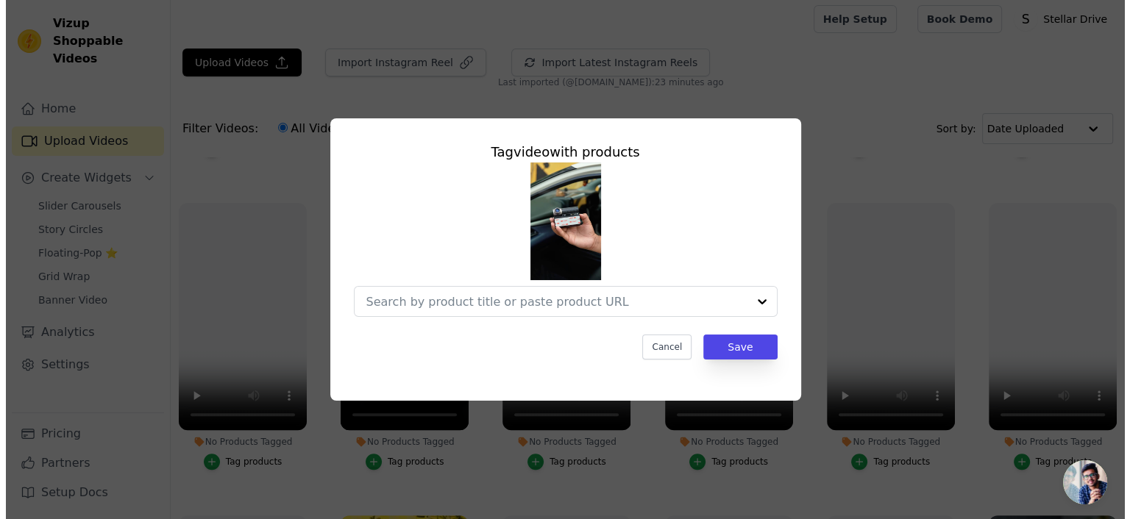
scroll to position [591, 0]
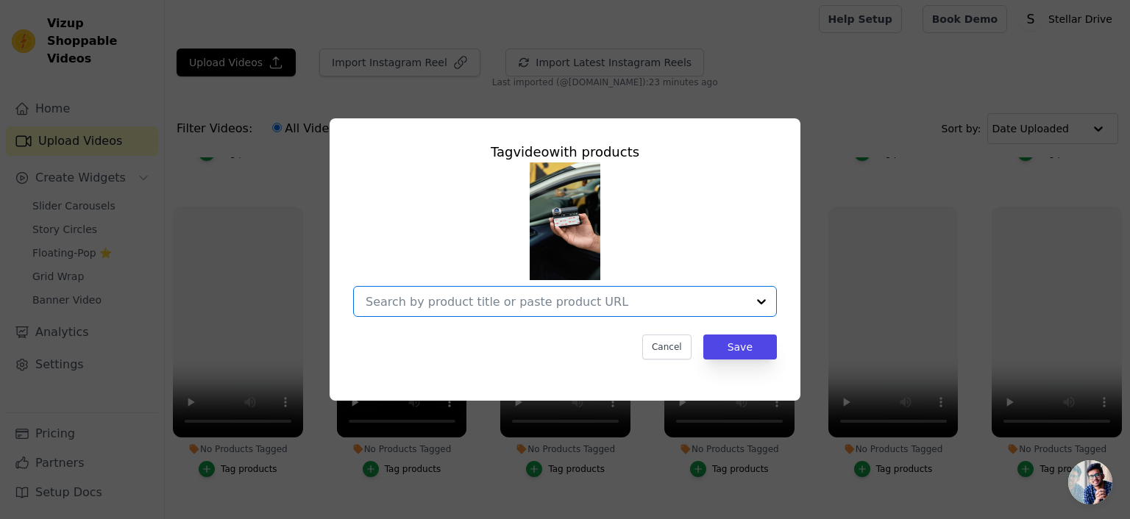
click at [456, 302] on input "No Products Tagged Tag video with products Option undefined, selected. Select i…" at bounding box center [556, 302] width 381 height 14
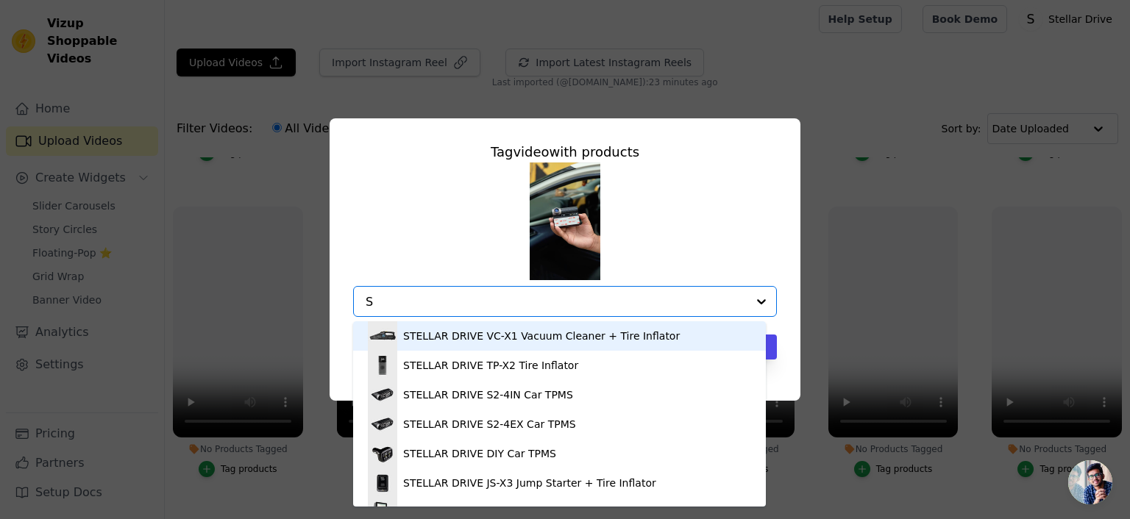
type input "SD"
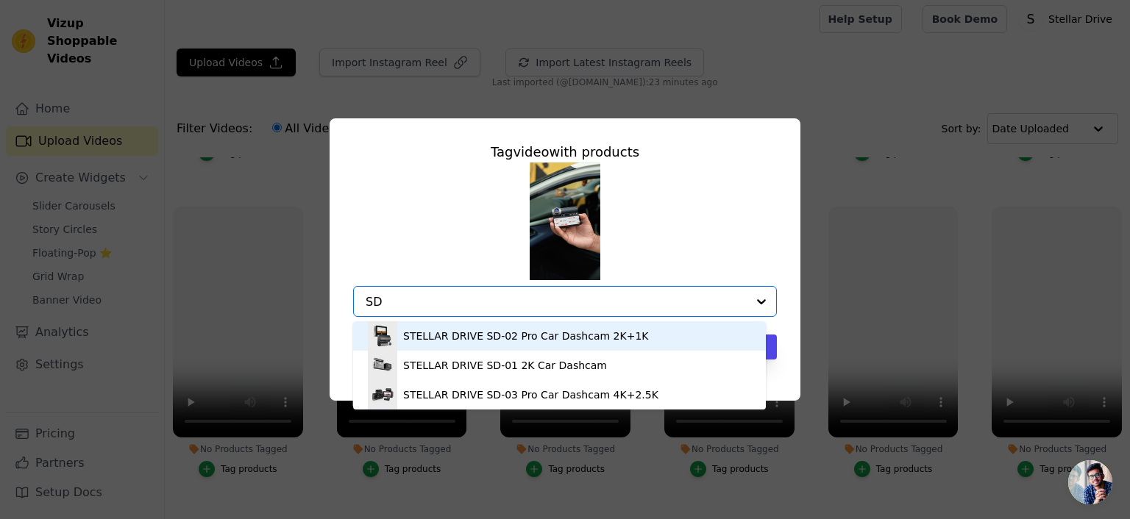
click at [464, 336] on div "STELLAR DRIVE SD-02 Pro Car Dashcam 2K+1K" at bounding box center [525, 336] width 245 height 15
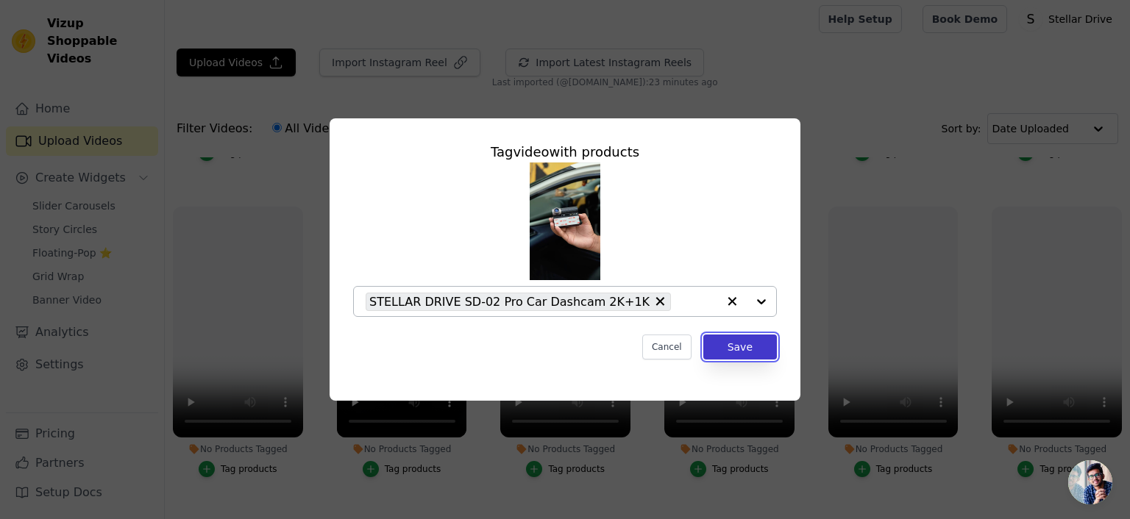
click at [741, 352] on button "Save" at bounding box center [740, 347] width 74 height 25
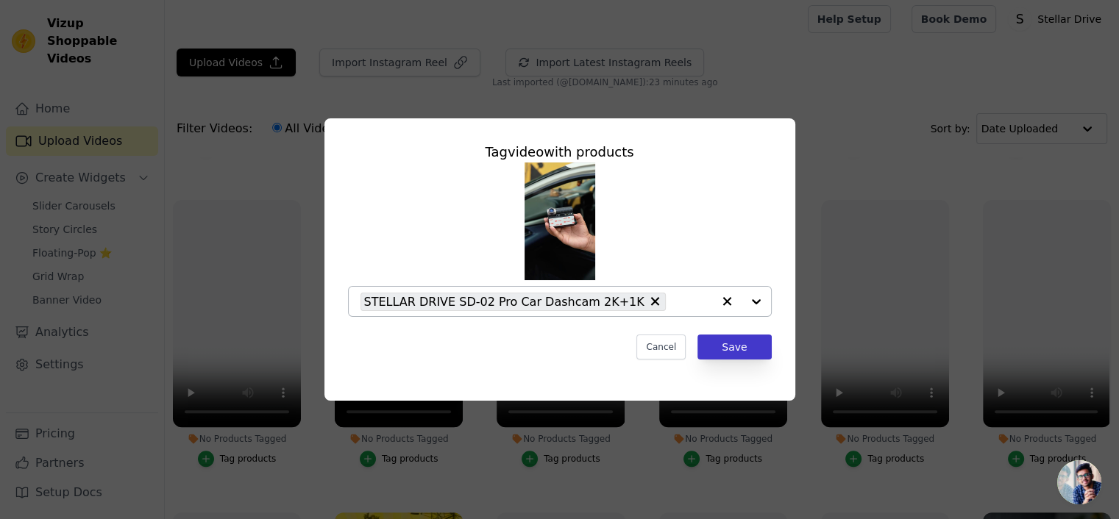
scroll to position [588, 0]
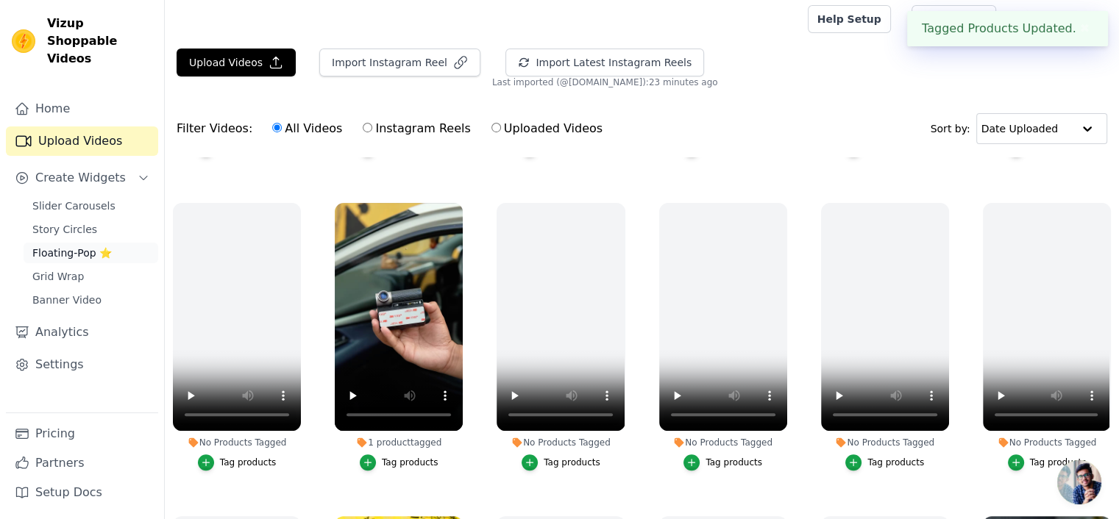
click at [80, 246] on span "Floating-Pop ⭐" at bounding box center [71, 253] width 79 height 15
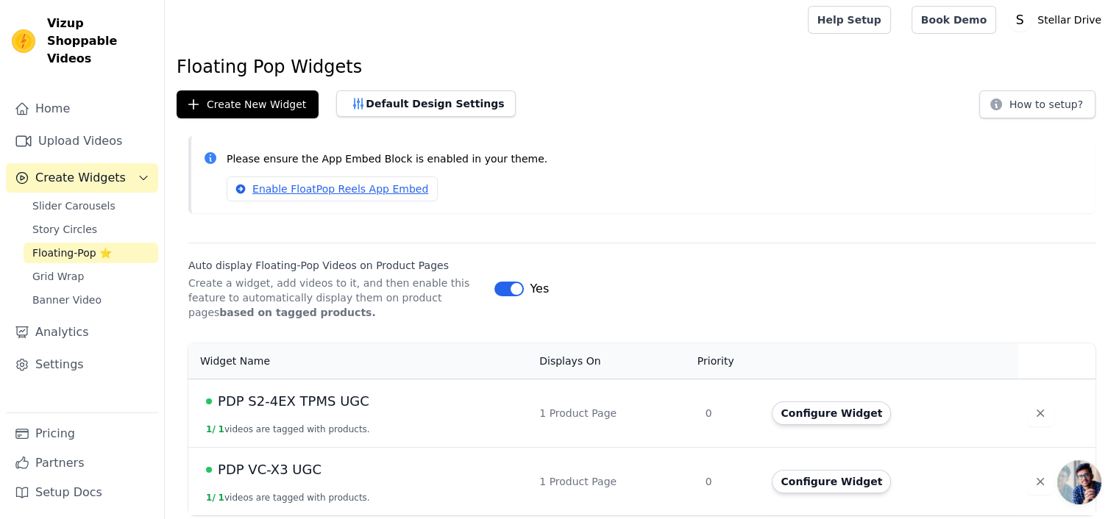
scroll to position [4, 0]
click at [252, 101] on button "Create New Widget" at bounding box center [248, 104] width 142 height 28
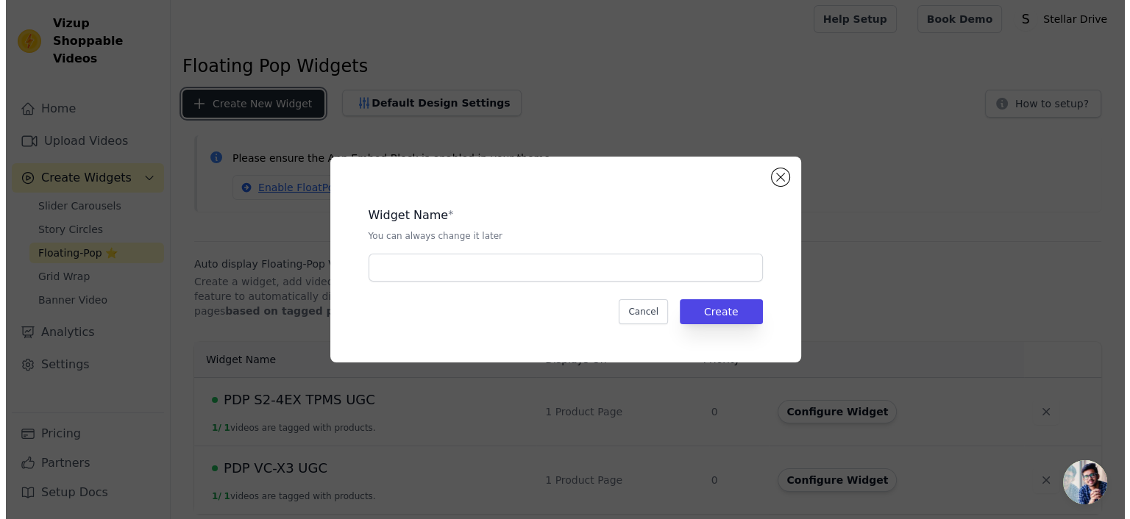
scroll to position [0, 0]
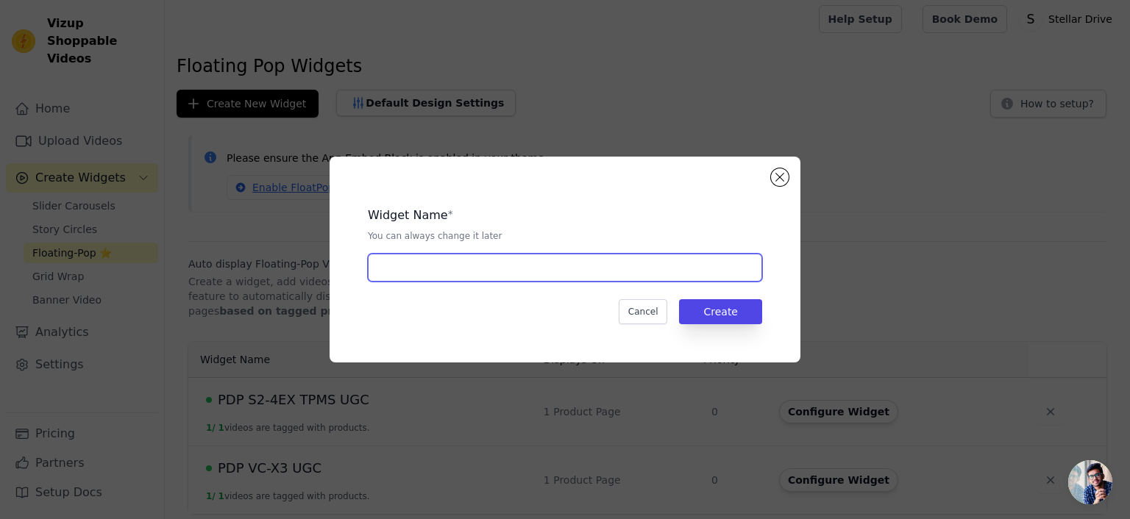
click at [429, 279] on input "text" at bounding box center [565, 268] width 394 height 28
type input "PDP SD-02 Pro UGC"
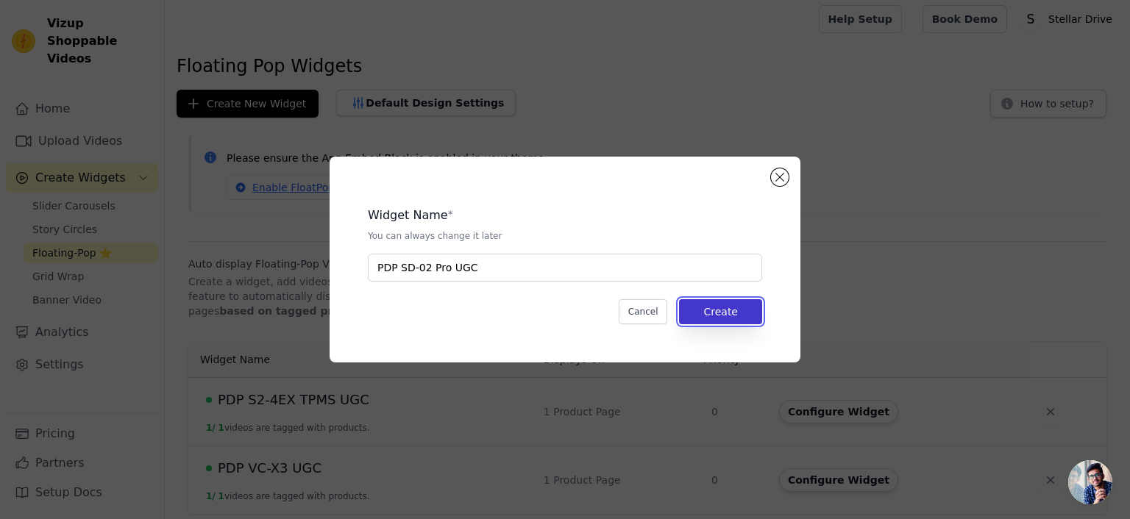
click at [740, 314] on button "Create" at bounding box center [720, 311] width 83 height 25
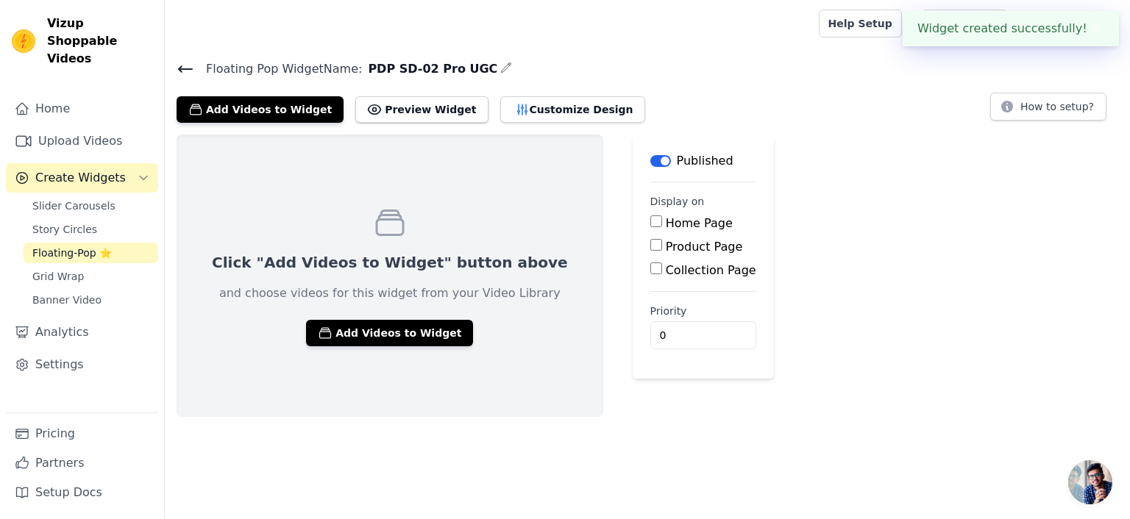
click at [650, 242] on input "Product Page" at bounding box center [656, 245] width 12 height 12
checkbox input "true"
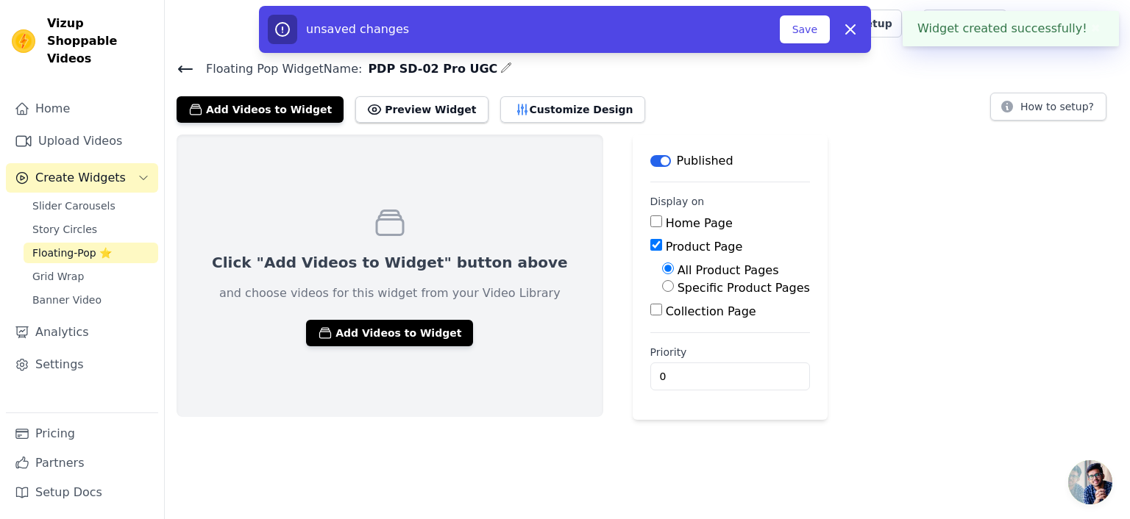
click at [677, 282] on label "Specific Product Pages" at bounding box center [743, 288] width 132 height 14
click at [662, 282] on input "Specific Product Pages" at bounding box center [668, 286] width 12 height 12
radio input "true"
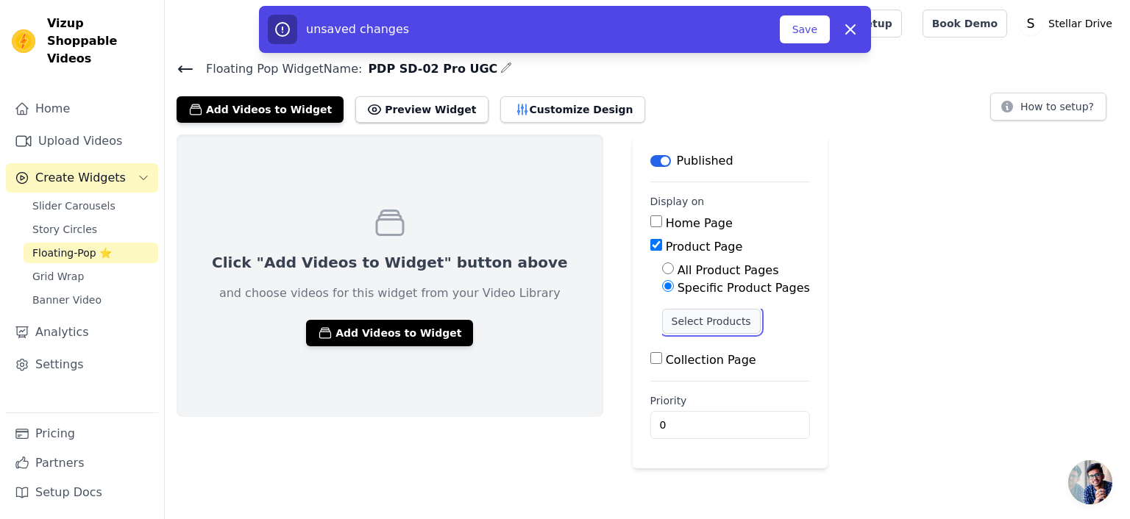
click at [662, 326] on button "Select Products" at bounding box center [711, 321] width 99 height 25
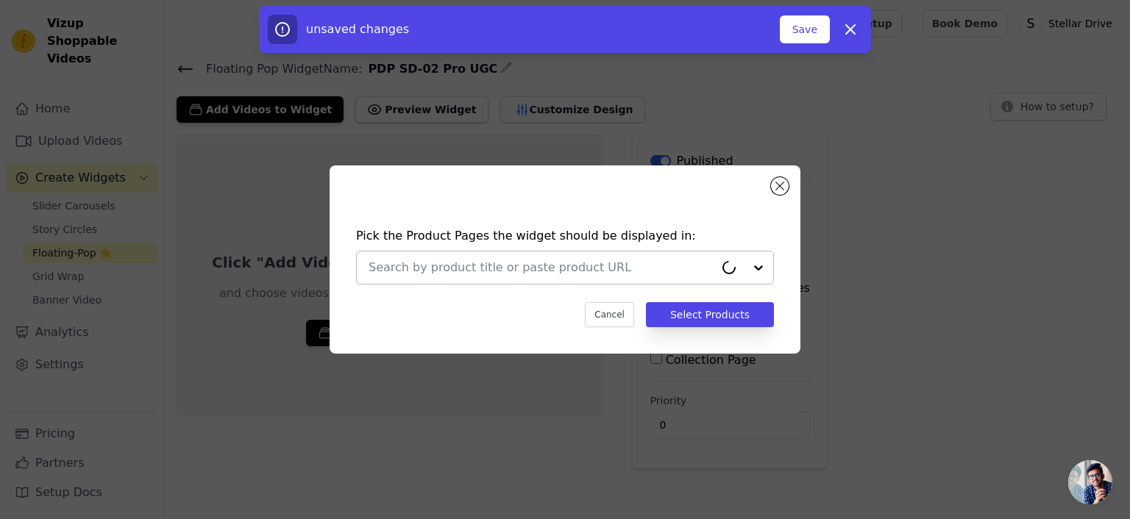
click at [610, 268] on input "text" at bounding box center [541, 268] width 346 height 18
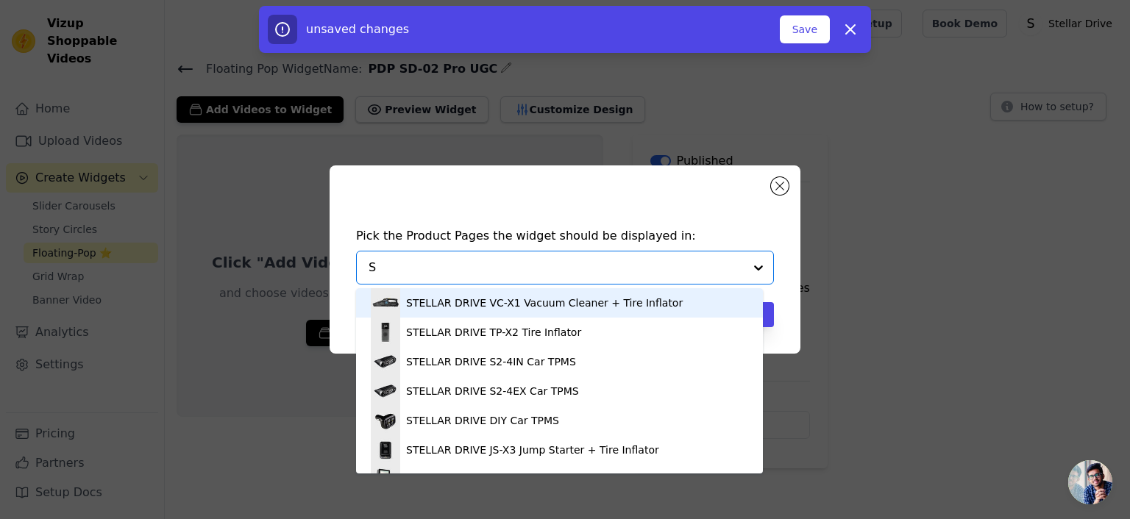
type input "SD"
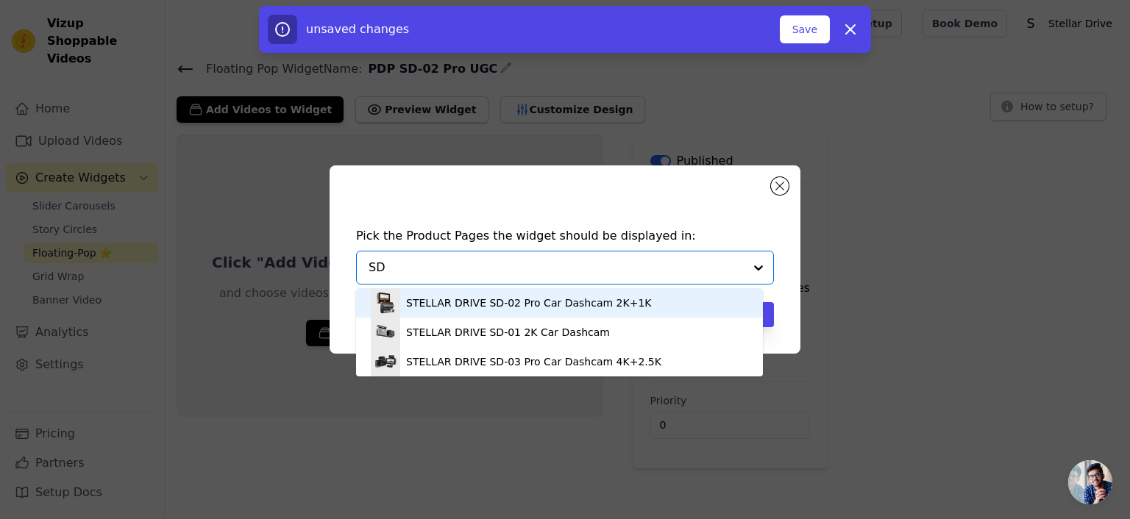
click at [582, 301] on div "STELLAR DRIVE SD-02 Pro Car Dashcam 2K+1K" at bounding box center [528, 303] width 245 height 15
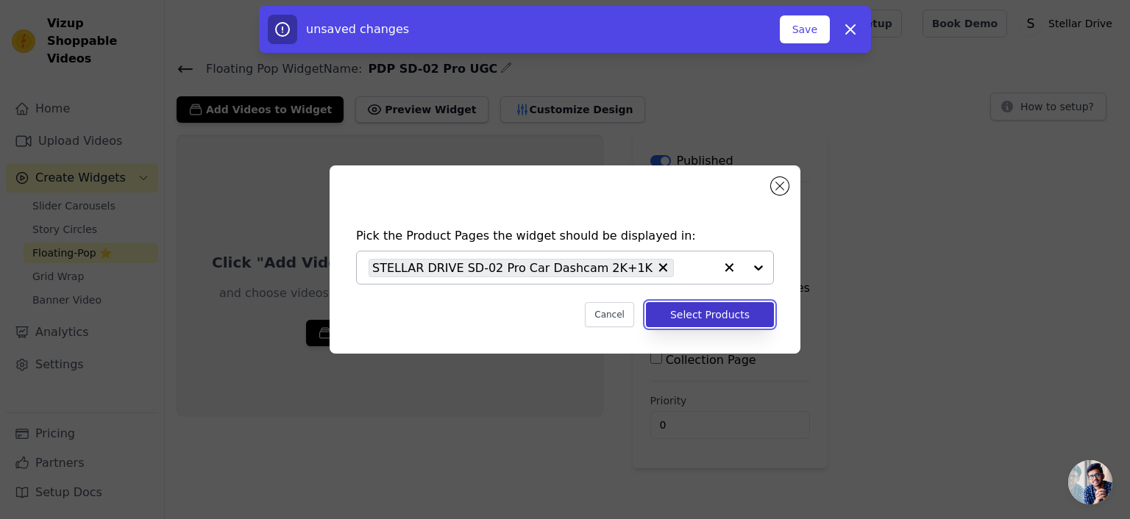
click at [715, 309] on button "Select Products" at bounding box center [710, 314] width 128 height 25
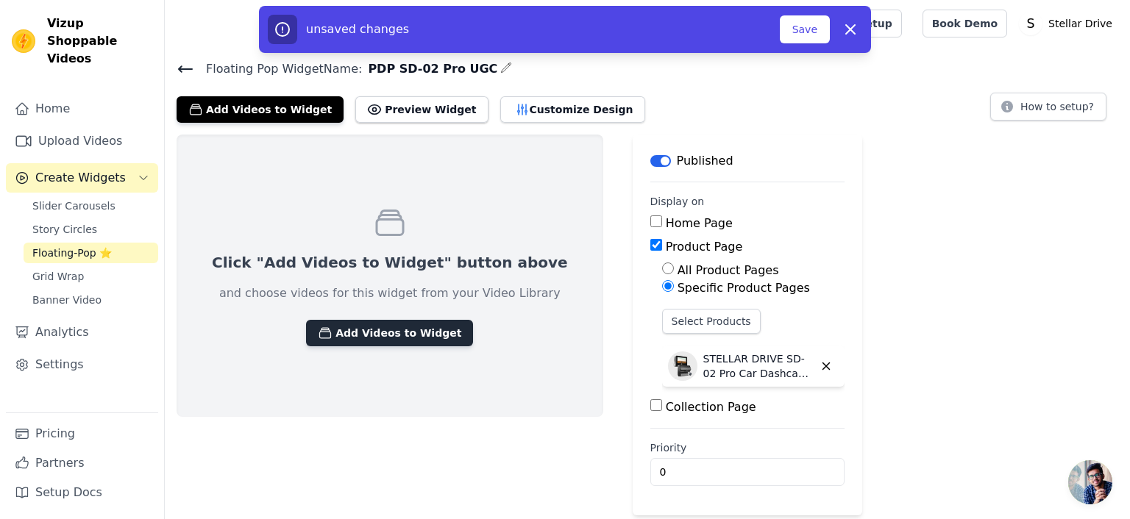
click at [406, 338] on button "Add Videos to Widget" at bounding box center [389, 333] width 167 height 26
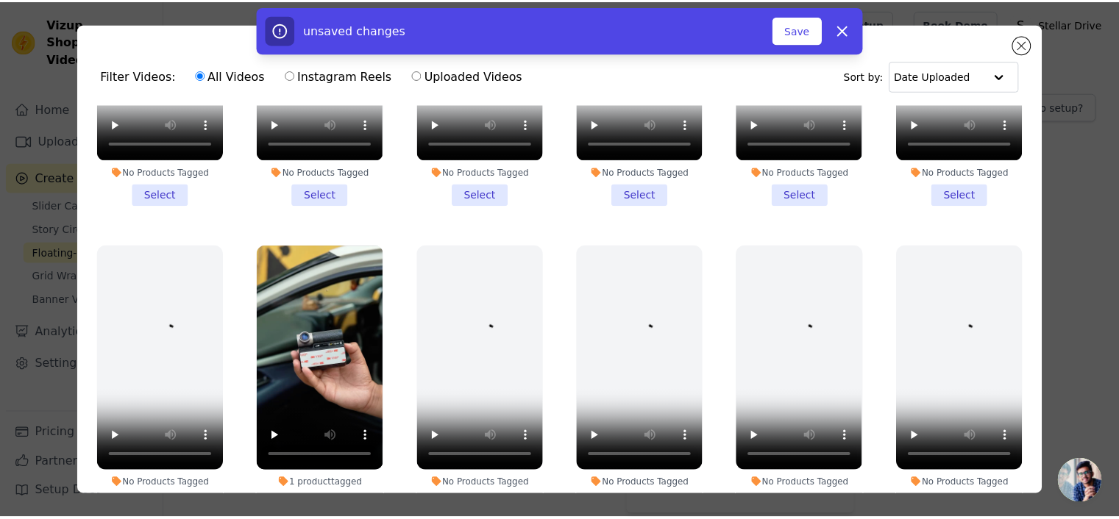
scroll to position [515, 0]
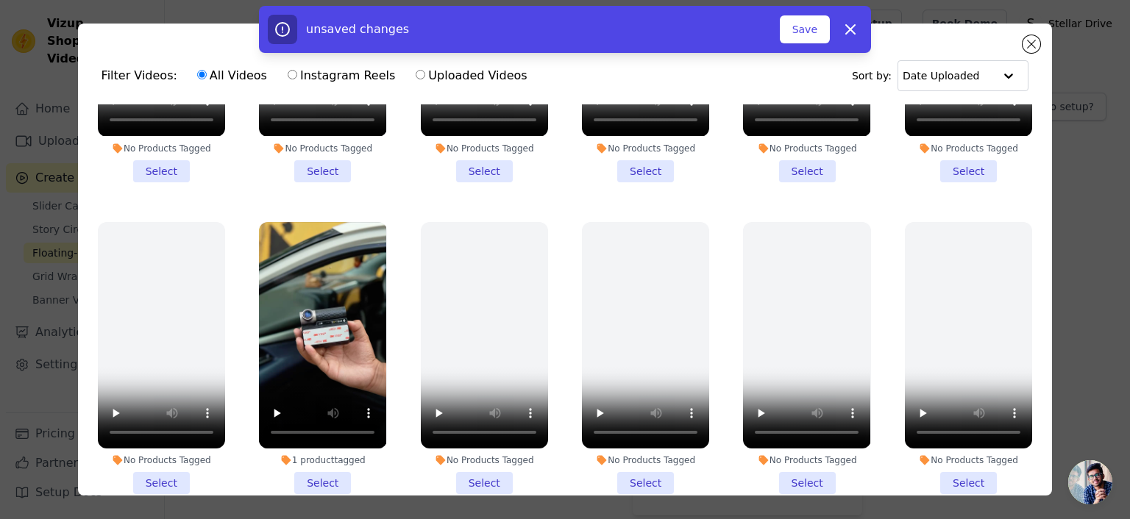
click at [318, 463] on li "1 product tagged Select" at bounding box center [322, 358] width 127 height 272
click at [0, 0] on input "1 product tagged Select" at bounding box center [0, 0] width 0 height 0
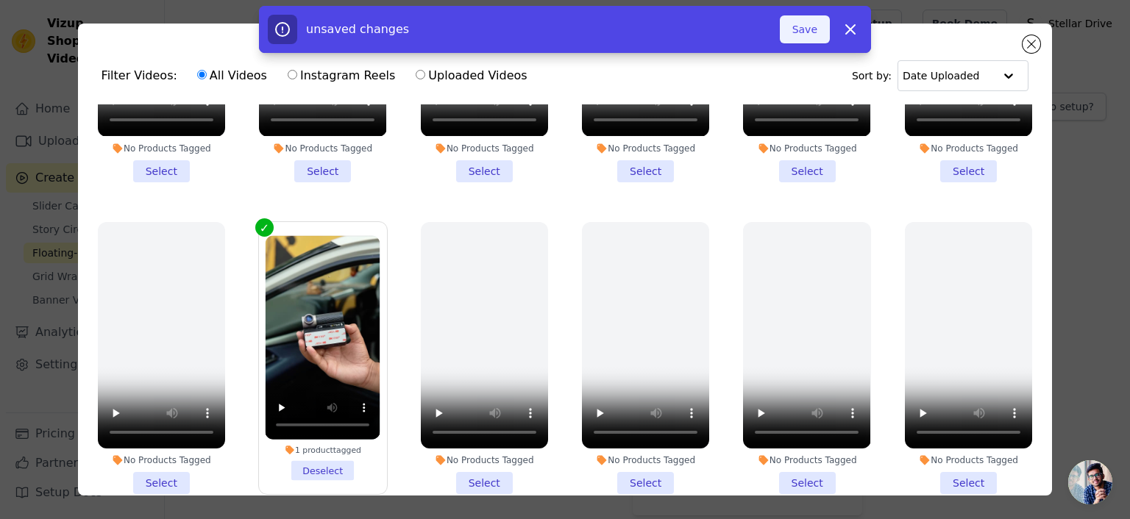
click at [806, 29] on button "Save" at bounding box center [805, 29] width 50 height 28
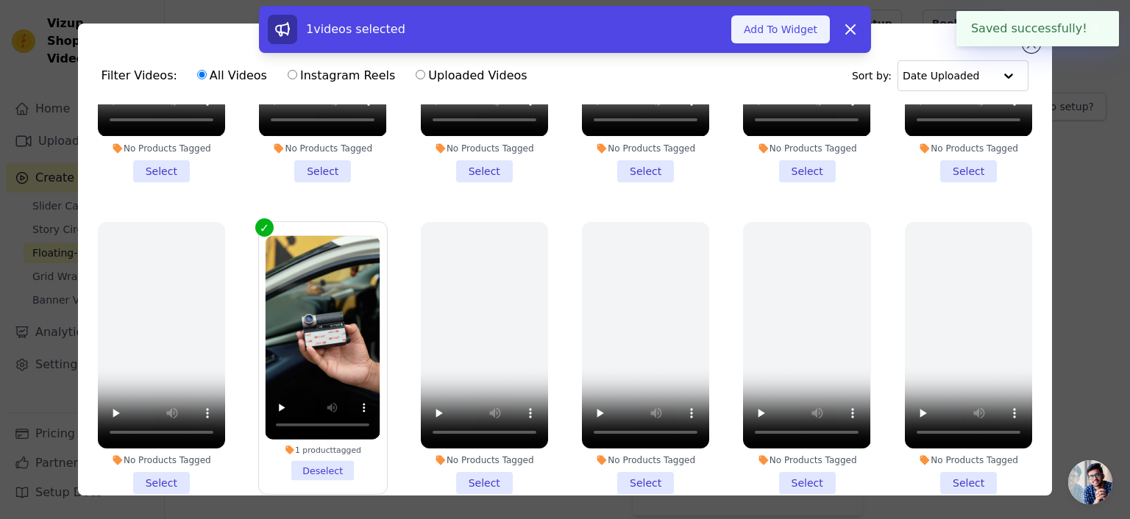
click at [789, 29] on button "Add To Widget" at bounding box center [780, 29] width 99 height 28
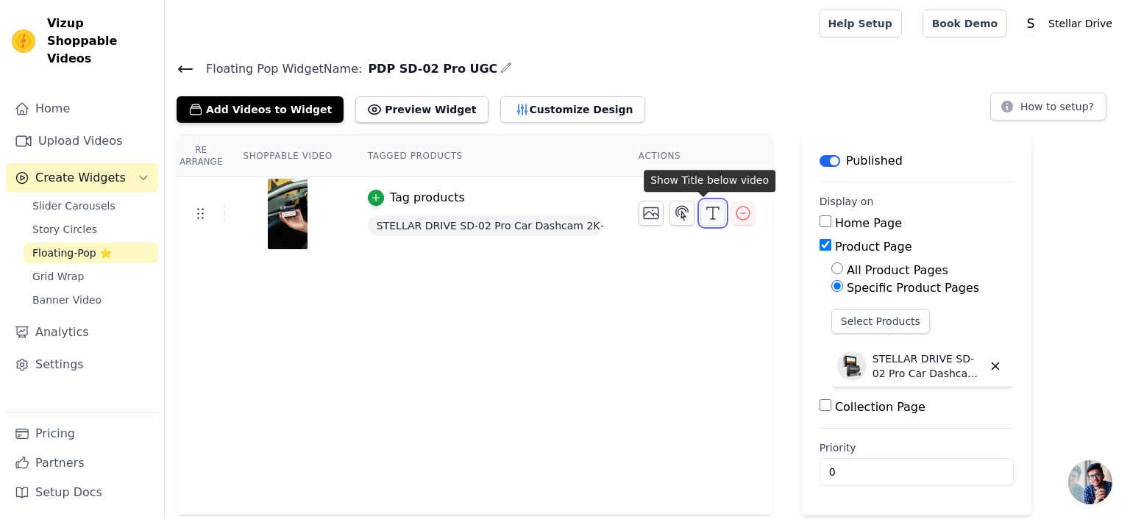
click at [704, 214] on icon "button" at bounding box center [713, 213] width 18 height 18
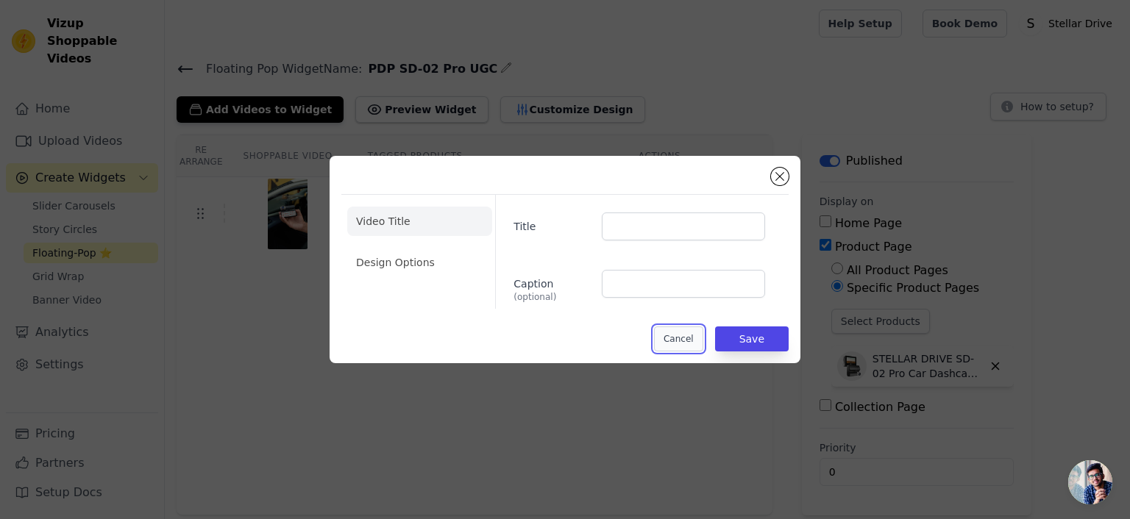
click at [689, 333] on button "Cancel" at bounding box center [678, 339] width 49 height 25
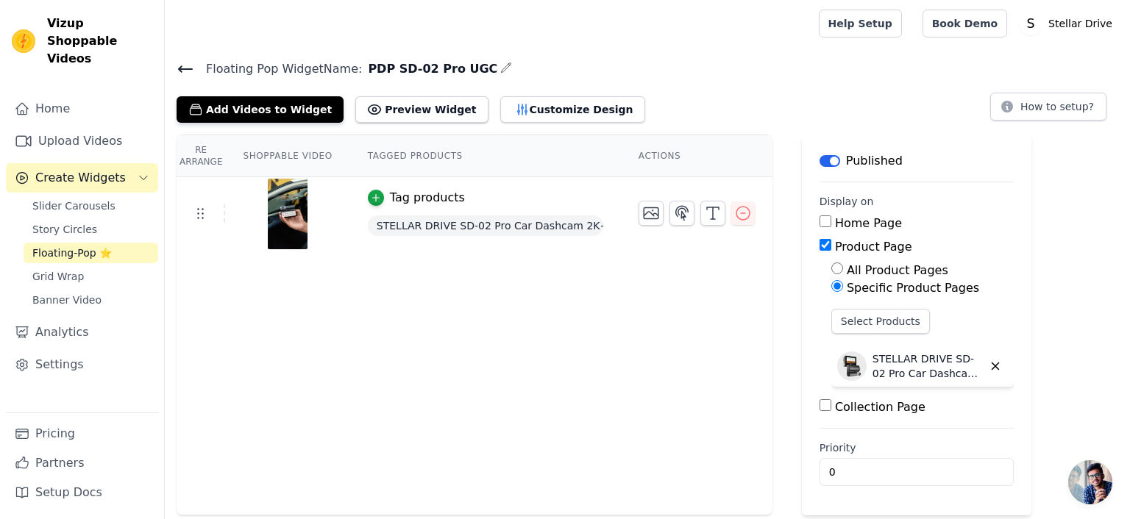
click at [187, 69] on icon at bounding box center [186, 69] width 18 height 18
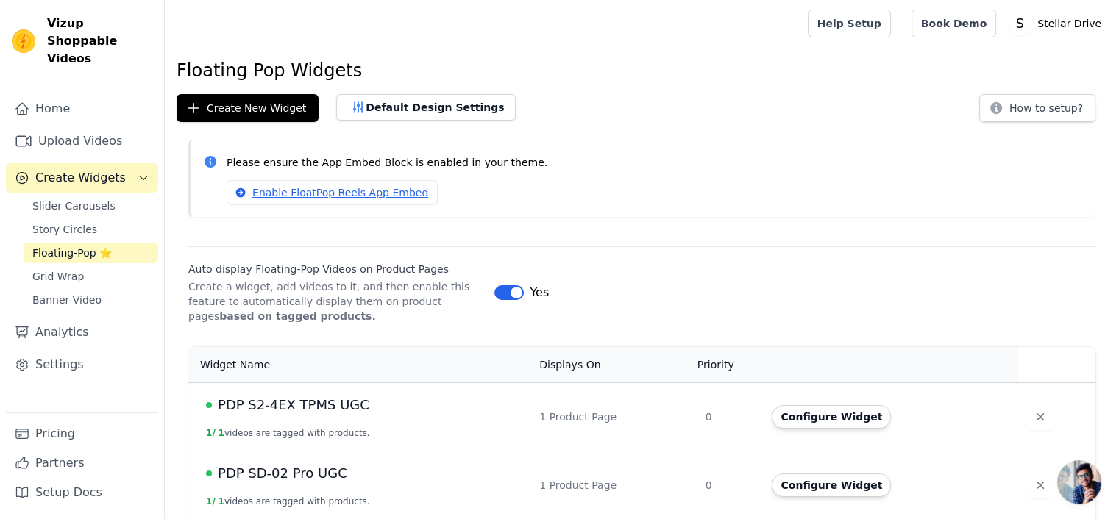
scroll to position [73, 0]
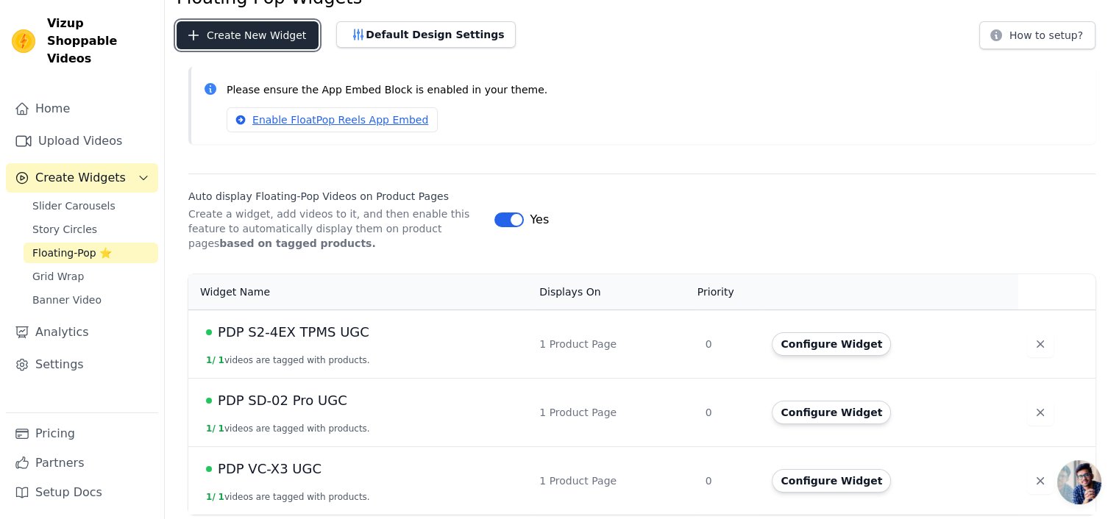
click at [274, 39] on button "Create New Widget" at bounding box center [248, 35] width 142 height 28
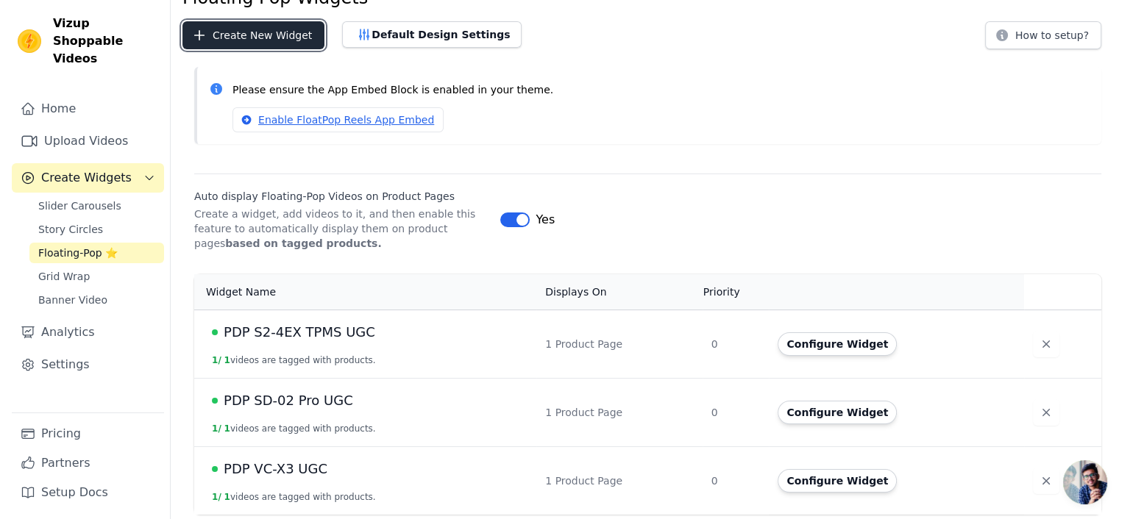
scroll to position [0, 0]
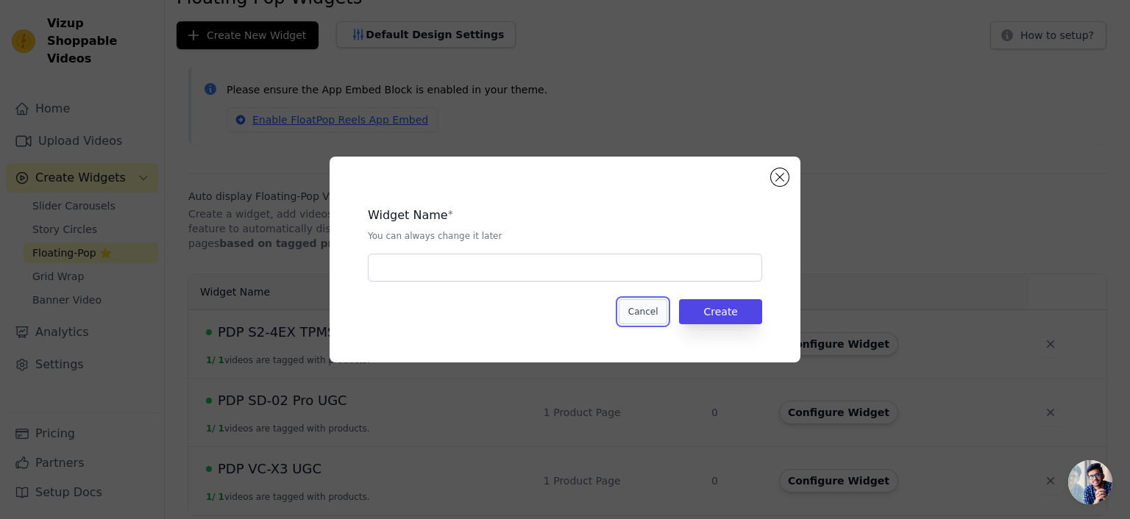
click at [644, 314] on button "Cancel" at bounding box center [643, 311] width 49 height 25
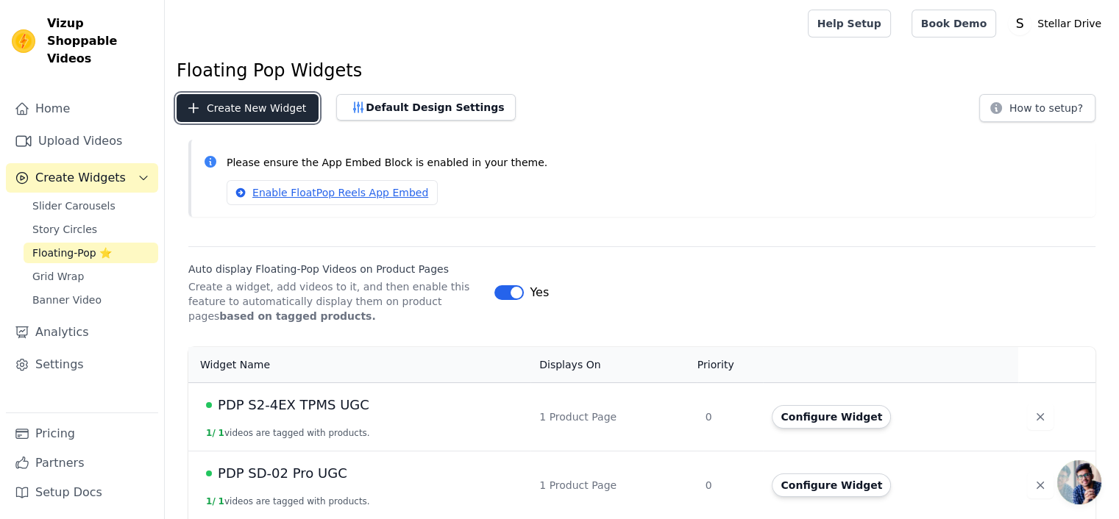
click at [271, 111] on button "Create New Widget" at bounding box center [248, 108] width 142 height 28
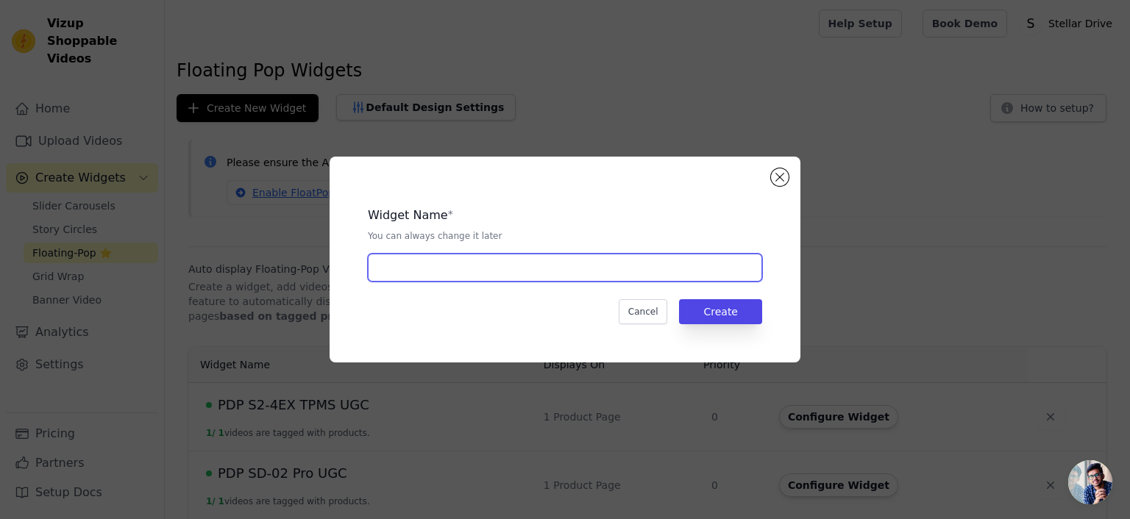
click at [427, 278] on input "text" at bounding box center [565, 268] width 394 height 28
type input "PDP JS-X3 UGC"
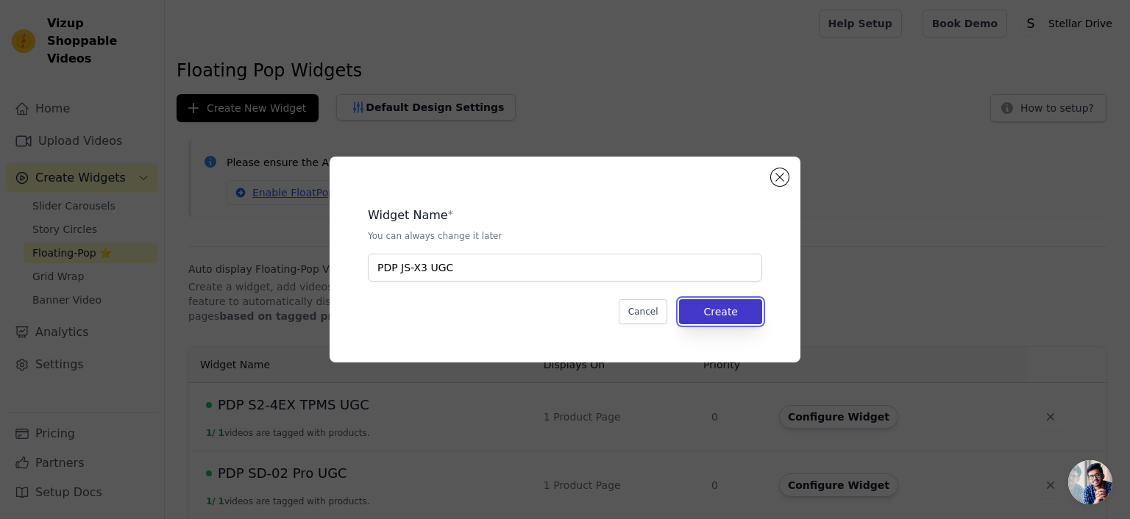
click at [748, 316] on button "Create" at bounding box center [720, 311] width 83 height 25
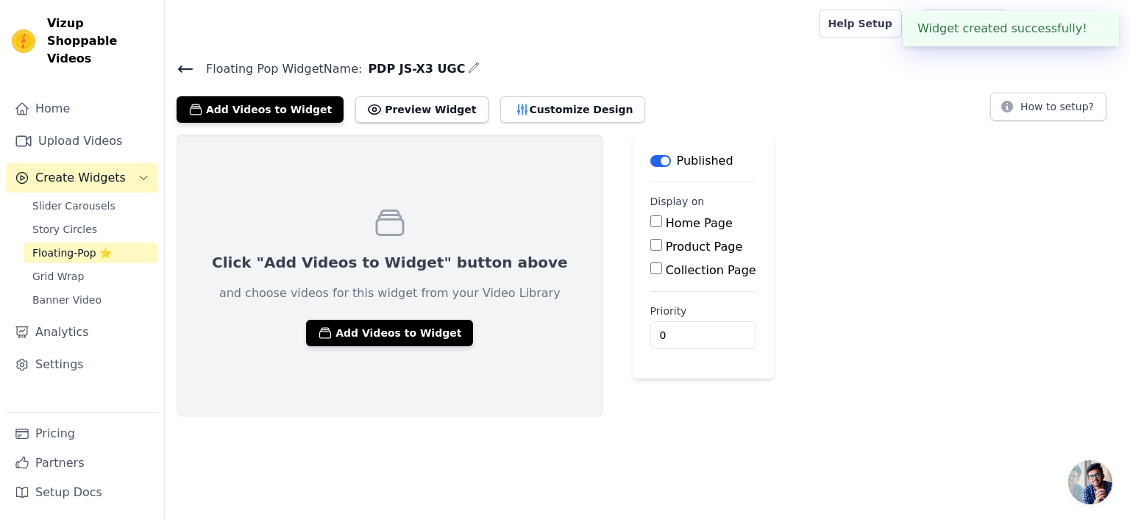
click at [650, 249] on input "Product Page" at bounding box center [656, 245] width 12 height 12
checkbox input "true"
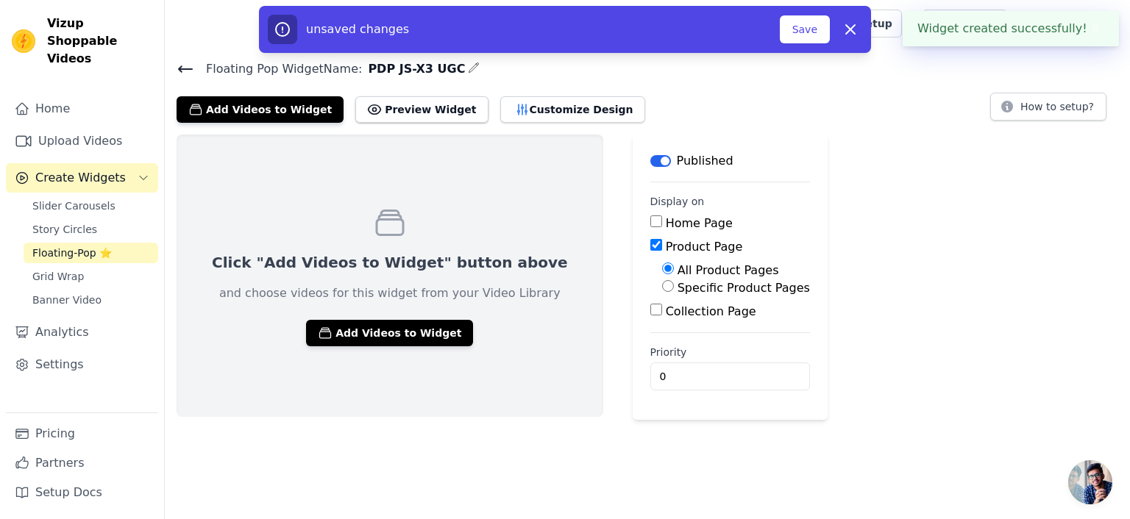
click at [650, 159] on button "Label" at bounding box center [660, 161] width 21 height 12
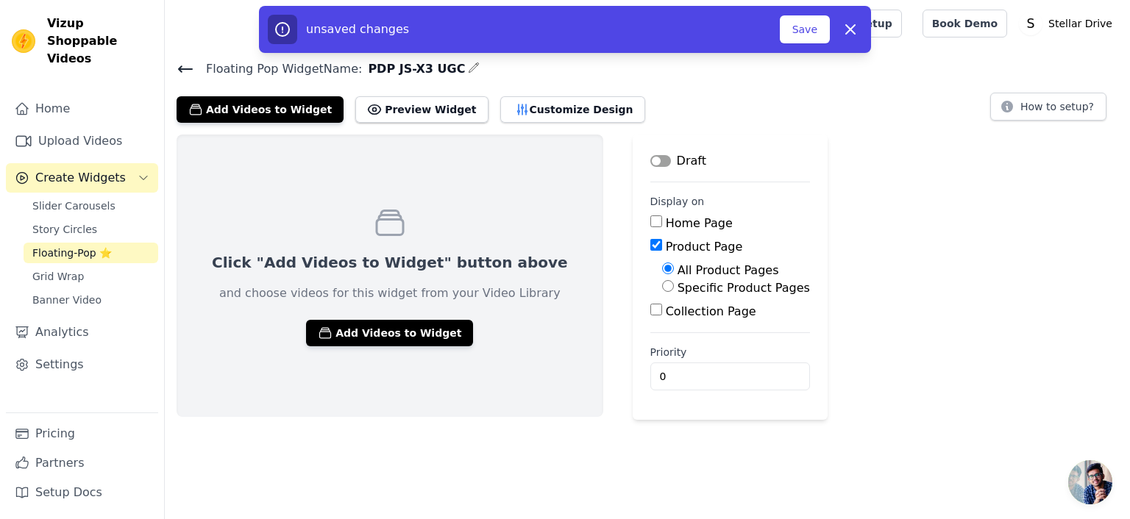
click at [662, 281] on input "Specific Product Pages" at bounding box center [668, 286] width 12 height 12
radio input "true"
click at [662, 325] on button "Select Products" at bounding box center [711, 321] width 99 height 25
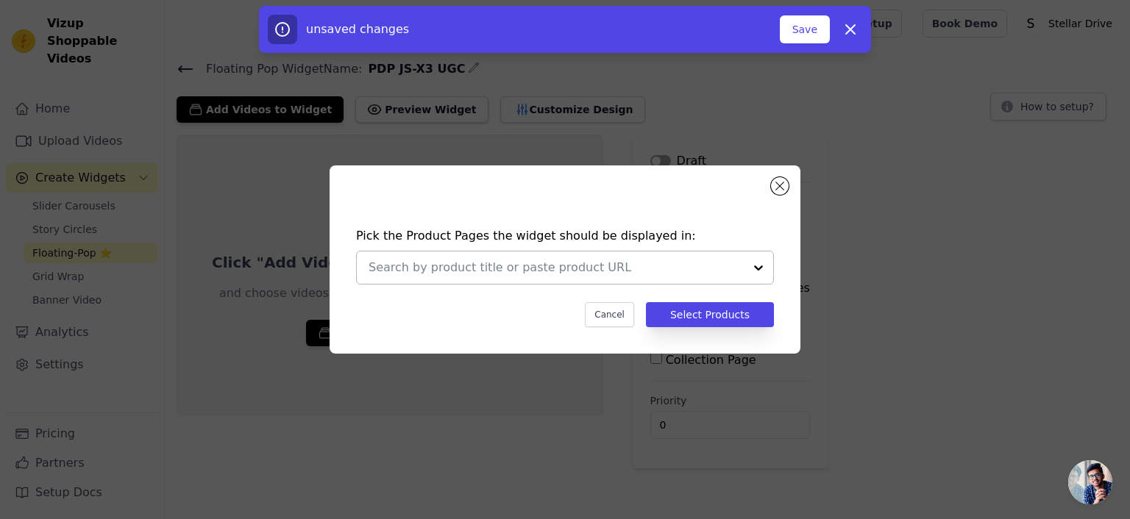
click at [560, 271] on input "text" at bounding box center [555, 268] width 375 height 18
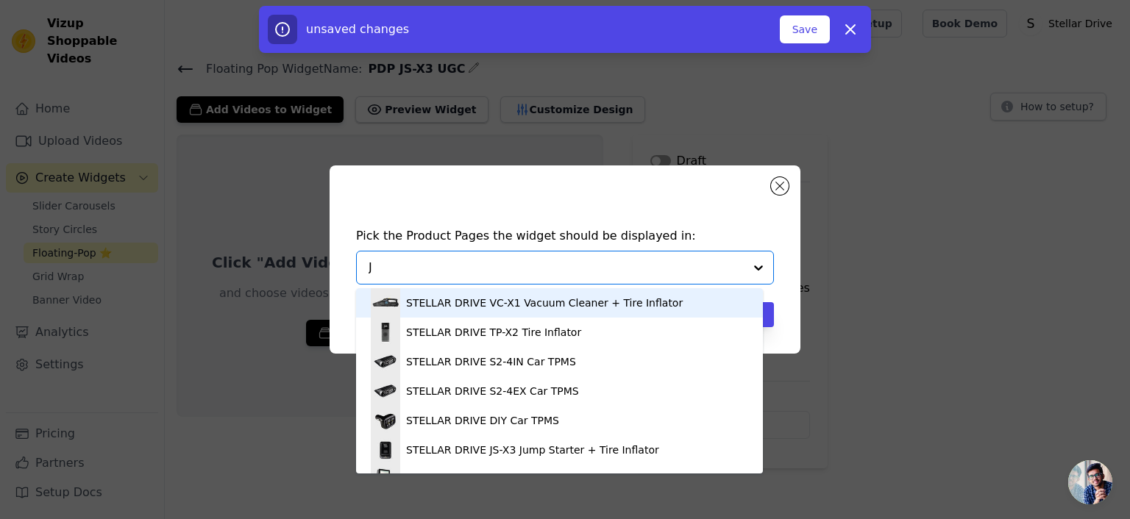
type input "JS"
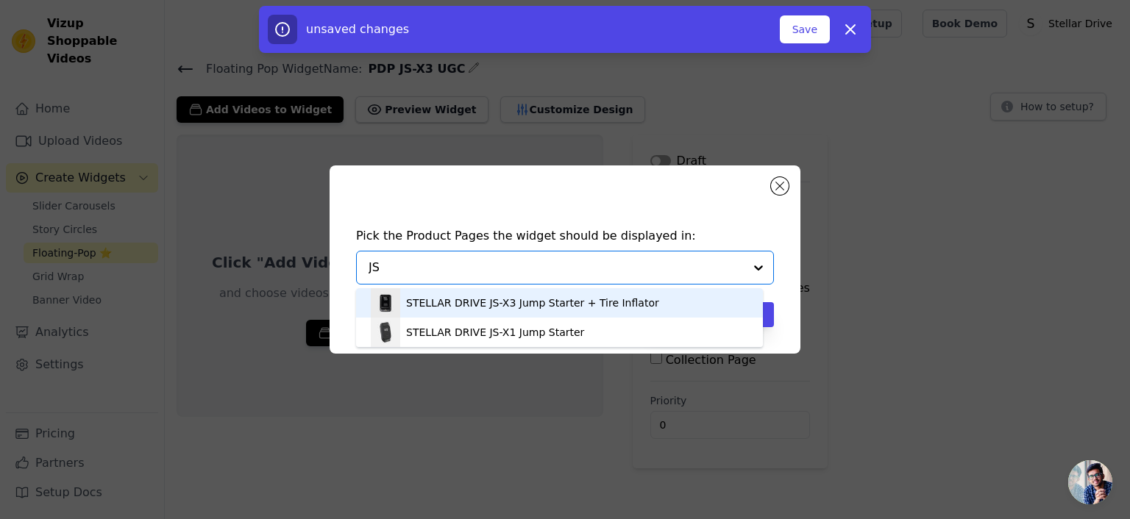
click at [553, 302] on div "STELLAR DRIVE JS-X3 Jump Starter + Tire Inflator" at bounding box center [532, 303] width 253 height 15
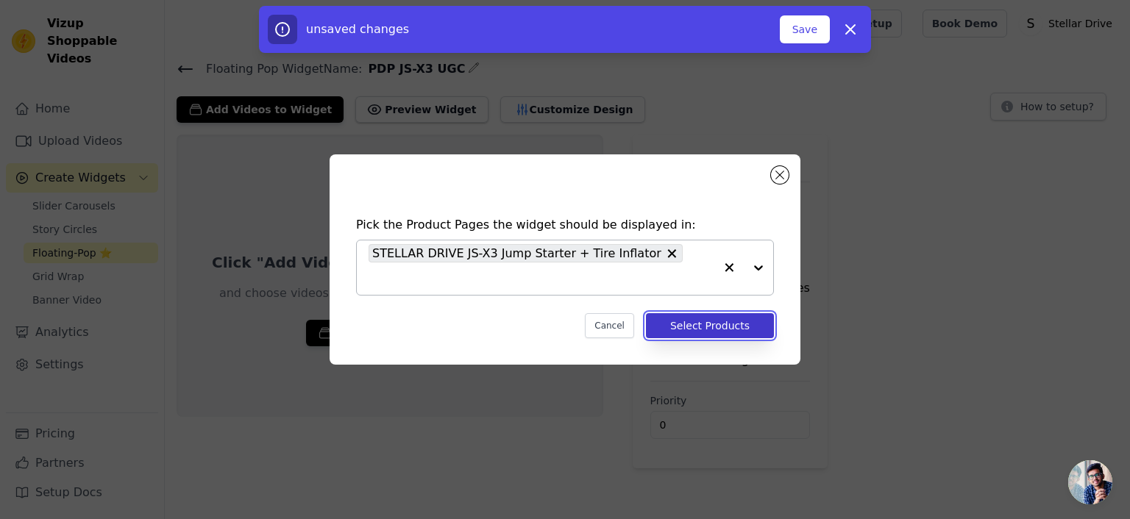
click at [688, 313] on button "Select Products" at bounding box center [710, 325] width 128 height 25
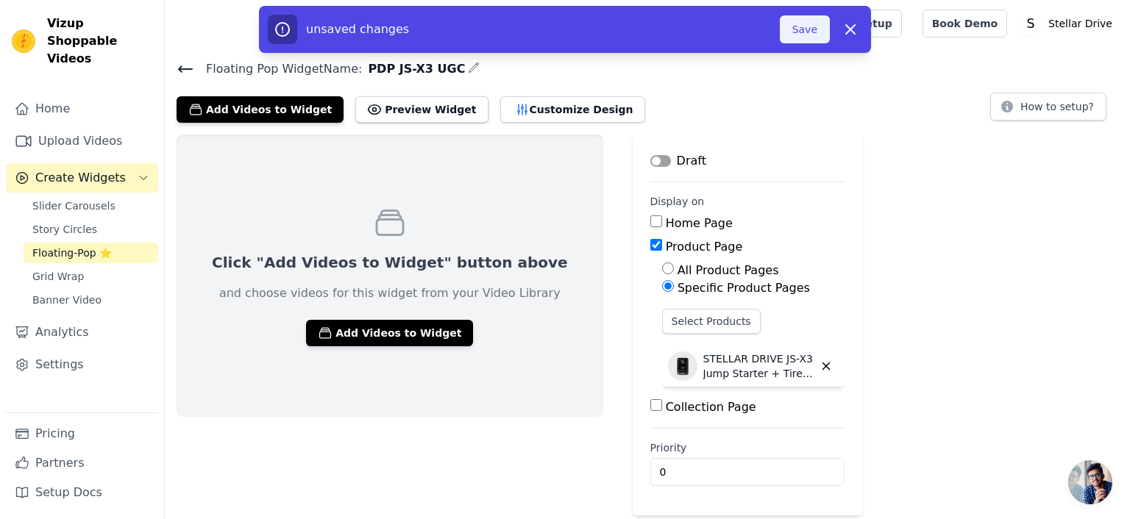
click at [805, 37] on button "Save" at bounding box center [805, 29] width 50 height 28
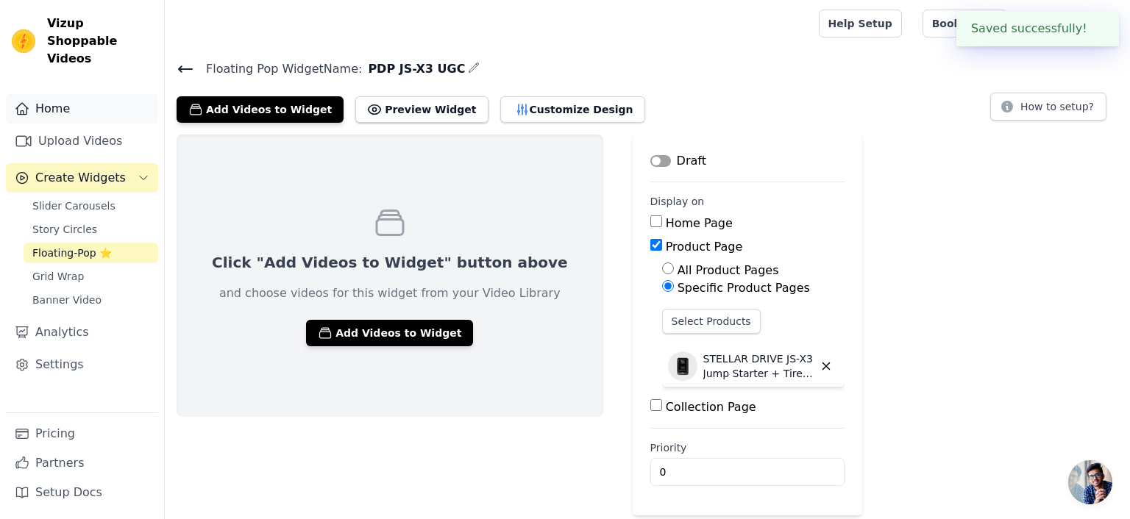
click at [58, 94] on link "Home" at bounding box center [82, 108] width 152 height 29
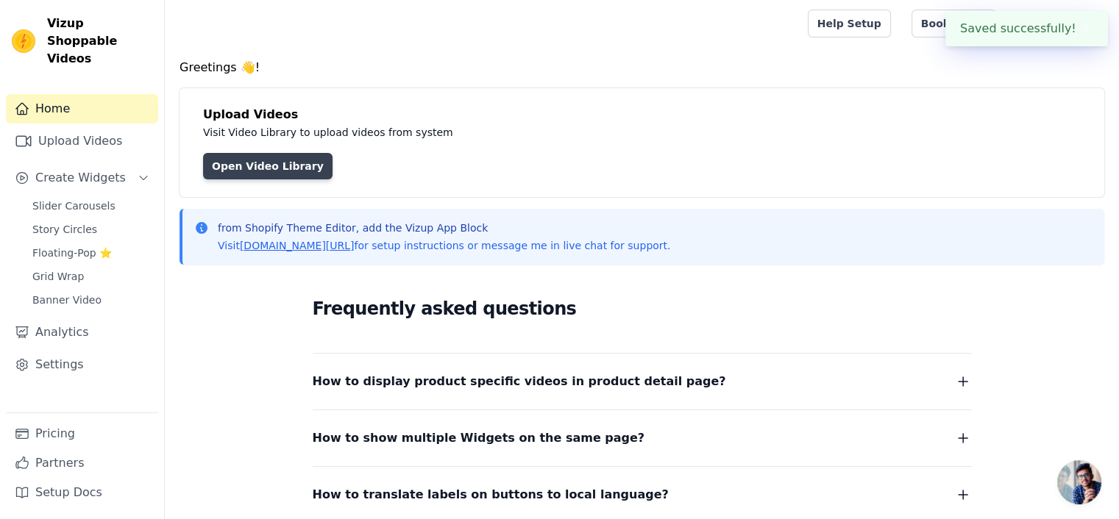
click at [290, 165] on link "Open Video Library" at bounding box center [267, 166] width 129 height 26
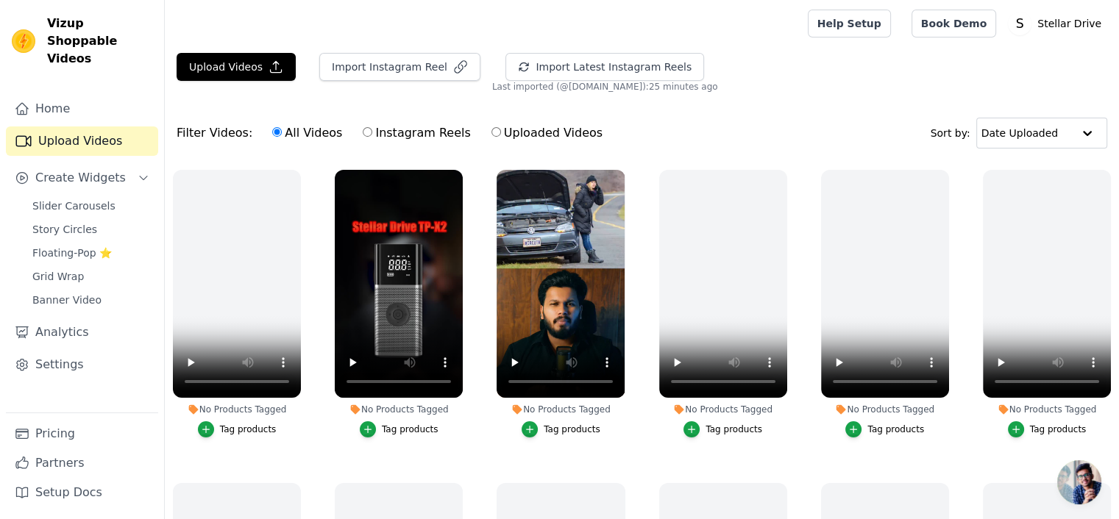
click at [555, 429] on div "Tag products" at bounding box center [571, 430] width 57 height 12
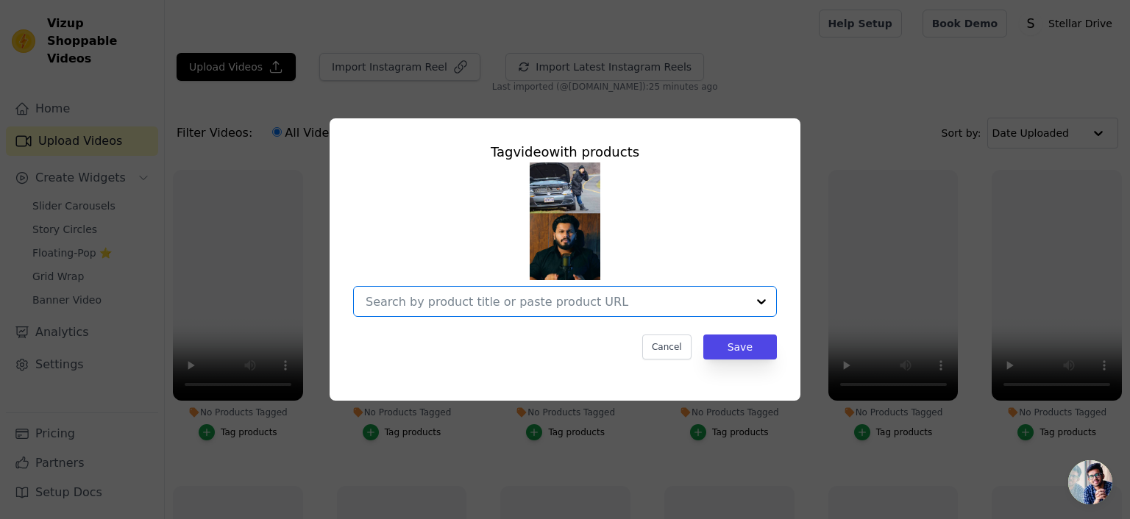
click at [533, 304] on input "No Products Tagged Tag video with products Option undefined, selected. Select i…" at bounding box center [556, 302] width 381 height 14
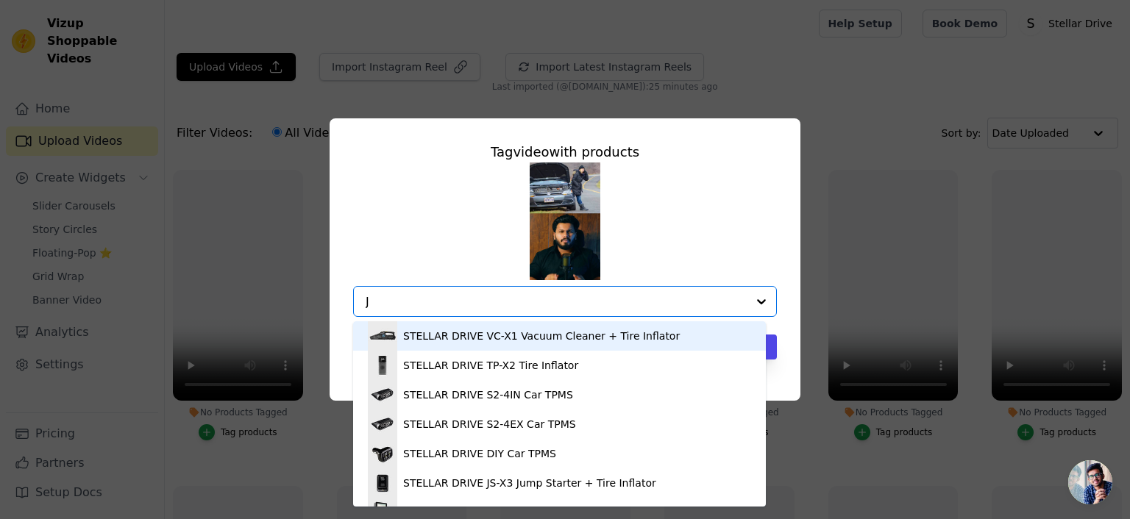
type input "JS"
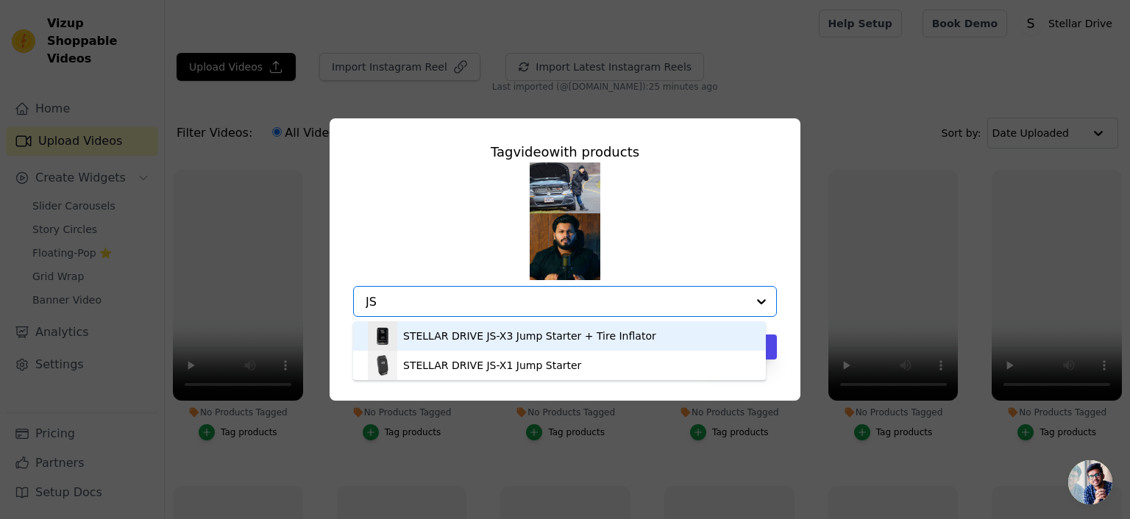
click at [524, 337] on div "STELLAR DRIVE JS-X3 Jump Starter + Tire Inflator" at bounding box center [529, 336] width 253 height 15
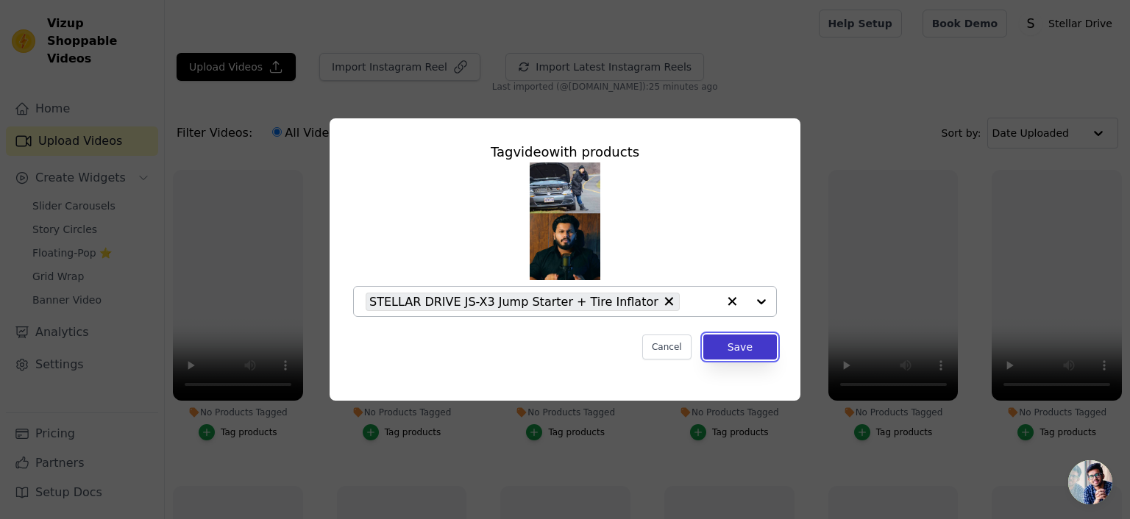
click at [746, 346] on button "Save" at bounding box center [740, 347] width 74 height 25
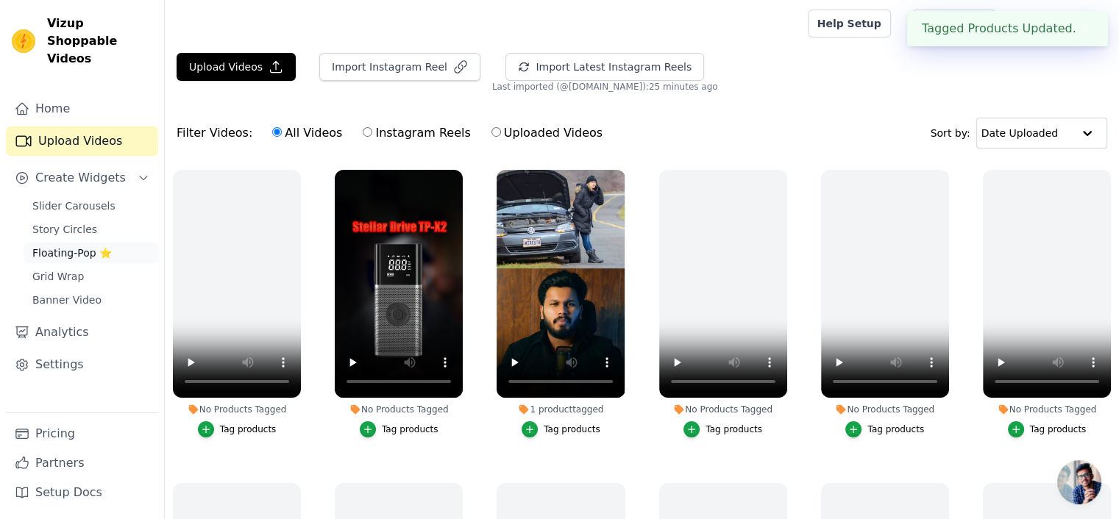
click at [57, 246] on span "Floating-Pop ⭐" at bounding box center [71, 253] width 79 height 15
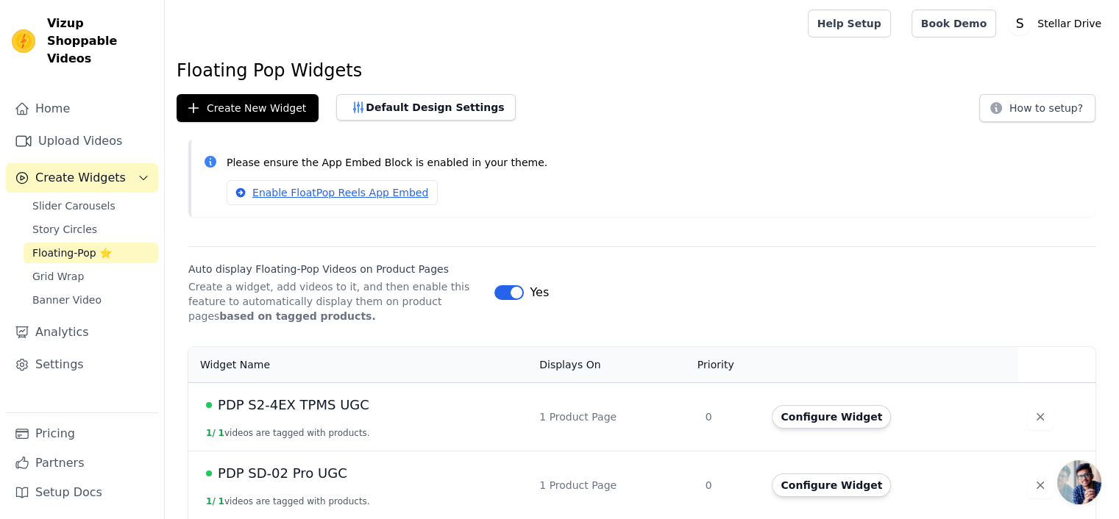
scroll to position [141, 0]
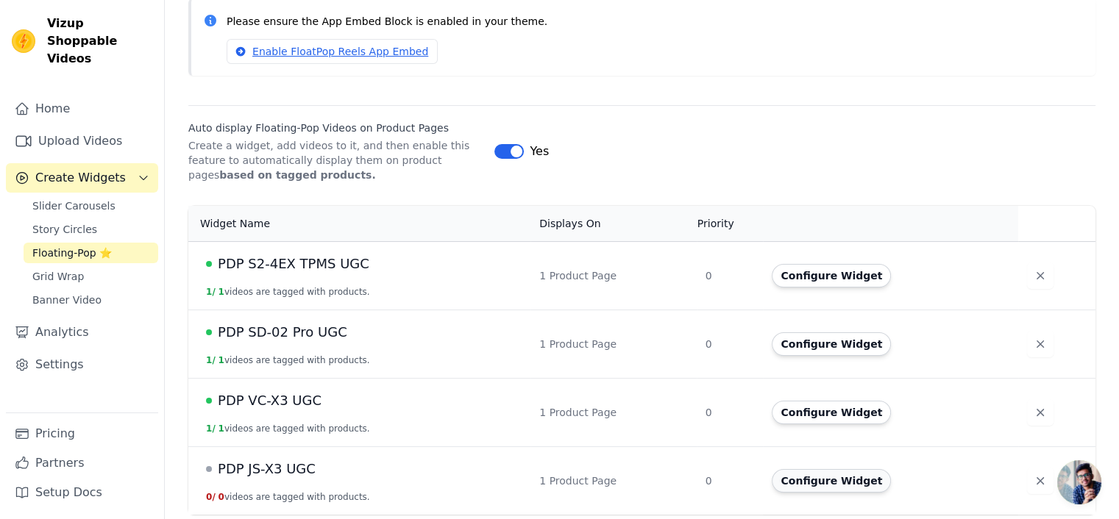
click at [827, 477] on button "Configure Widget" at bounding box center [830, 481] width 119 height 24
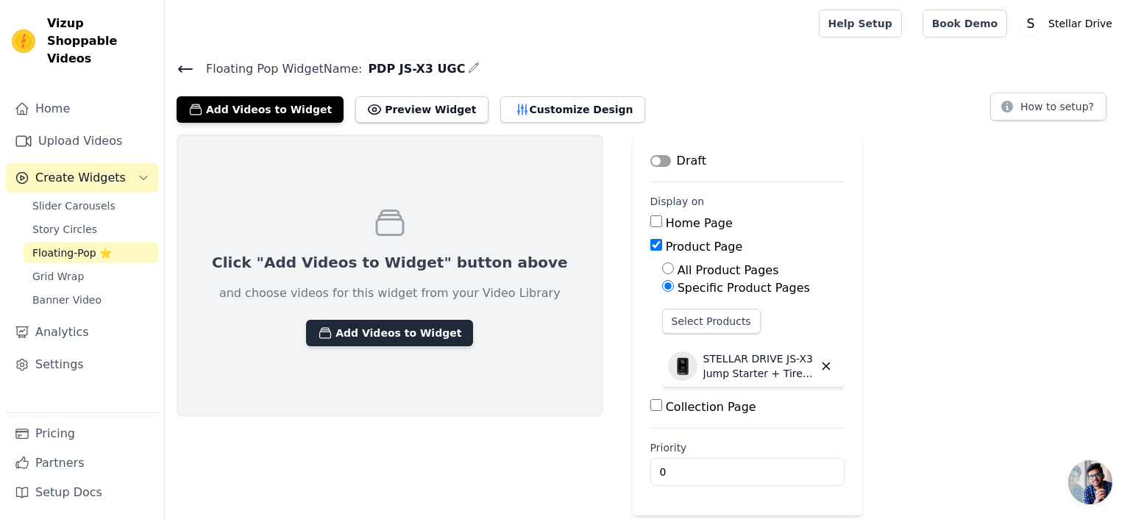
click at [404, 337] on button "Add Videos to Widget" at bounding box center [389, 333] width 167 height 26
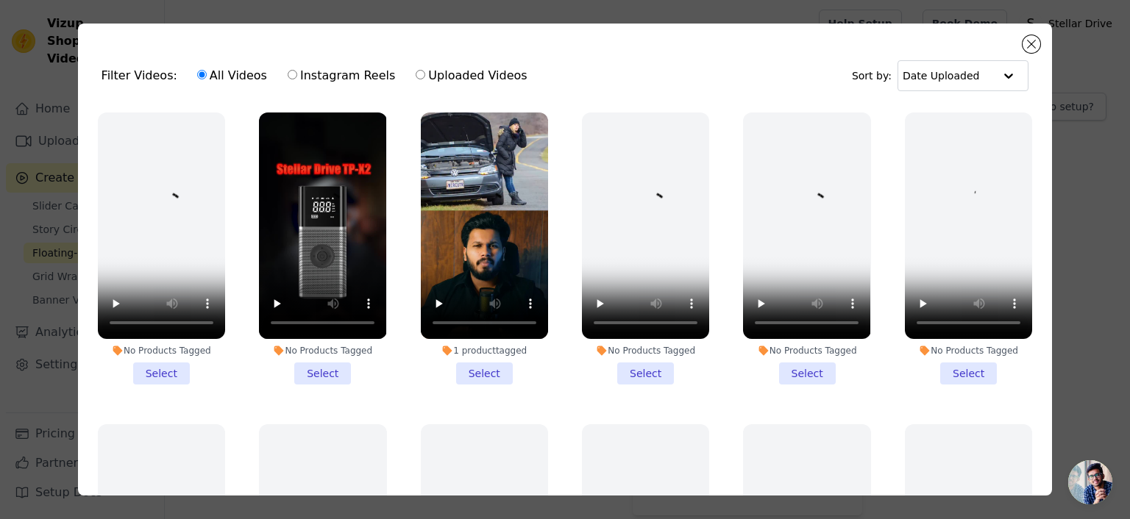
click at [469, 371] on li "1 product tagged Select" at bounding box center [484, 249] width 127 height 272
click at [0, 0] on input "1 product tagged Select" at bounding box center [0, 0] width 0 height 0
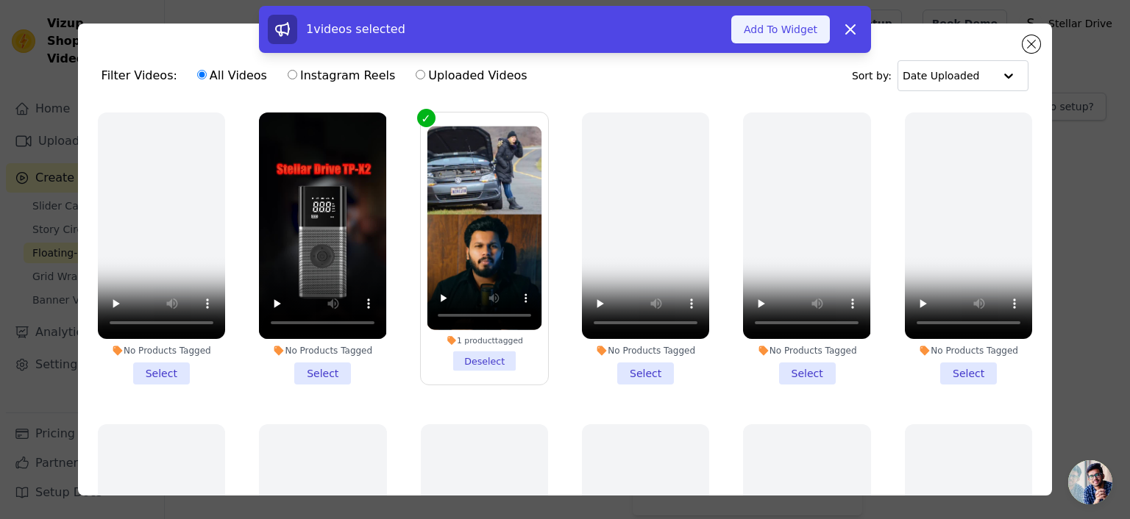
click at [781, 18] on button "Add To Widget" at bounding box center [780, 29] width 99 height 28
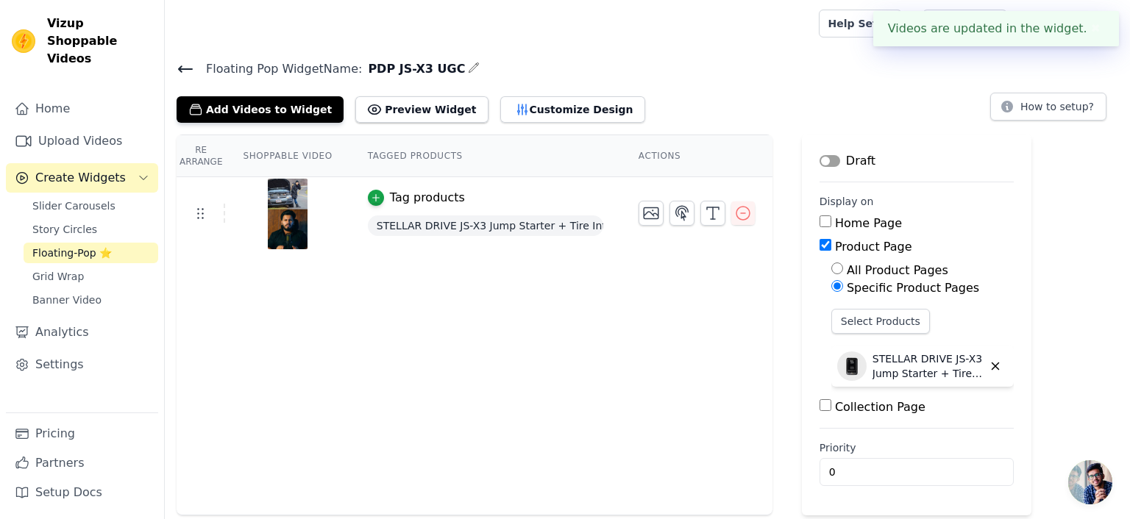
click at [819, 161] on button "Label" at bounding box center [829, 161] width 21 height 12
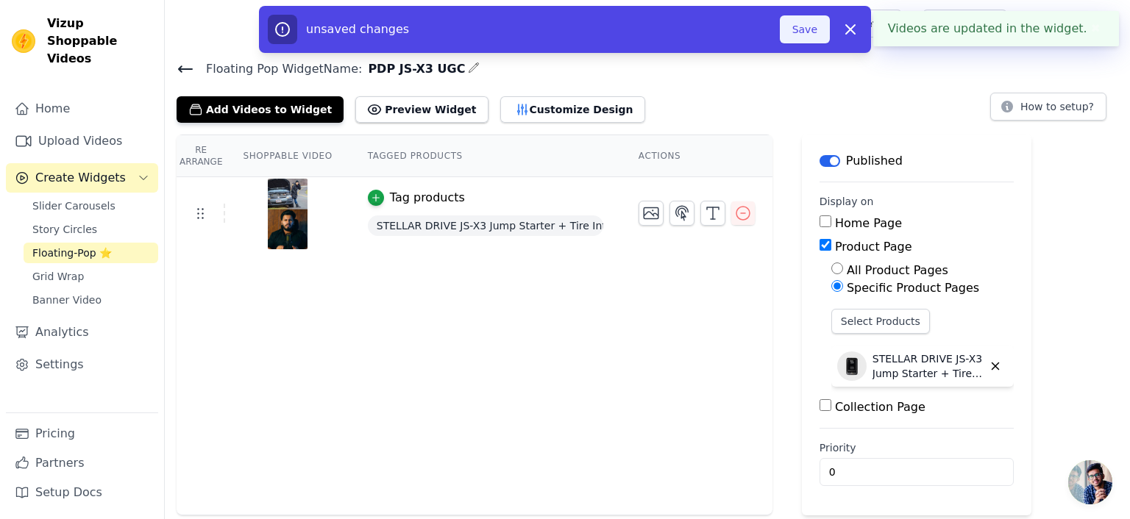
click at [805, 35] on button "Save" at bounding box center [805, 29] width 50 height 28
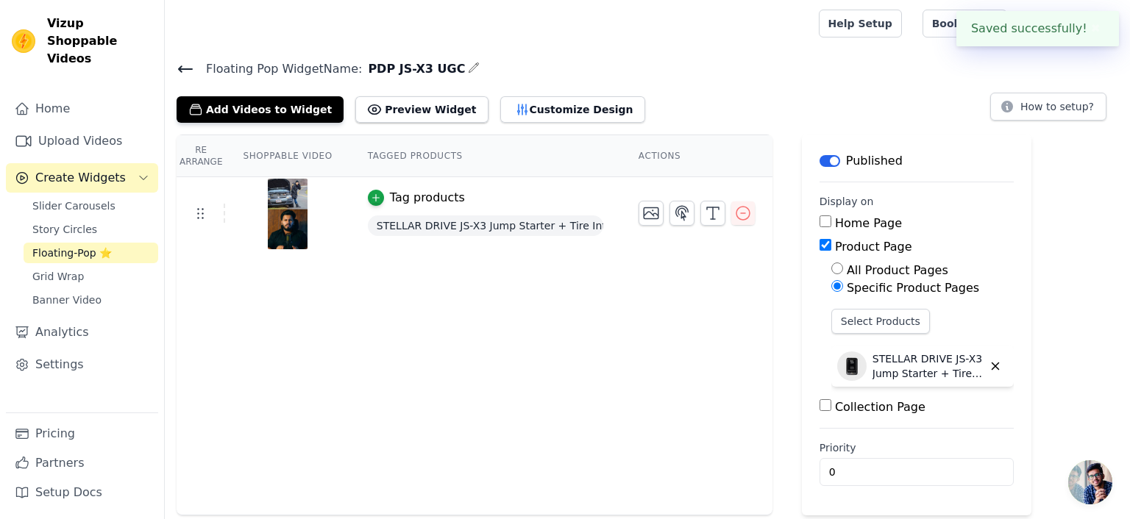
click at [189, 67] on icon at bounding box center [185, 69] width 13 height 6
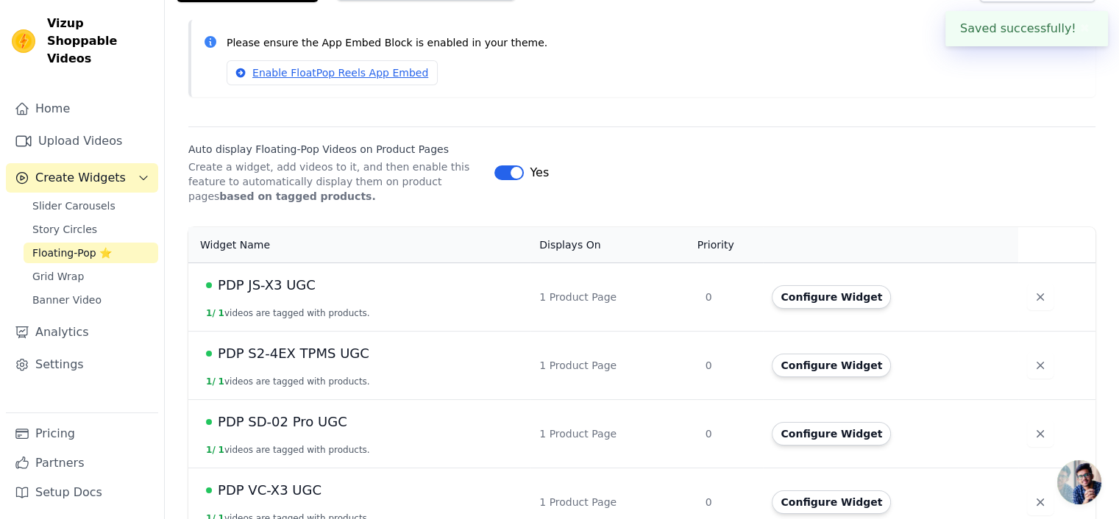
scroll to position [141, 0]
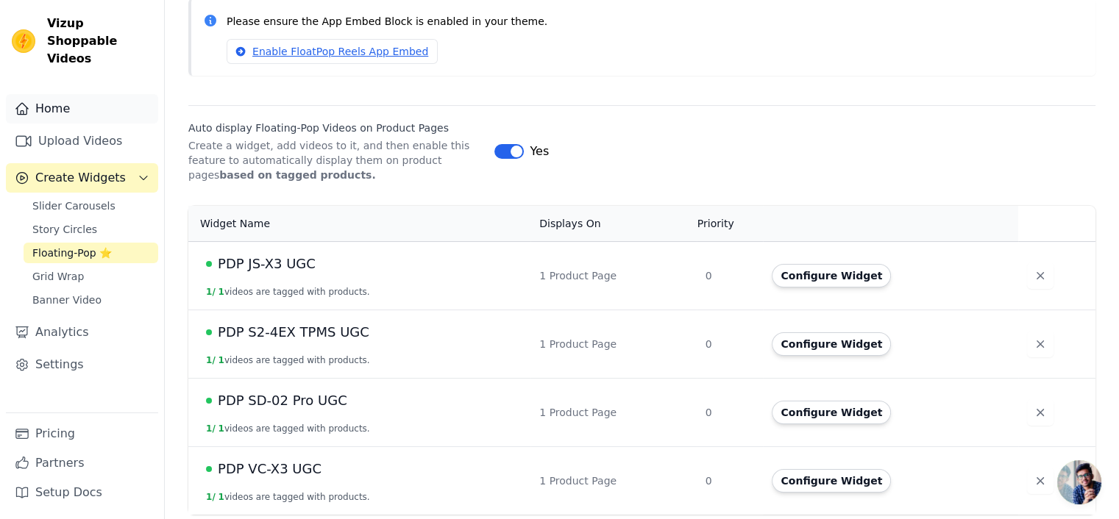
click at [35, 94] on link "Home" at bounding box center [82, 108] width 152 height 29
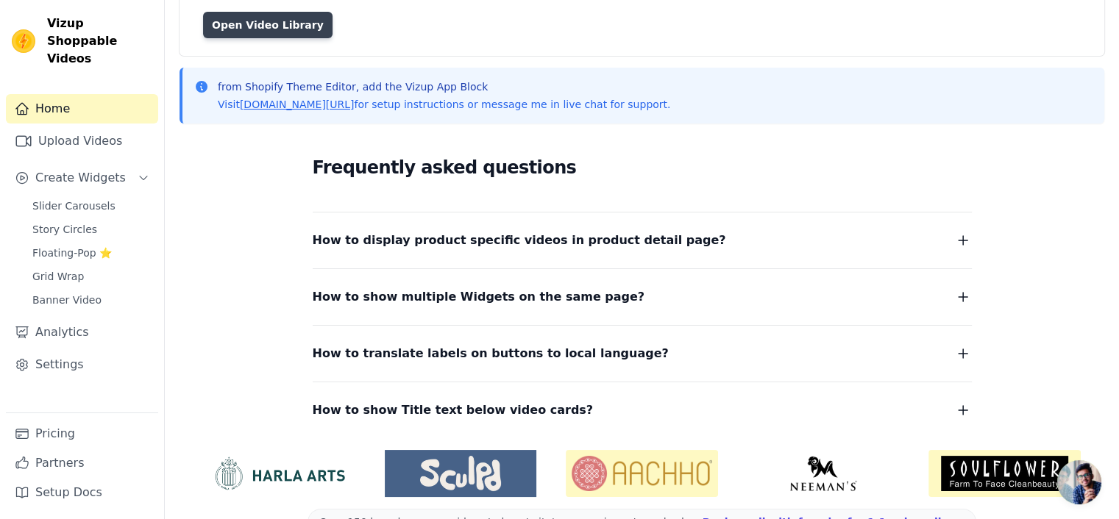
click at [259, 22] on link "Open Video Library" at bounding box center [267, 25] width 129 height 26
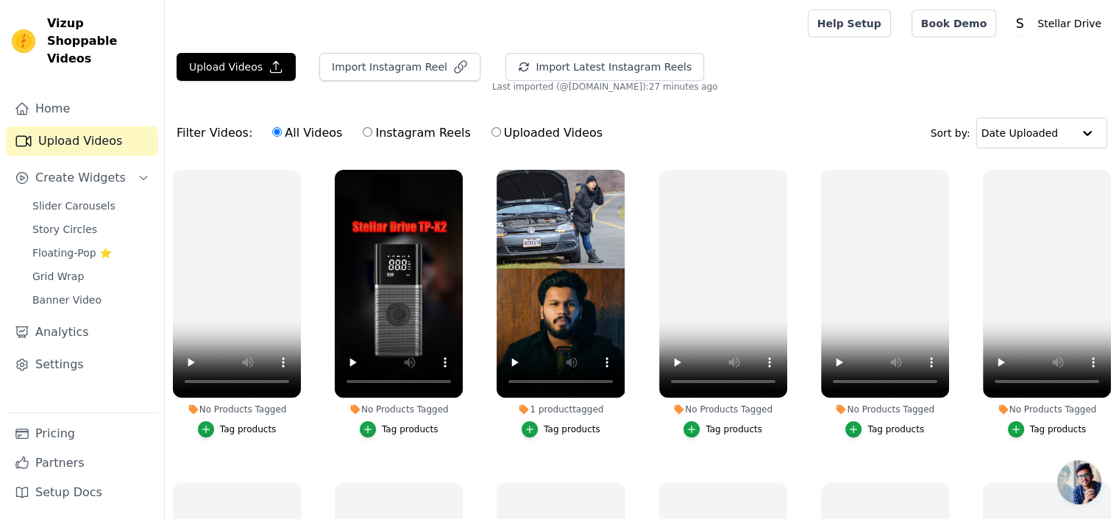
click at [394, 429] on div "Tag products" at bounding box center [410, 430] width 57 height 12
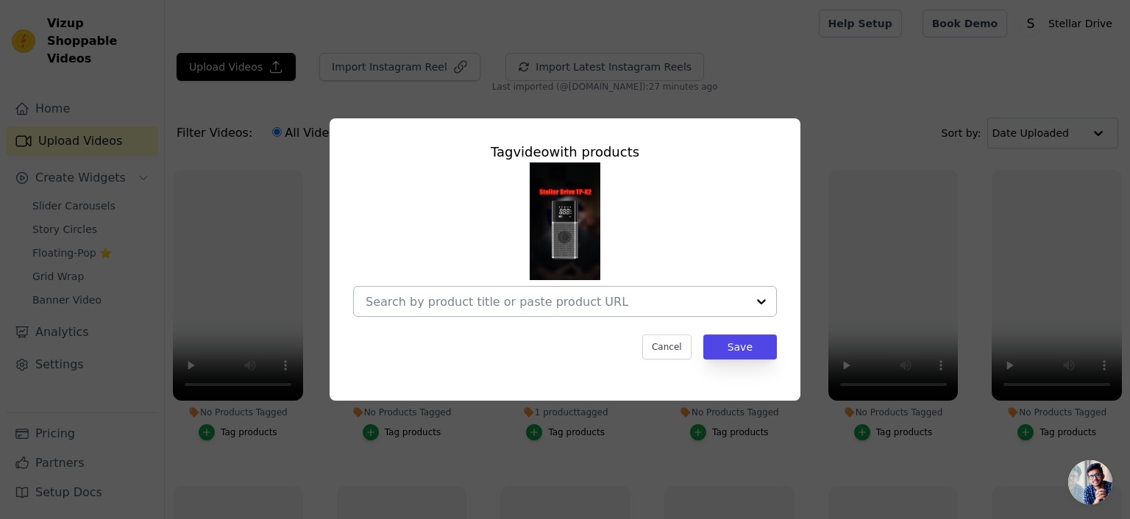
click at [469, 307] on input "No Products Tagged Tag video with products Cancel Save Tag products" at bounding box center [556, 302] width 381 height 14
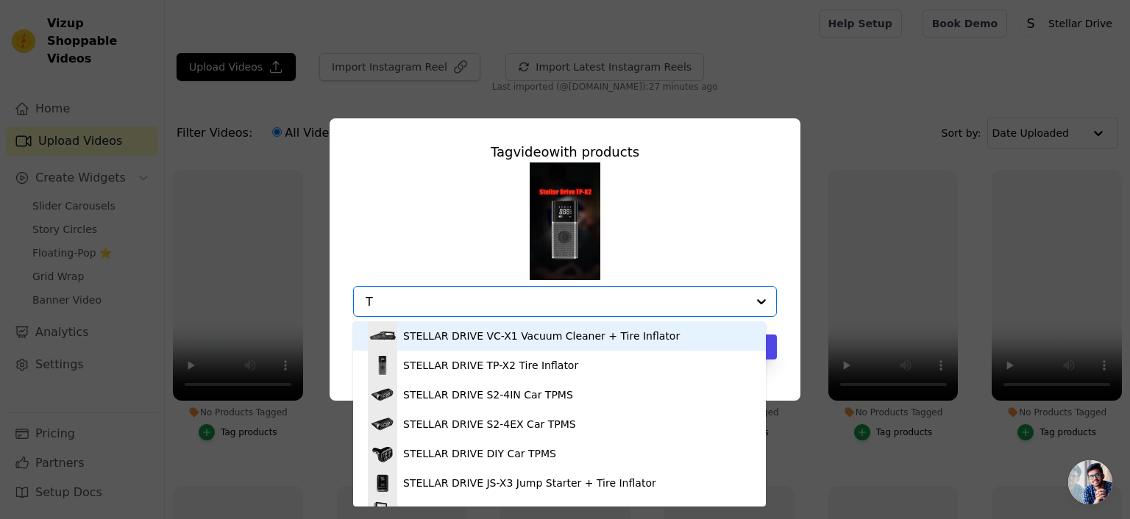
type input "TP"
click at [470, 329] on div "STELLAR DRIVE TP-X2 Tire Inflator" at bounding box center [490, 336] width 175 height 15
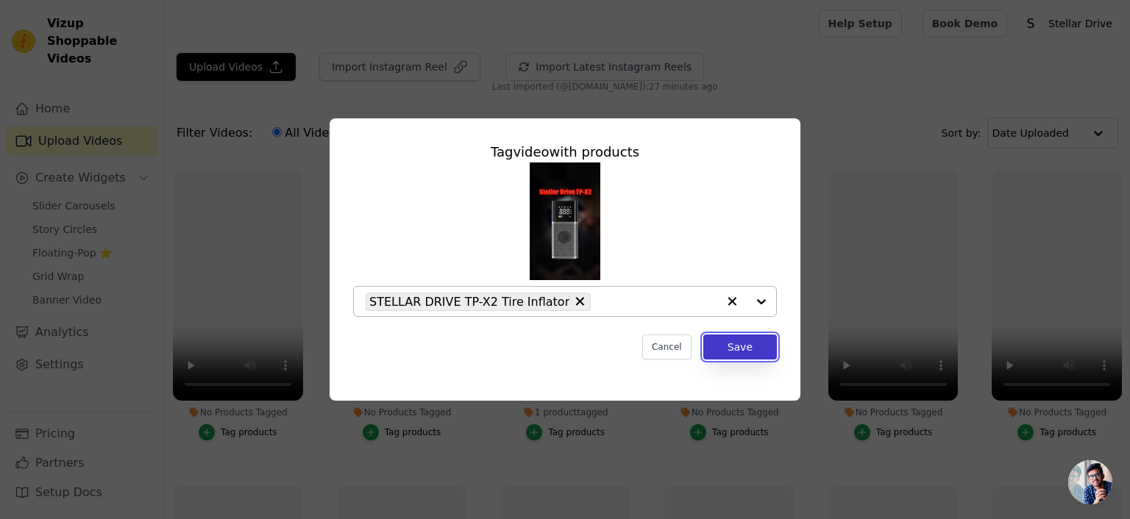
click at [727, 347] on button "Save" at bounding box center [740, 347] width 74 height 25
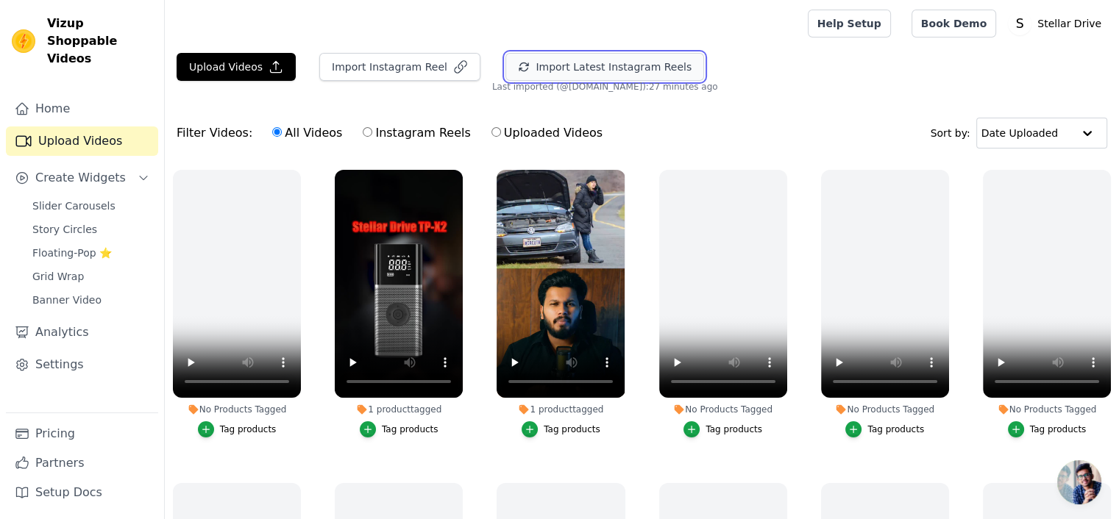
click at [618, 68] on button "Import Latest Instagram Reels" at bounding box center [604, 67] width 199 height 28
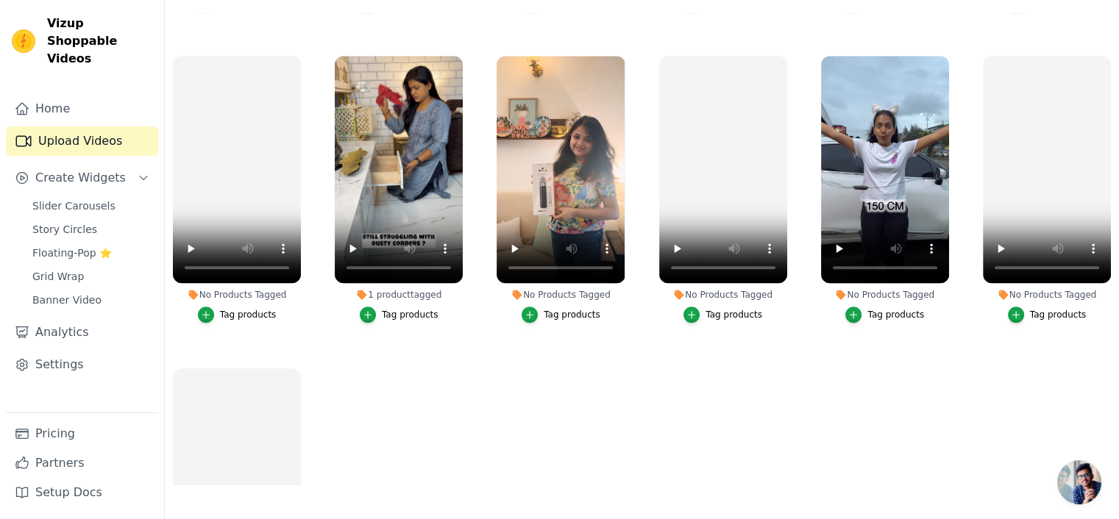
scroll to position [1197, 0]
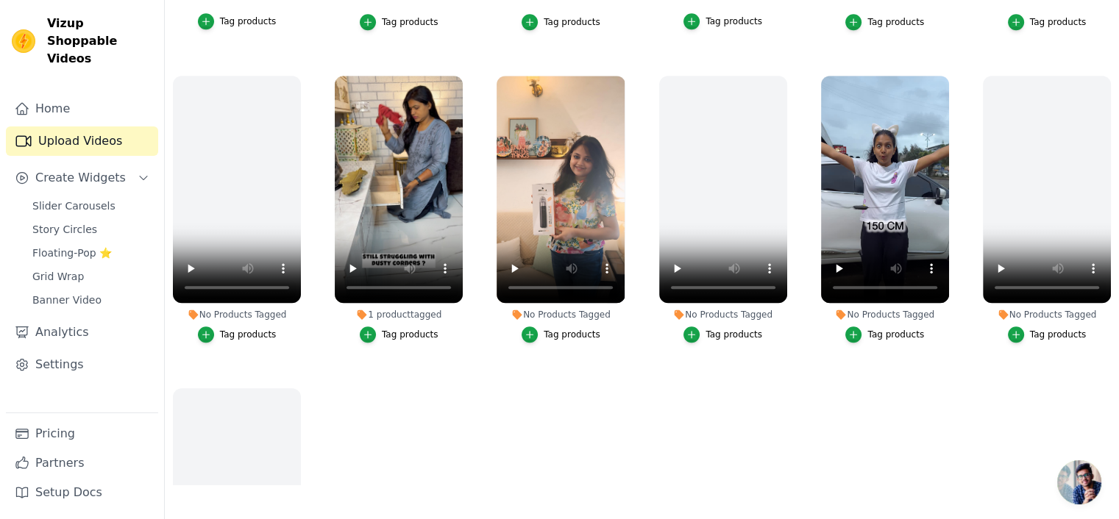
click at [885, 329] on div "Tag products" at bounding box center [895, 335] width 57 height 12
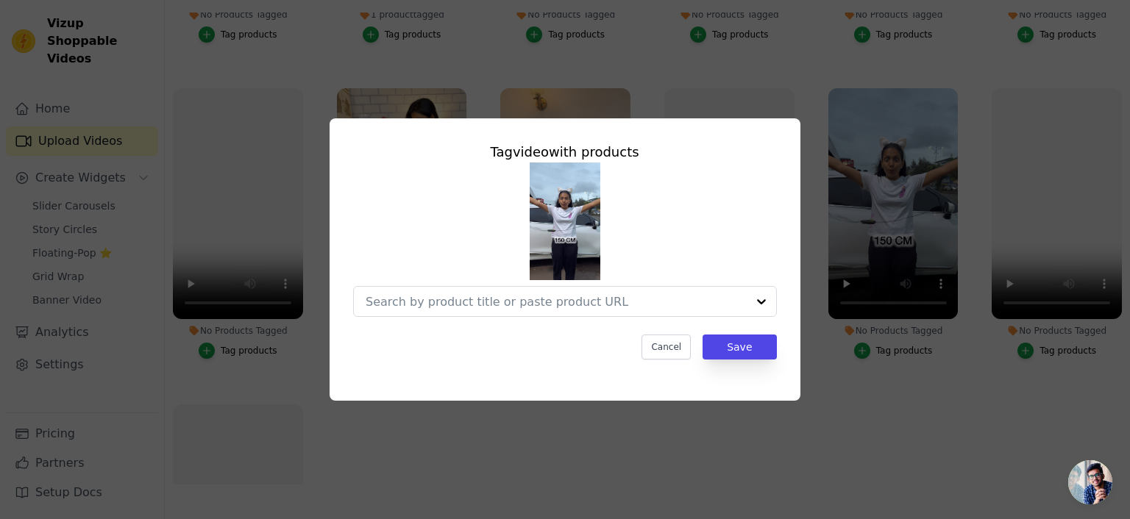
scroll to position [1210, 0]
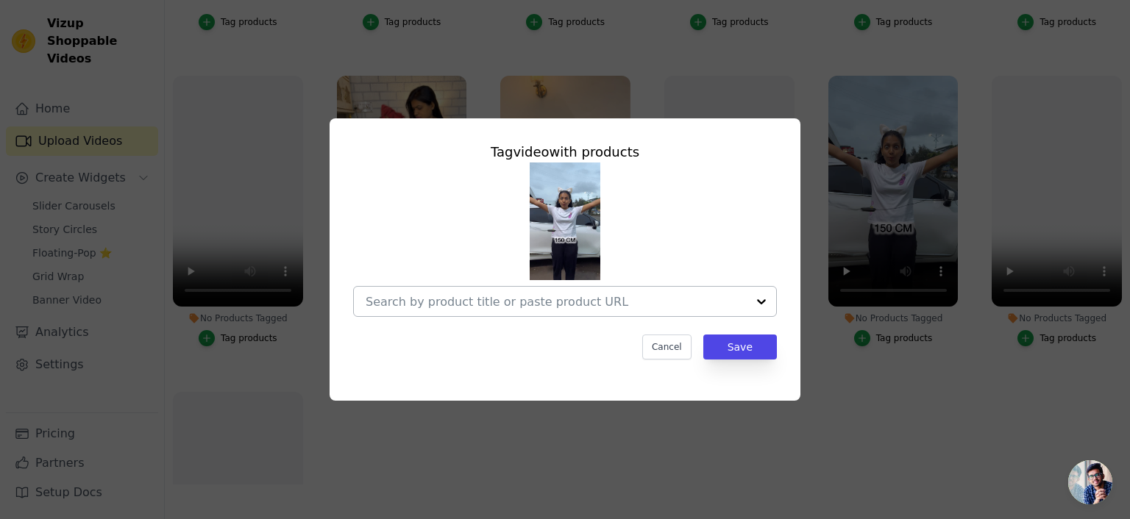
click at [683, 304] on input "No Products Tagged Tag video with products Cancel Save Tag products" at bounding box center [556, 302] width 381 height 14
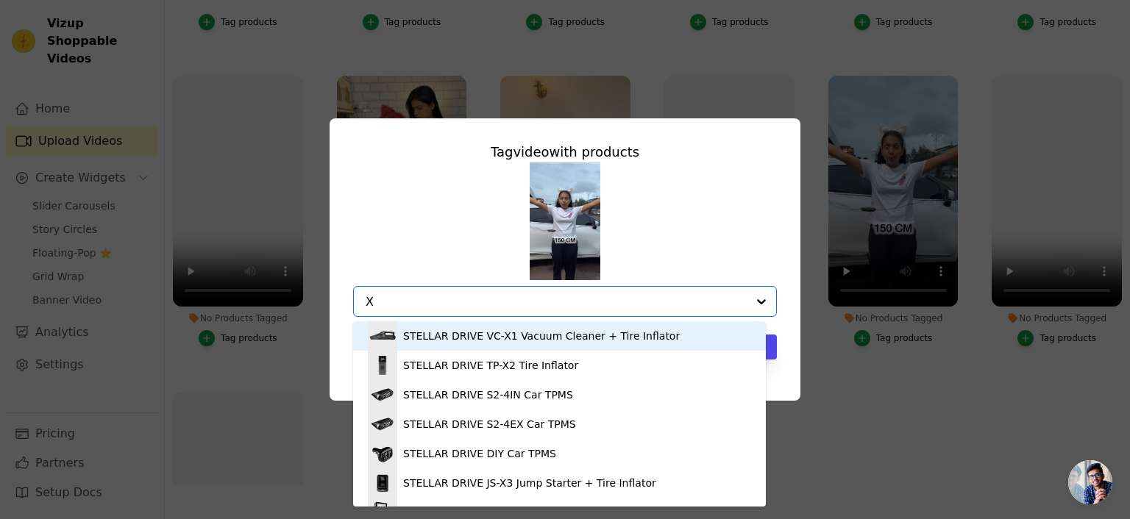
type input "XC"
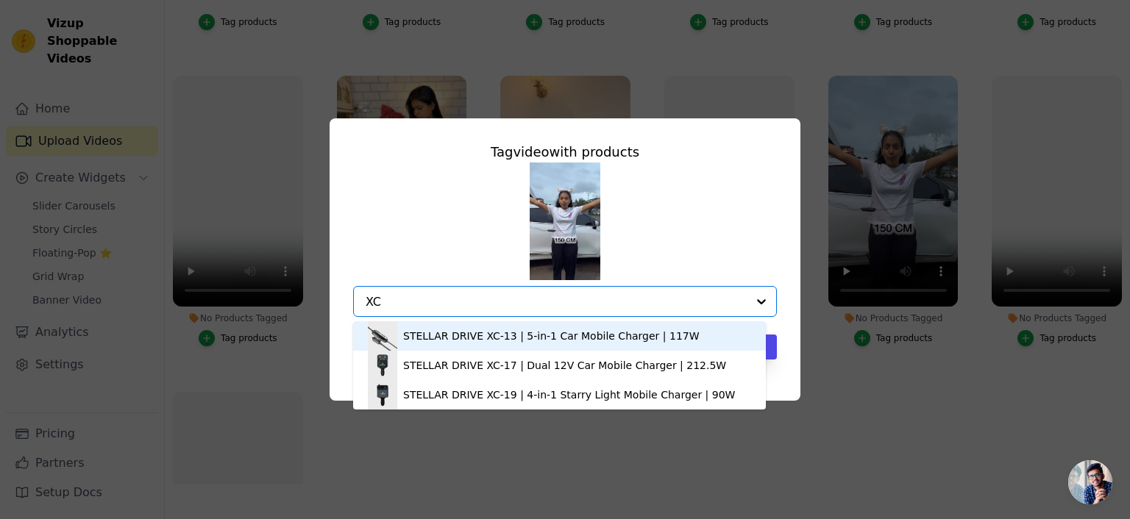
click at [527, 332] on div "STELLAR DRIVE XC-13 | 5-in-1 Car Mobile Charger | 117W" at bounding box center [551, 336] width 296 height 15
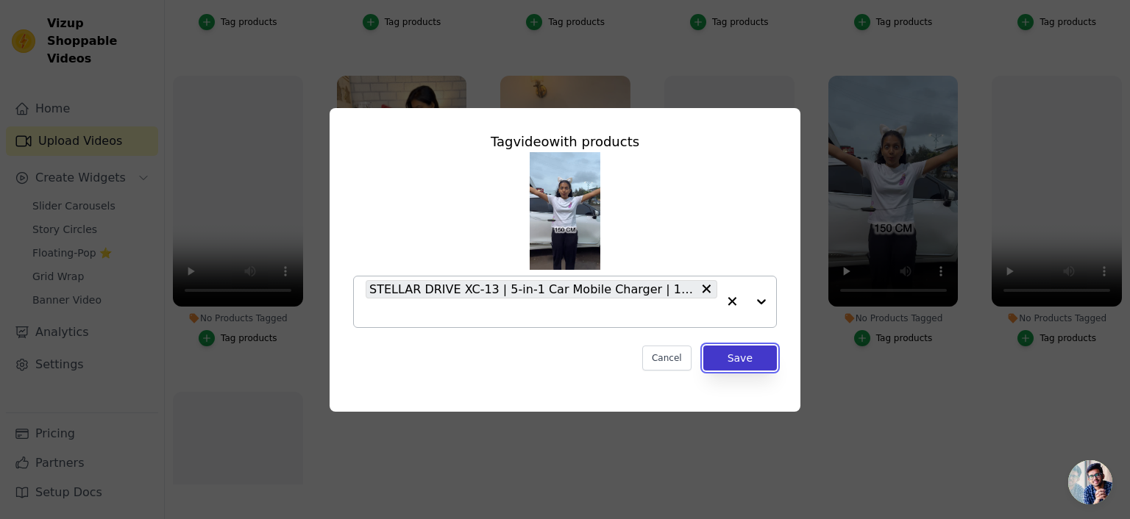
click at [730, 357] on button "Save" at bounding box center [740, 358] width 74 height 25
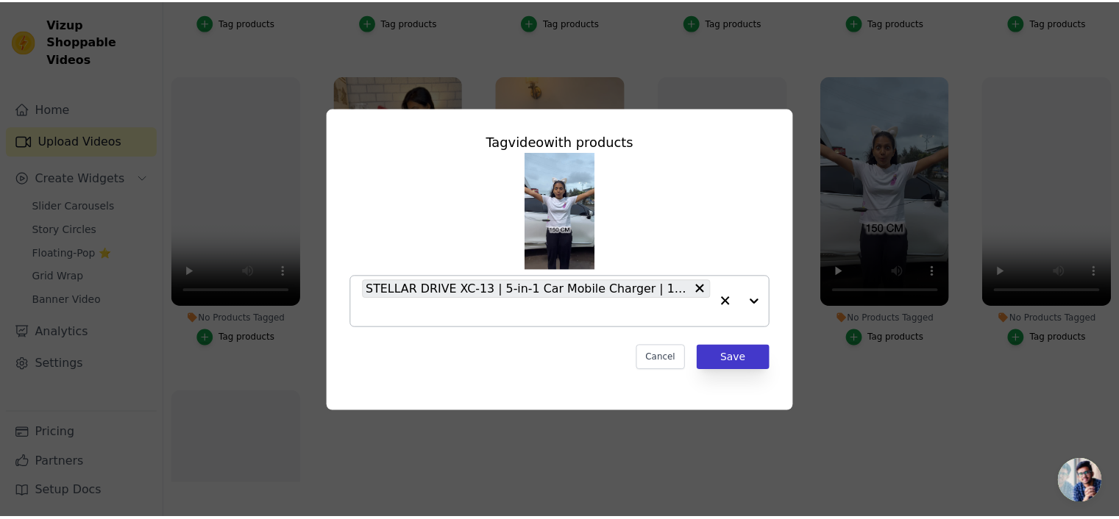
scroll to position [1197, 0]
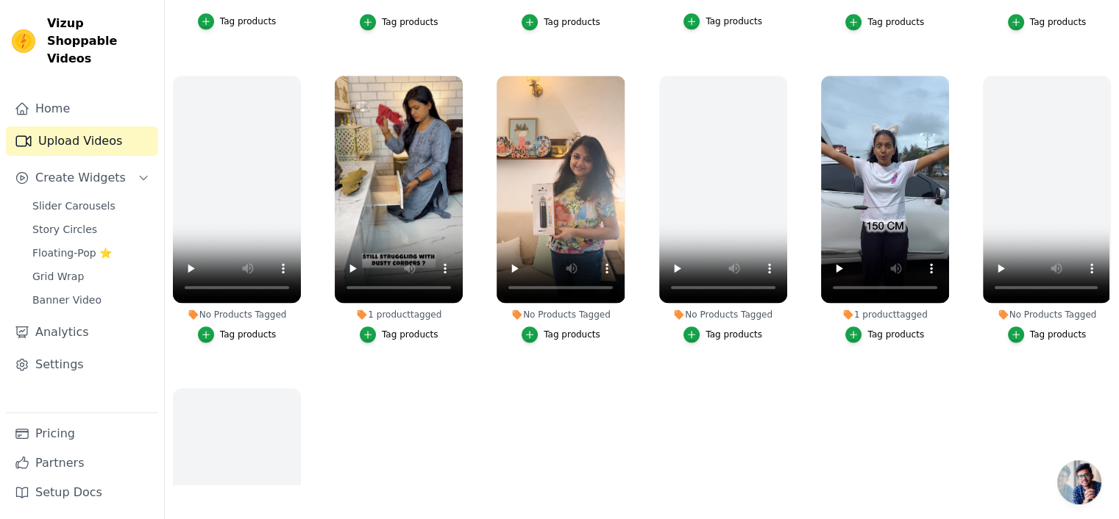
click at [577, 329] on div "Tag products" at bounding box center [571, 335] width 57 height 12
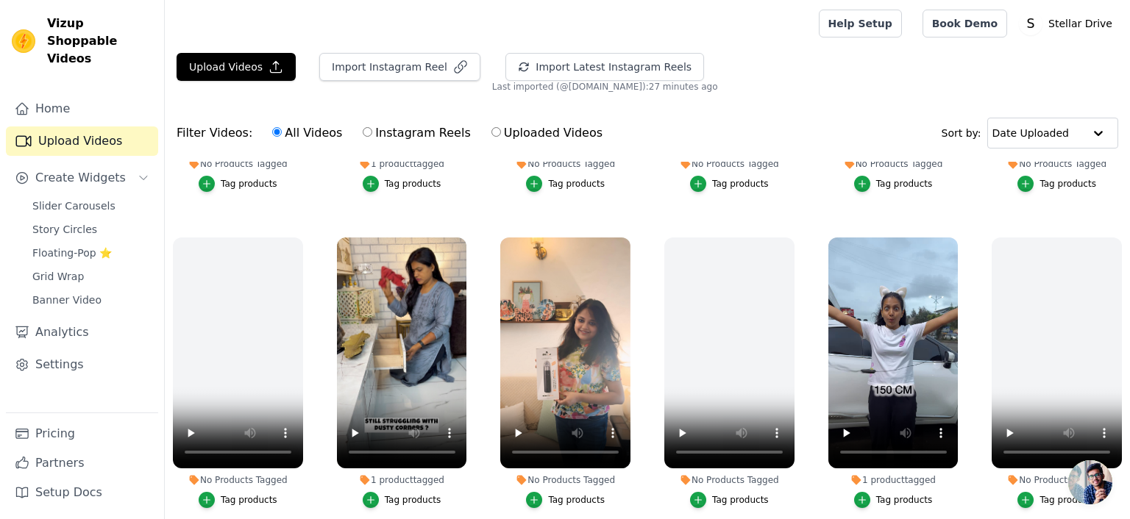
scroll to position [1210, 0]
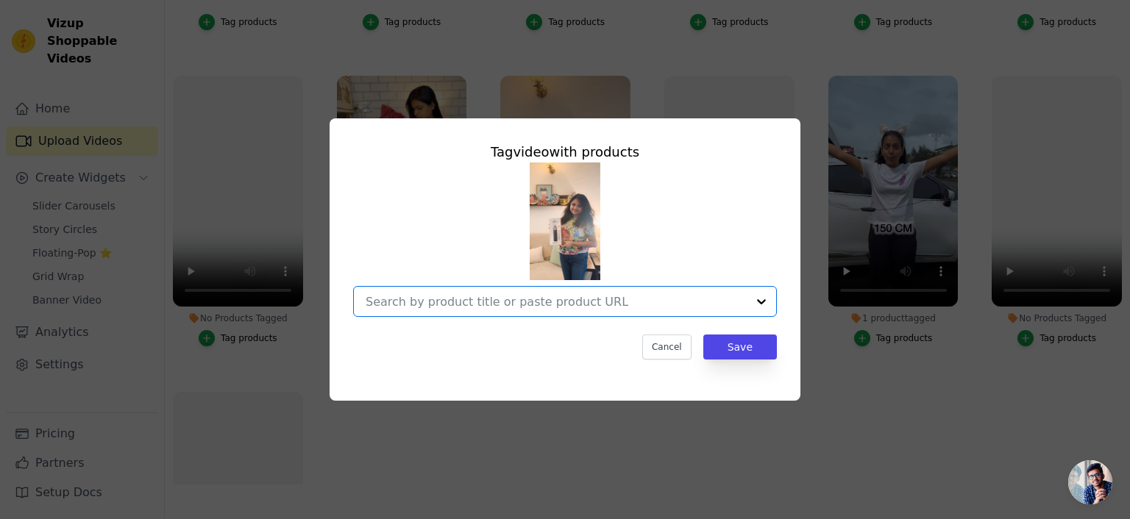
click at [582, 302] on input "No Products Tagged Tag video with products Option undefined, selected. Select i…" at bounding box center [556, 302] width 381 height 14
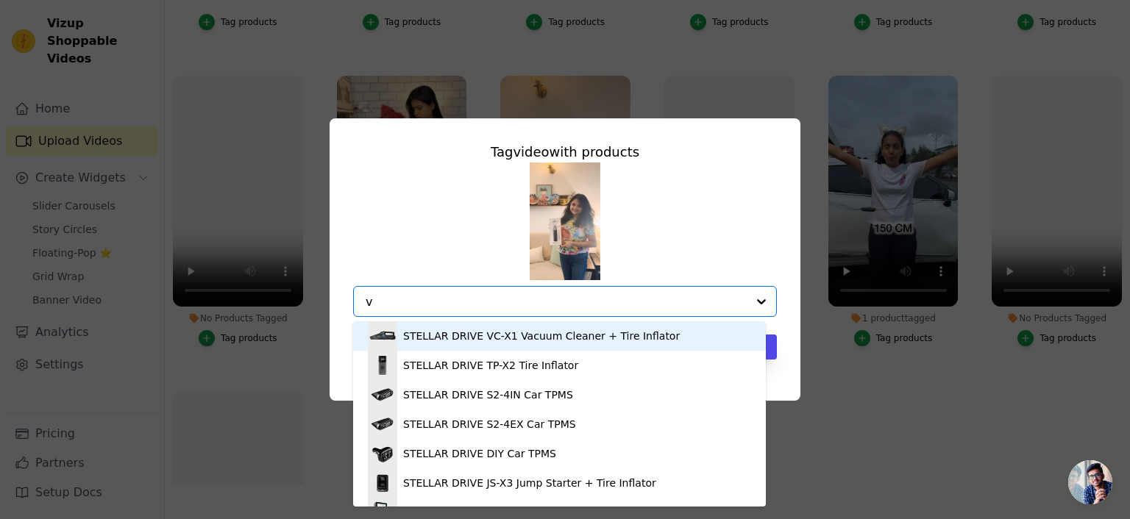
type input "vc"
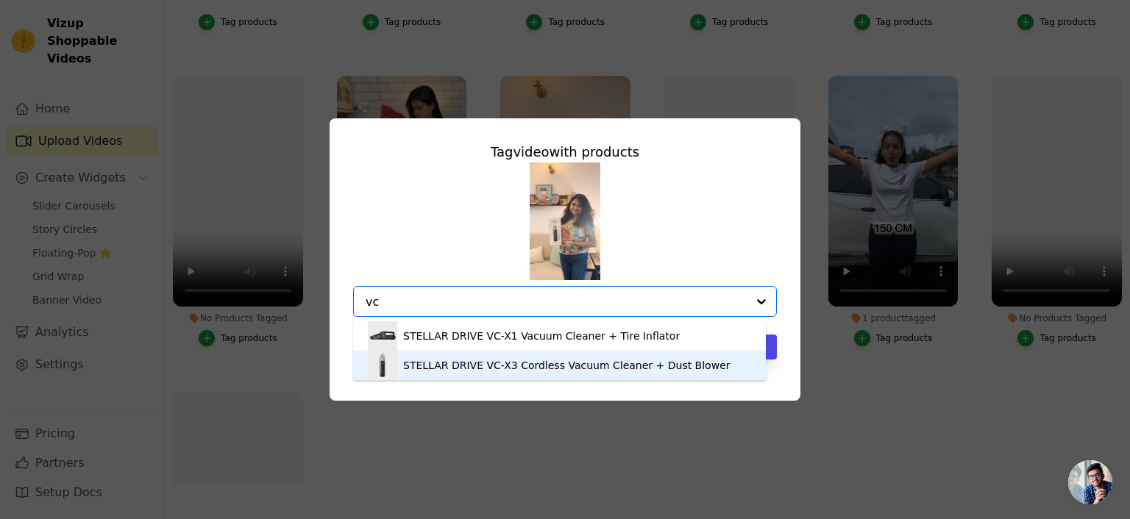
click at [561, 369] on div "STELLAR DRIVE VC-X3 Cordless Vacuum Cleaner + Dust Blower" at bounding box center [566, 365] width 327 height 15
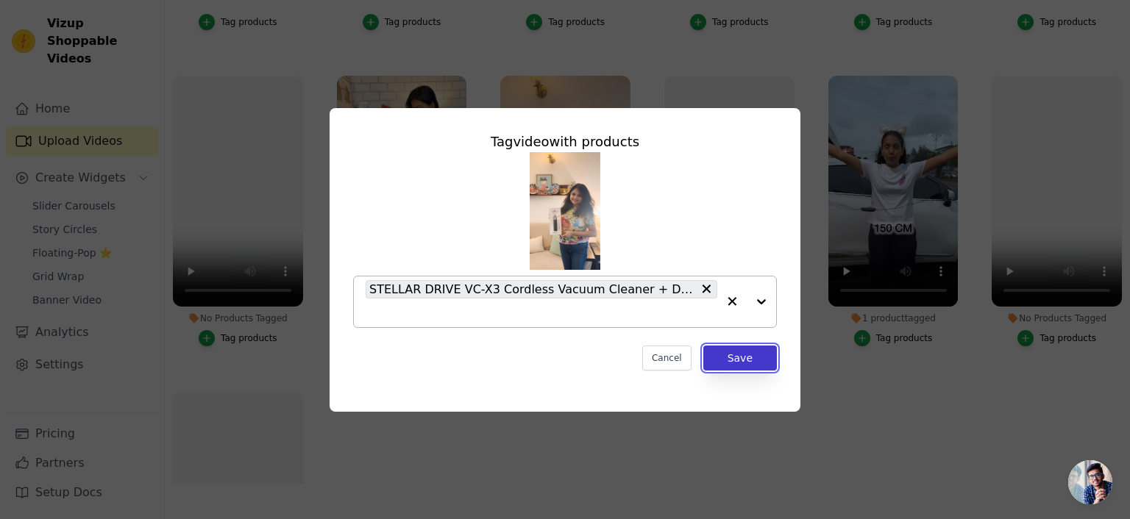
click at [735, 360] on button "Save" at bounding box center [740, 358] width 74 height 25
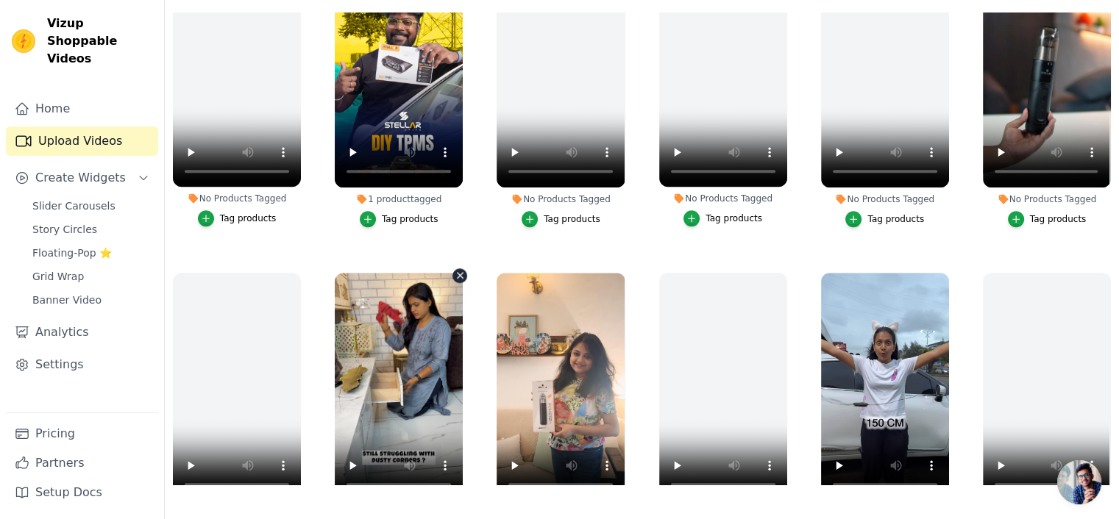
scroll to position [977, 0]
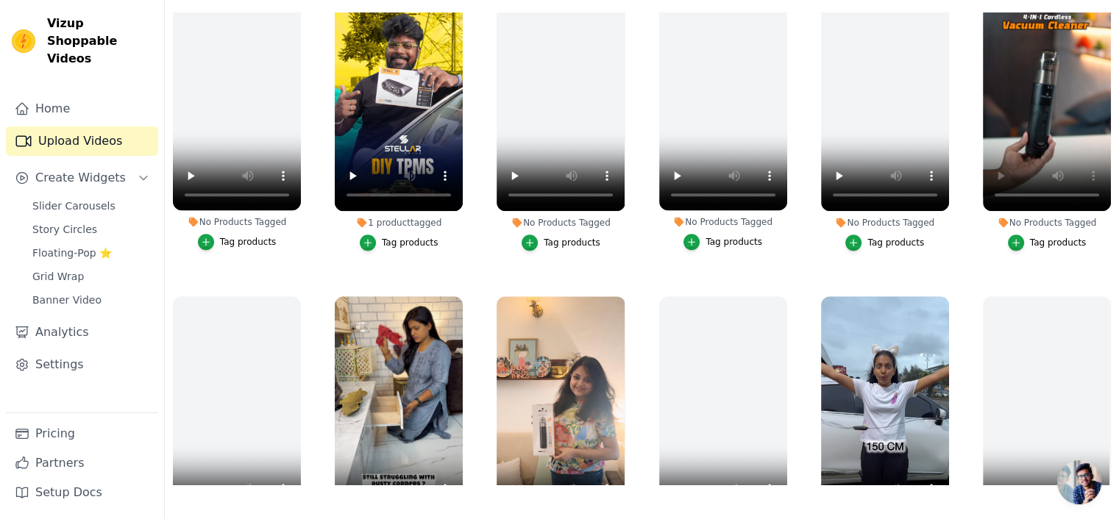
click at [1038, 237] on div "Tag products" at bounding box center [1058, 243] width 57 height 12
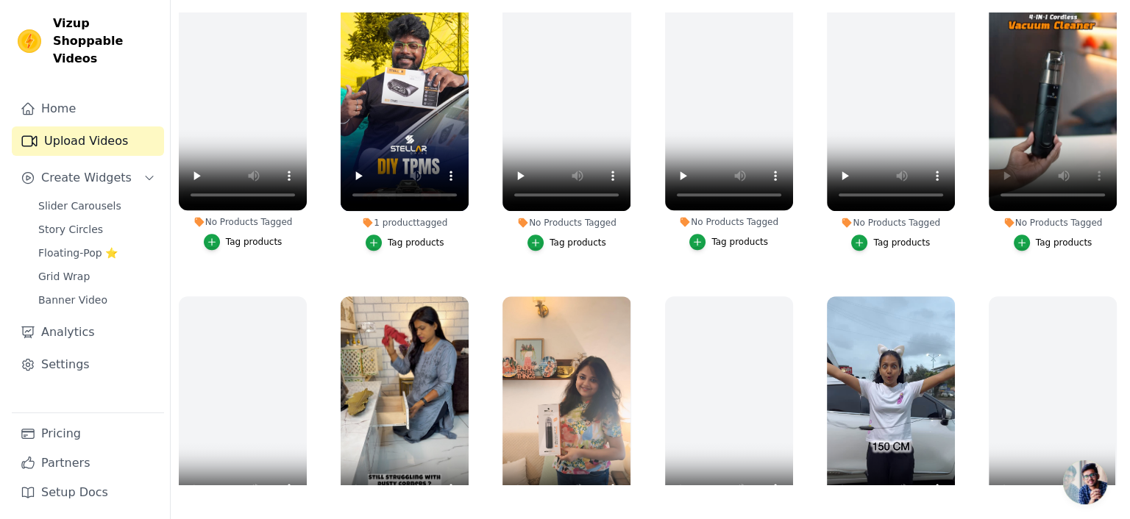
scroll to position [986, 0]
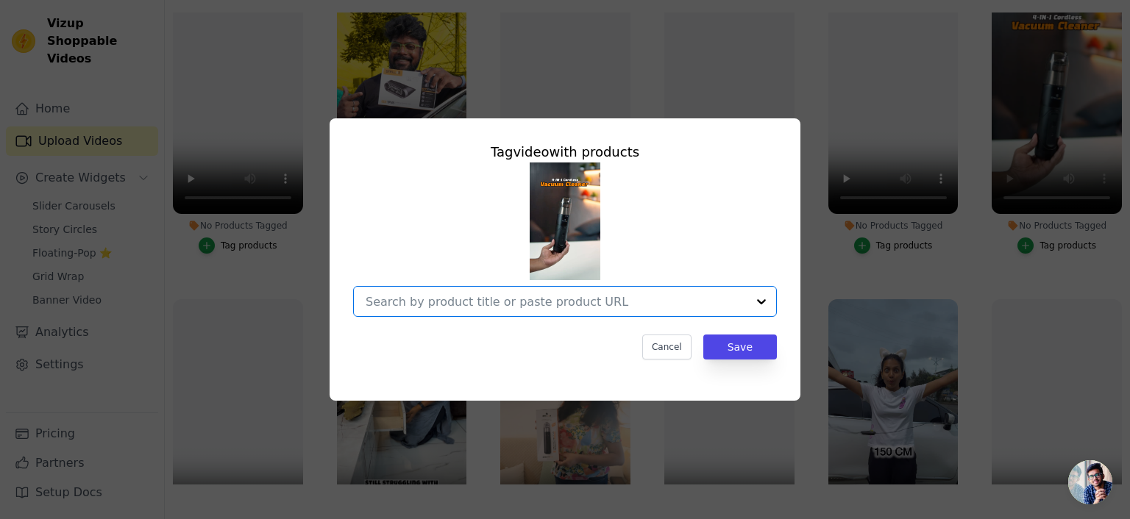
click at [640, 299] on input "No Products Tagged Tag video with products Option undefined, selected. Select i…" at bounding box center [556, 302] width 381 height 14
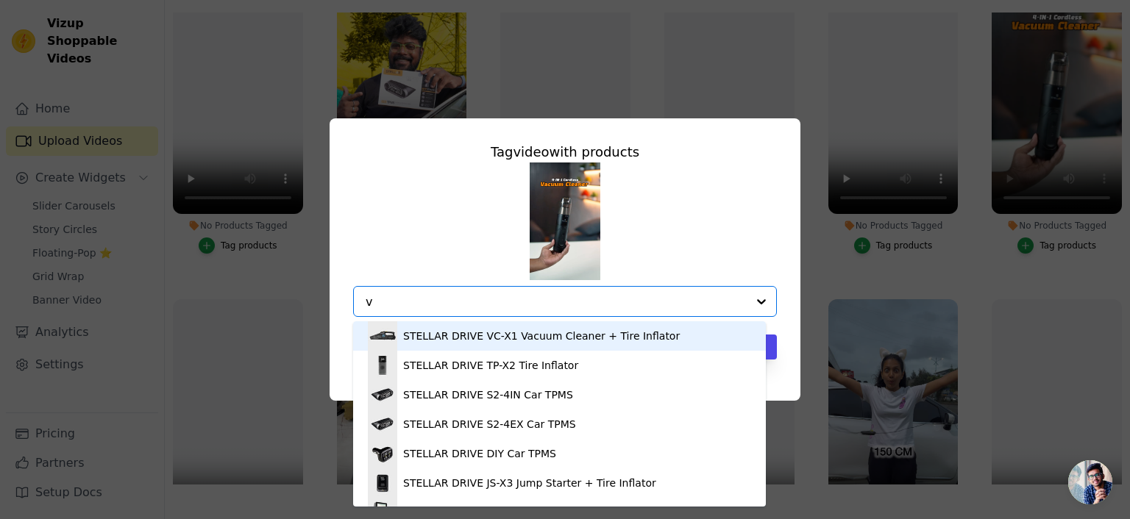
type input "vc"
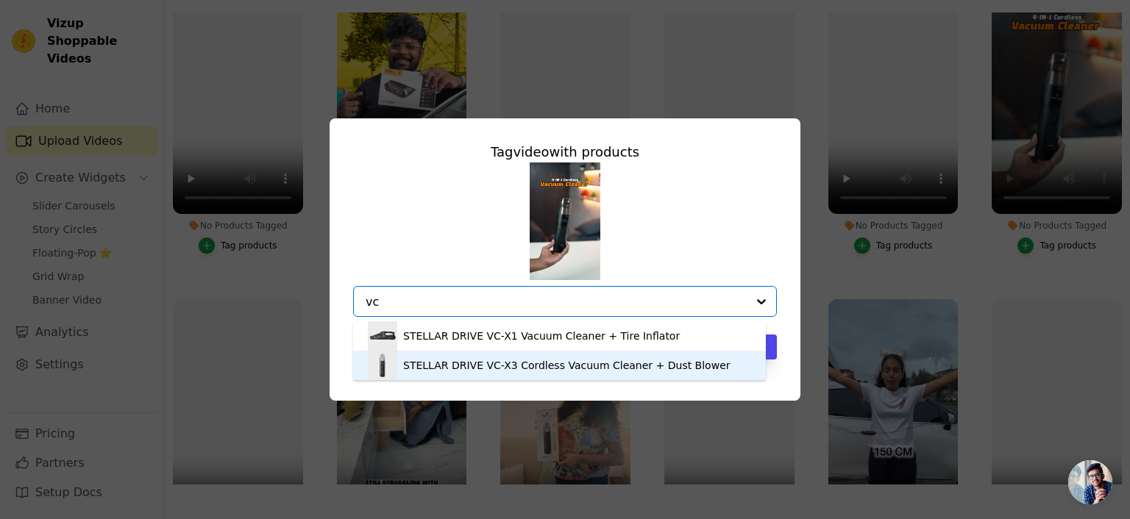
click at [572, 367] on div "STELLAR DRIVE VC-X3 Cordless Vacuum Cleaner + Dust Blower" at bounding box center [566, 365] width 327 height 15
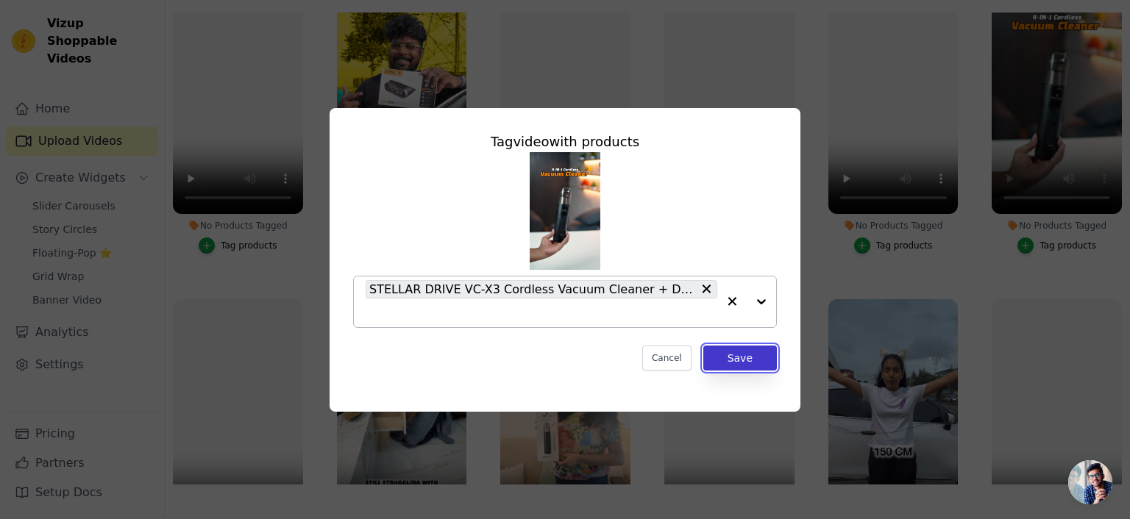
click at [738, 355] on button "Save" at bounding box center [740, 358] width 74 height 25
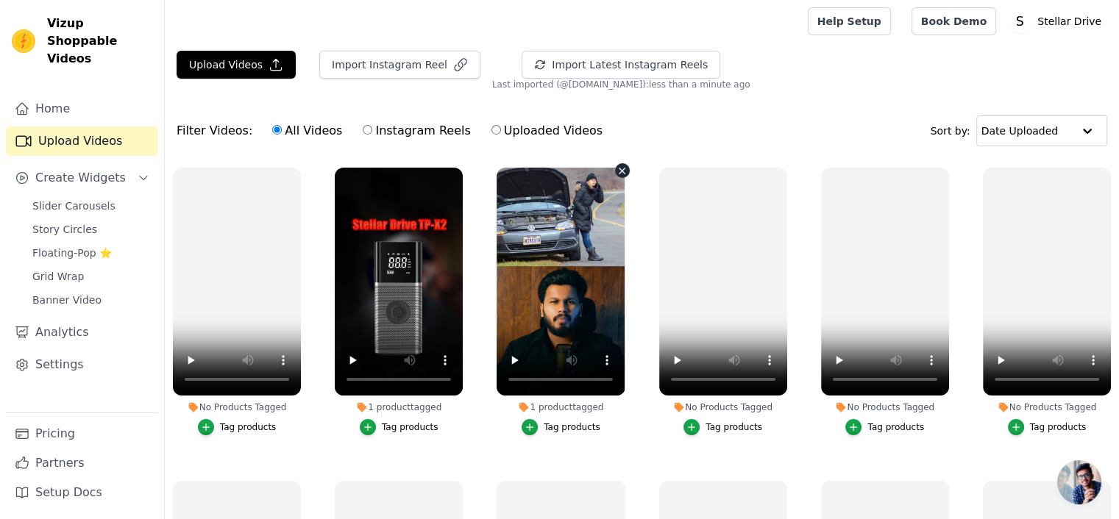
scroll to position [0, 0]
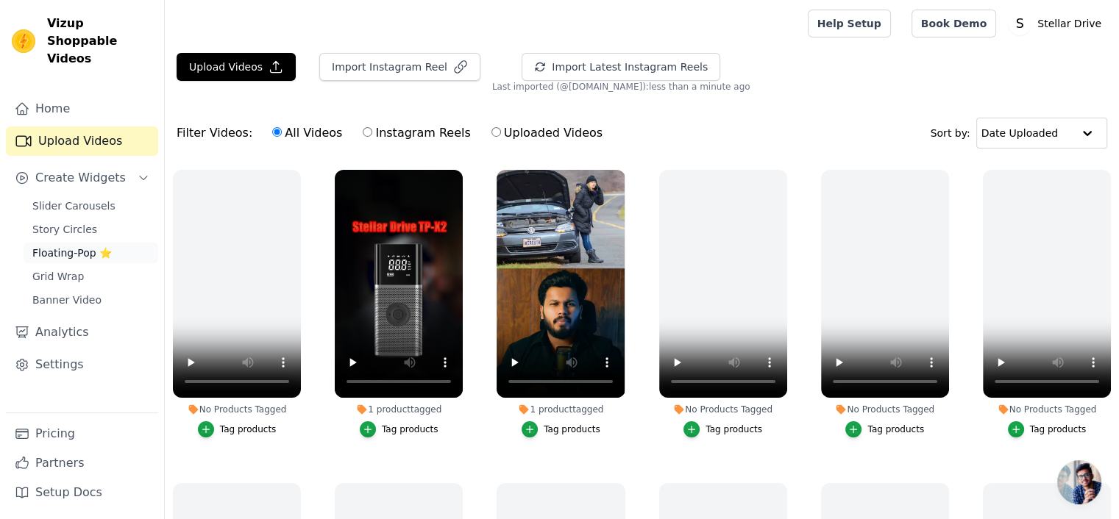
click at [51, 246] on span "Floating-Pop ⭐" at bounding box center [71, 253] width 79 height 15
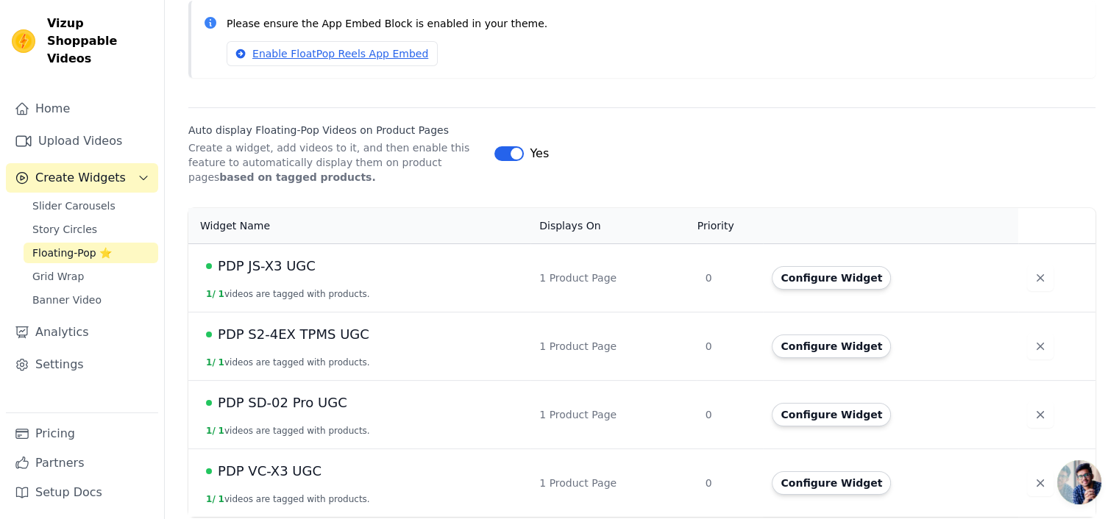
scroll to position [141, 0]
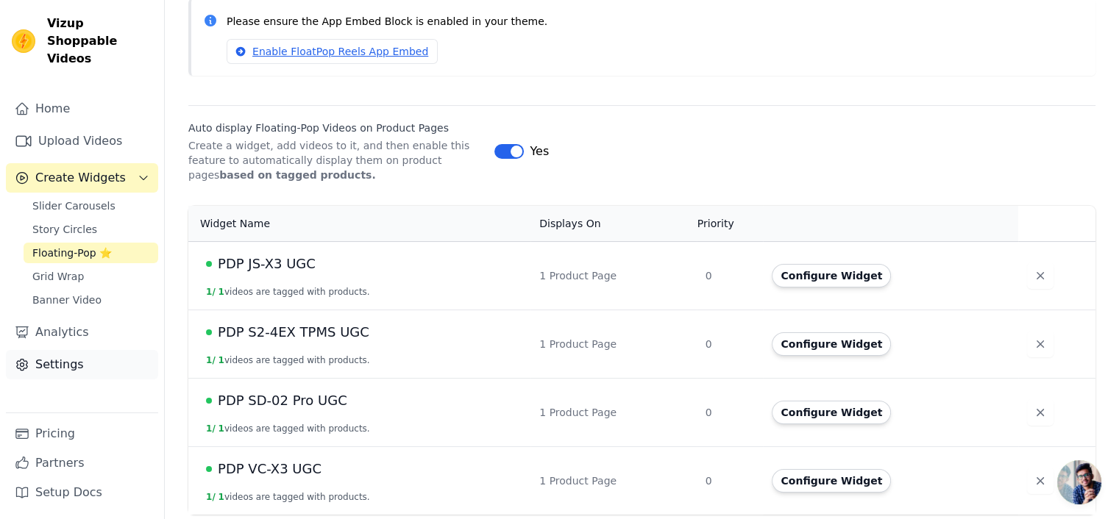
click at [50, 350] on link "Settings" at bounding box center [82, 364] width 152 height 29
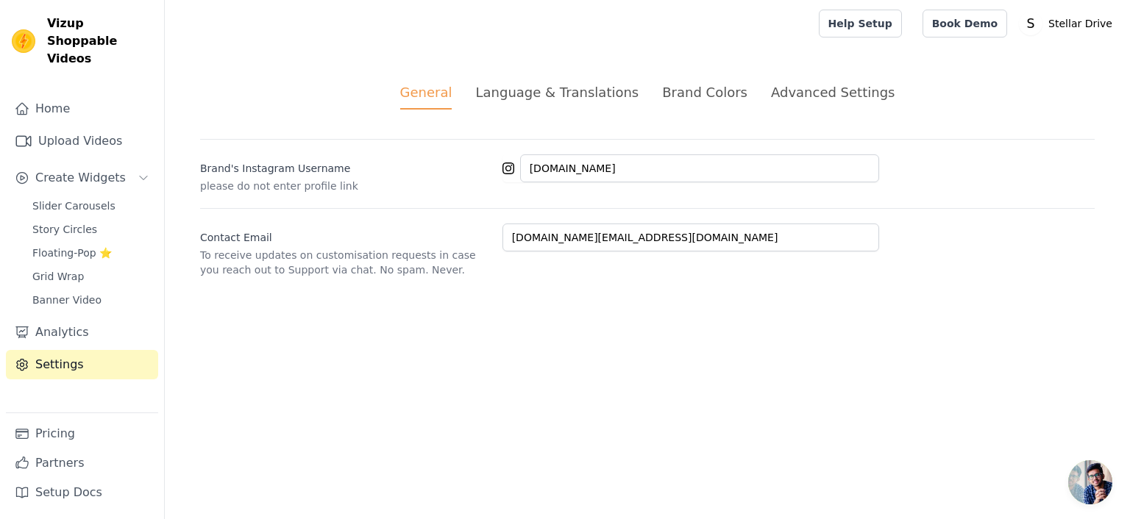
click at [787, 98] on div "Advanced Settings" at bounding box center [833, 92] width 124 height 20
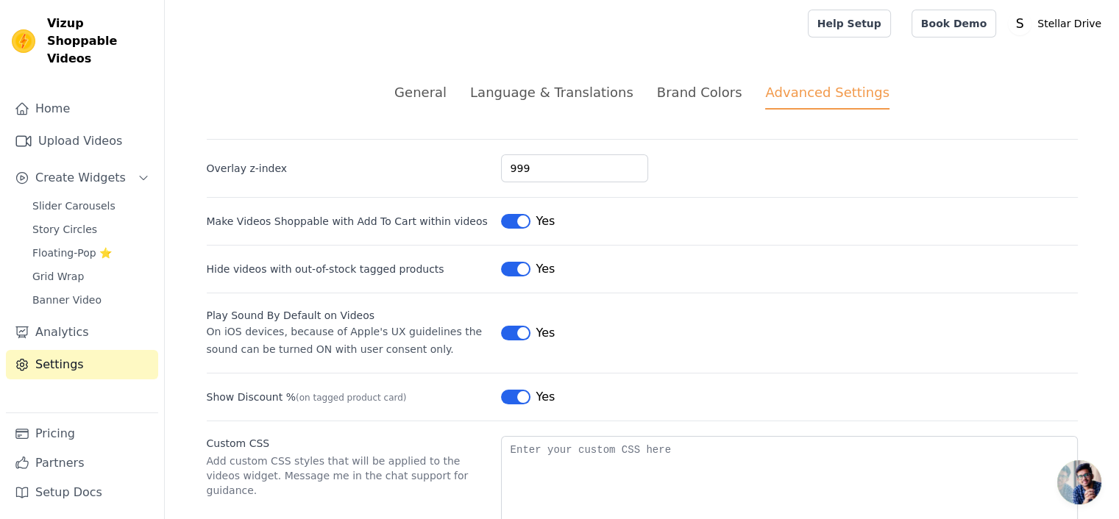
click at [713, 93] on div "Brand Colors" at bounding box center [699, 92] width 85 height 20
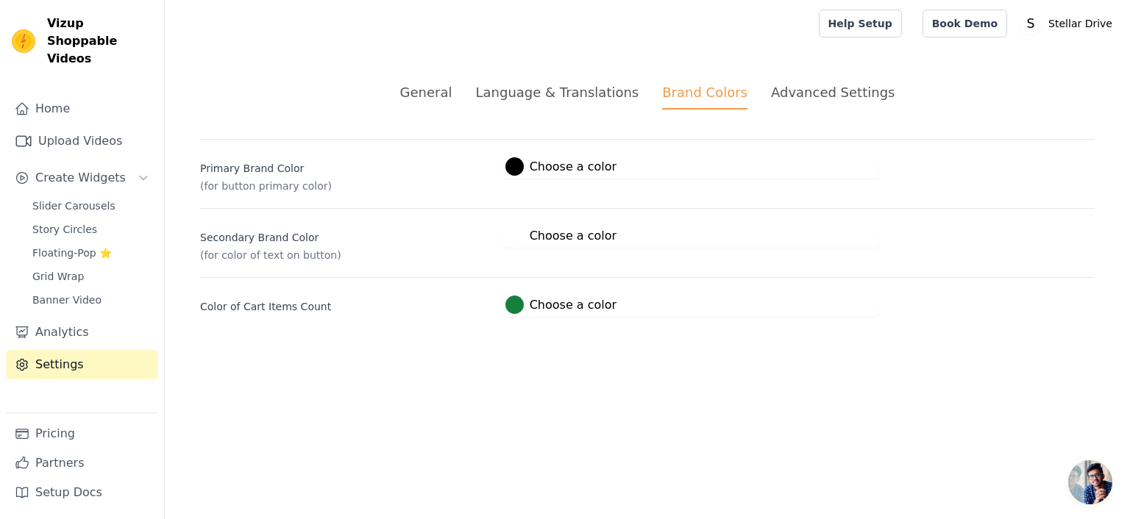
click at [606, 93] on div "Language & Translations" at bounding box center [556, 92] width 163 height 20
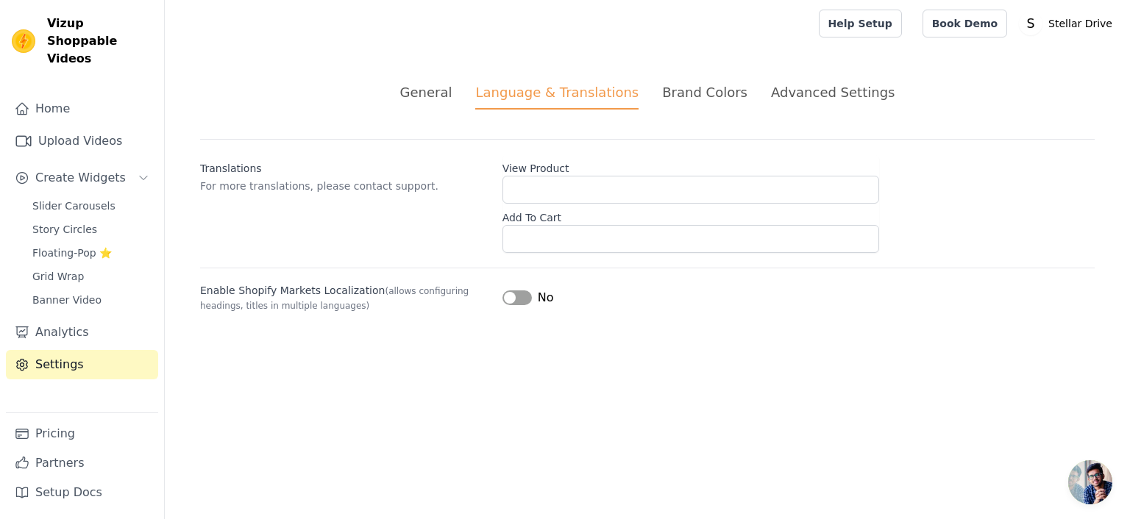
click at [438, 94] on div "General" at bounding box center [426, 92] width 52 height 20
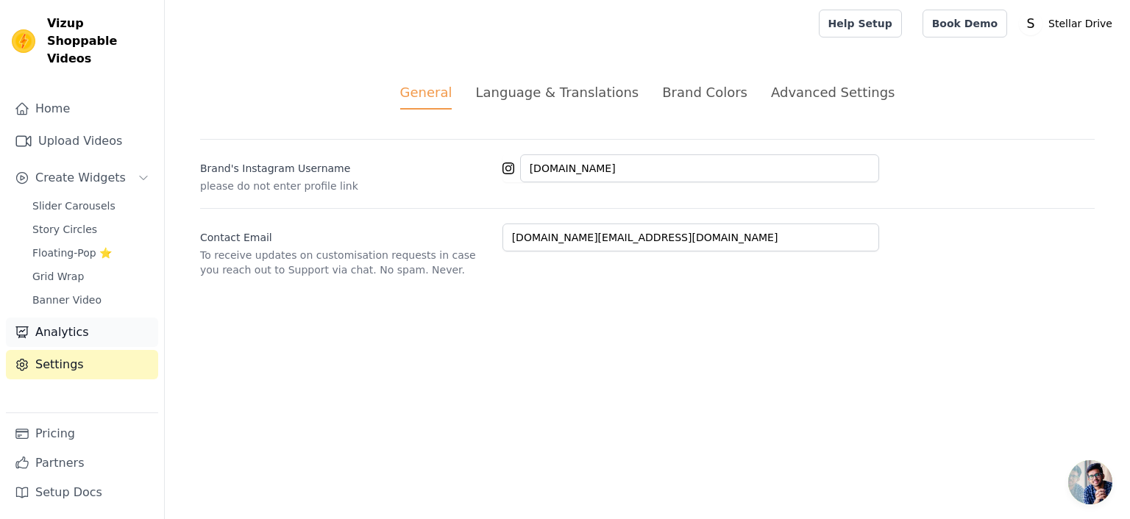
click at [46, 318] on link "Analytics" at bounding box center [82, 332] width 152 height 29
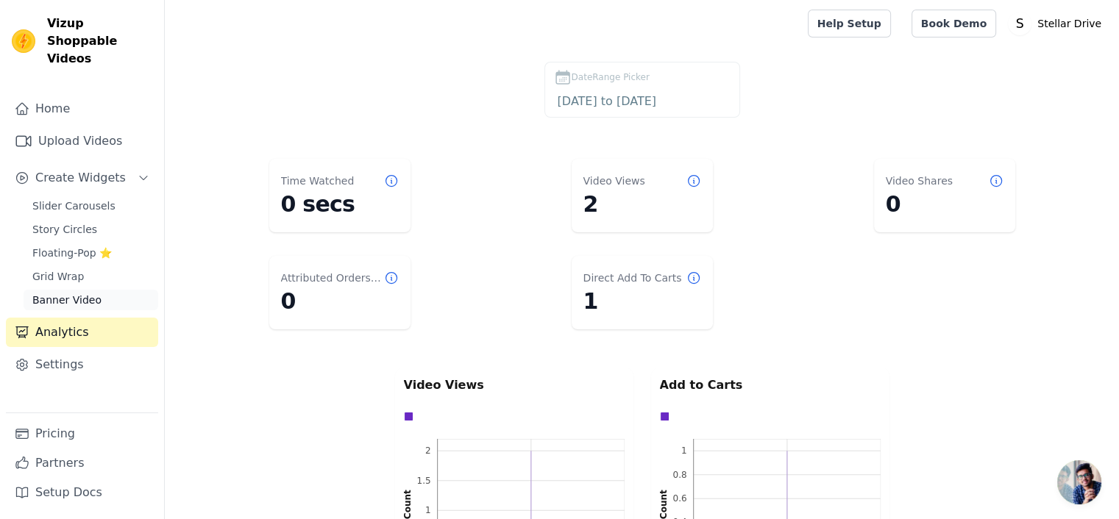
click at [67, 293] on span "Banner Video" at bounding box center [66, 300] width 69 height 15
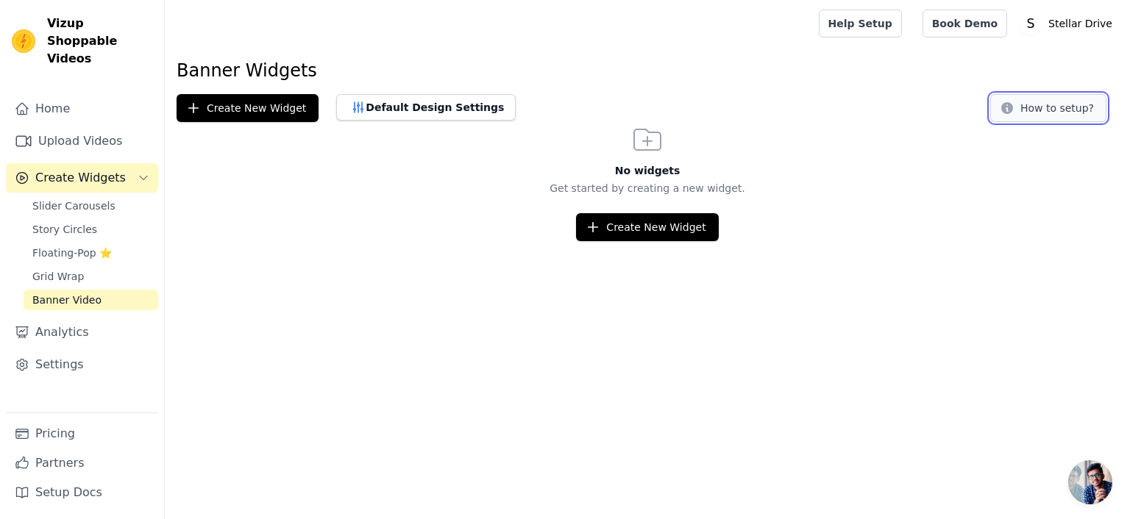
click at [1063, 108] on button "How to setup?" at bounding box center [1048, 108] width 116 height 28
click at [59, 199] on span "Slider Carousels" at bounding box center [73, 206] width 83 height 15
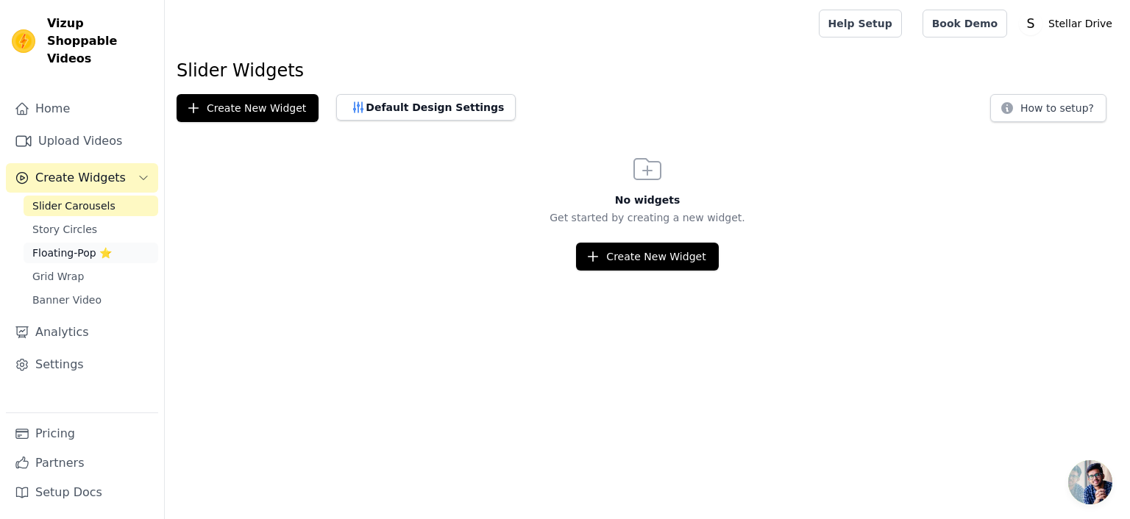
click at [62, 246] on span "Floating-Pop ⭐" at bounding box center [71, 253] width 79 height 15
